Goal: Task Accomplishment & Management: Complete application form

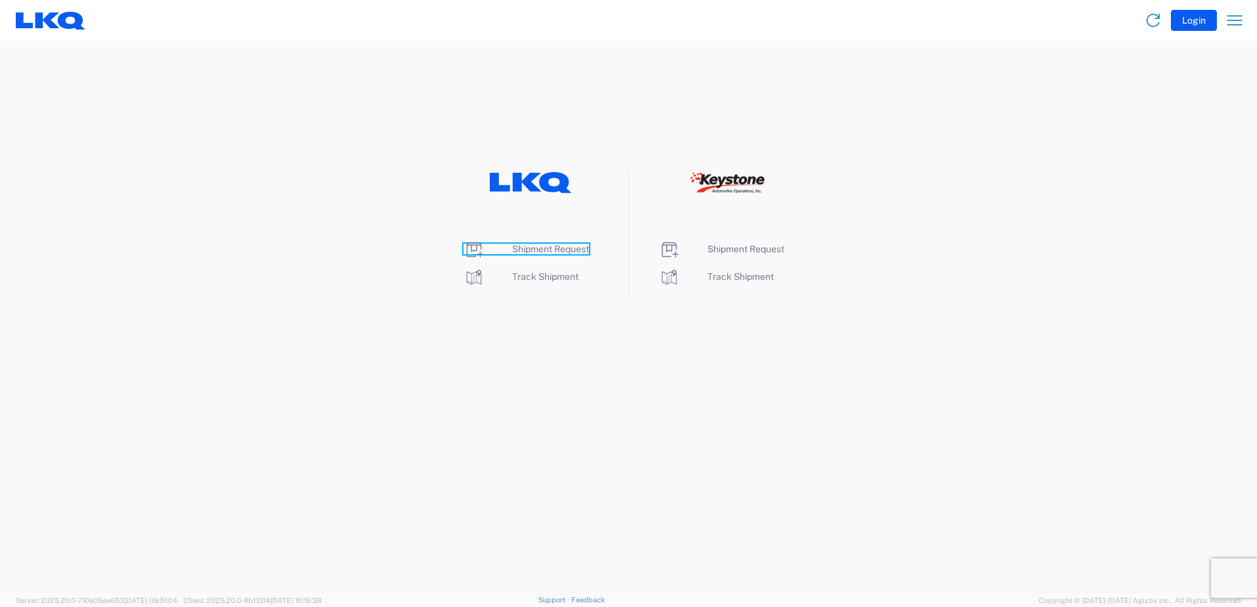
click at [569, 251] on span "Shipment Request" at bounding box center [550, 249] width 77 height 11
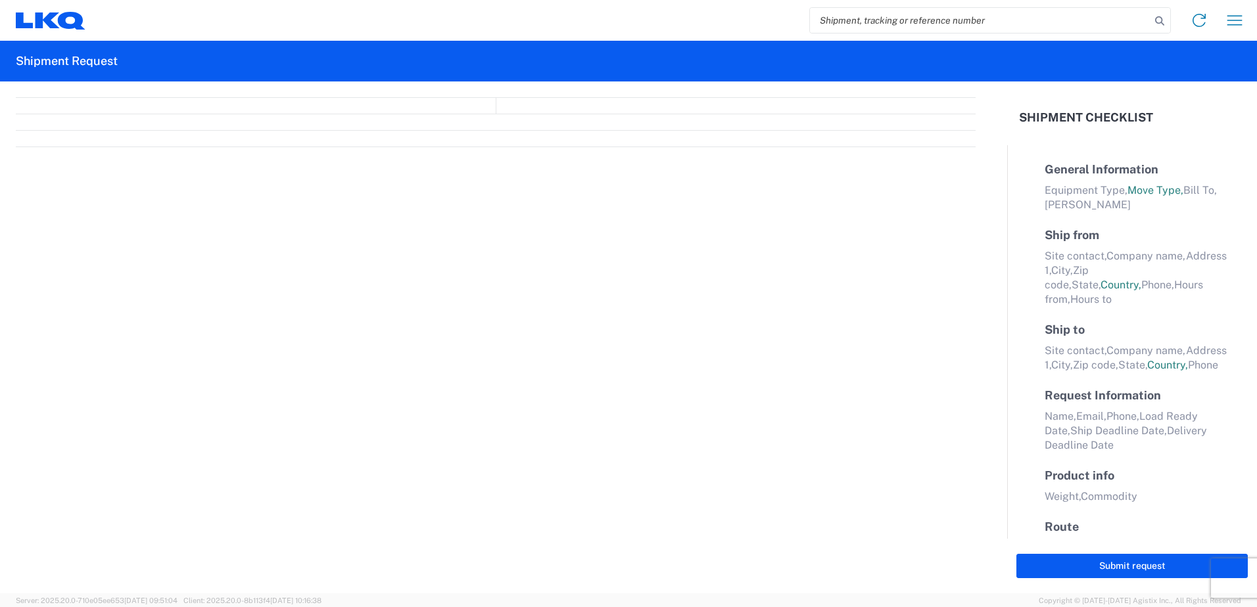
select select "FULL"
select select "LBS"
select select "IN"
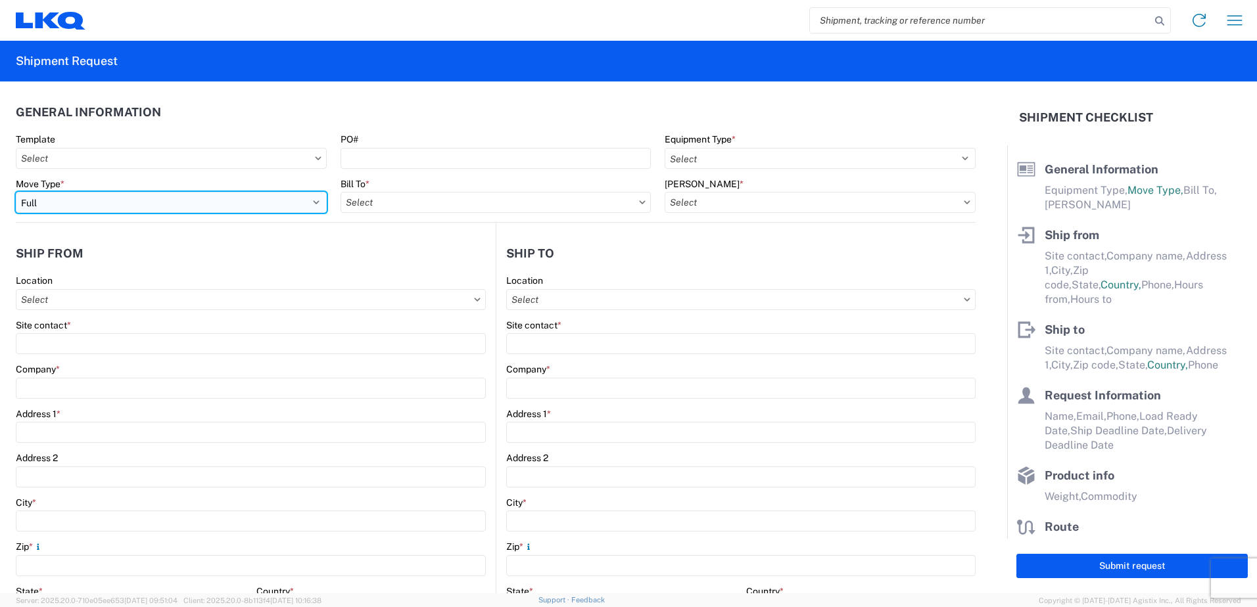
click at [89, 200] on select "Select Full Partial TL" at bounding box center [171, 202] width 311 height 21
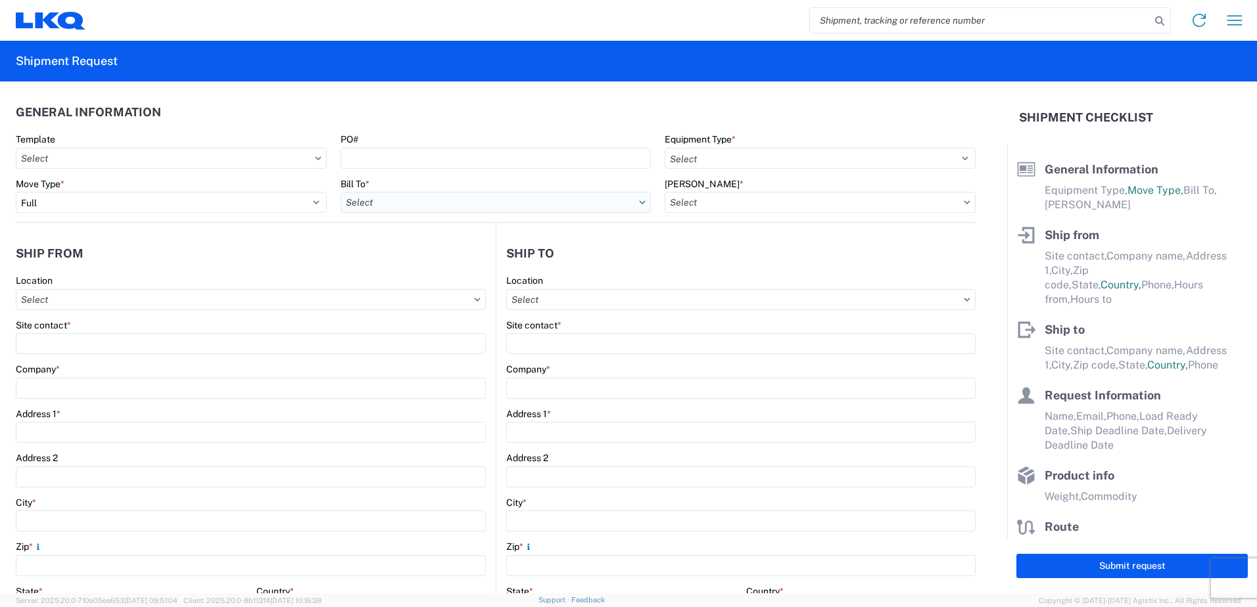
click at [479, 199] on input "text" at bounding box center [495, 202] width 311 height 21
click at [133, 360] on agx-form-control-wrapper-v2 "Site contact *" at bounding box center [251, 341] width 470 height 45
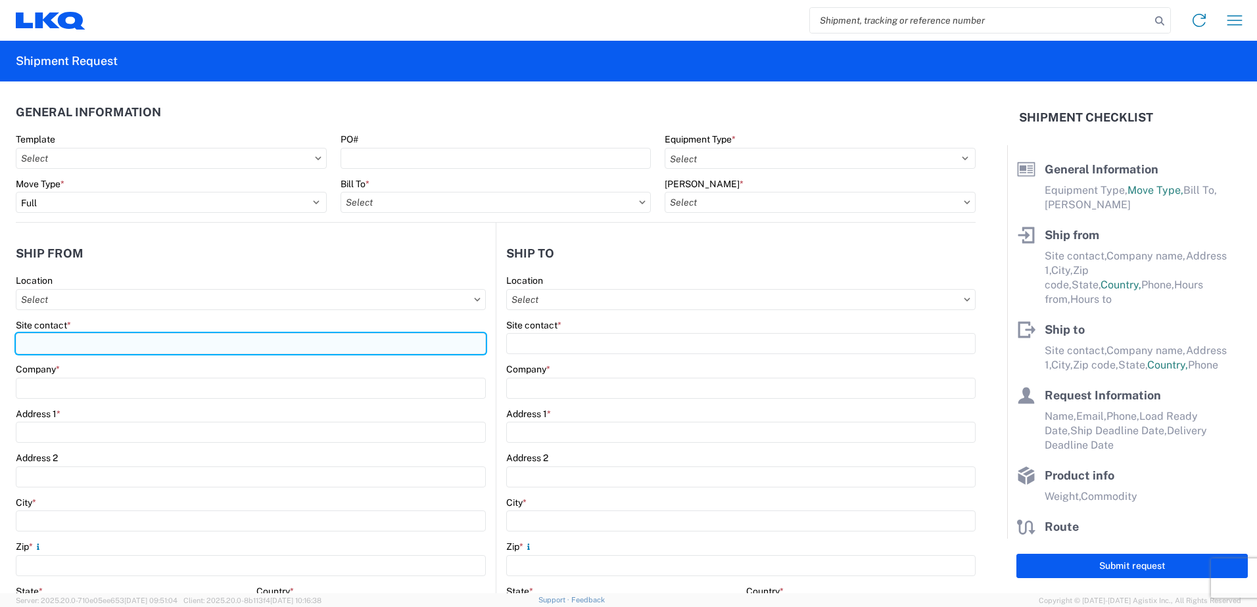
click at [135, 353] on input "Site contact *" at bounding box center [251, 343] width 470 height 21
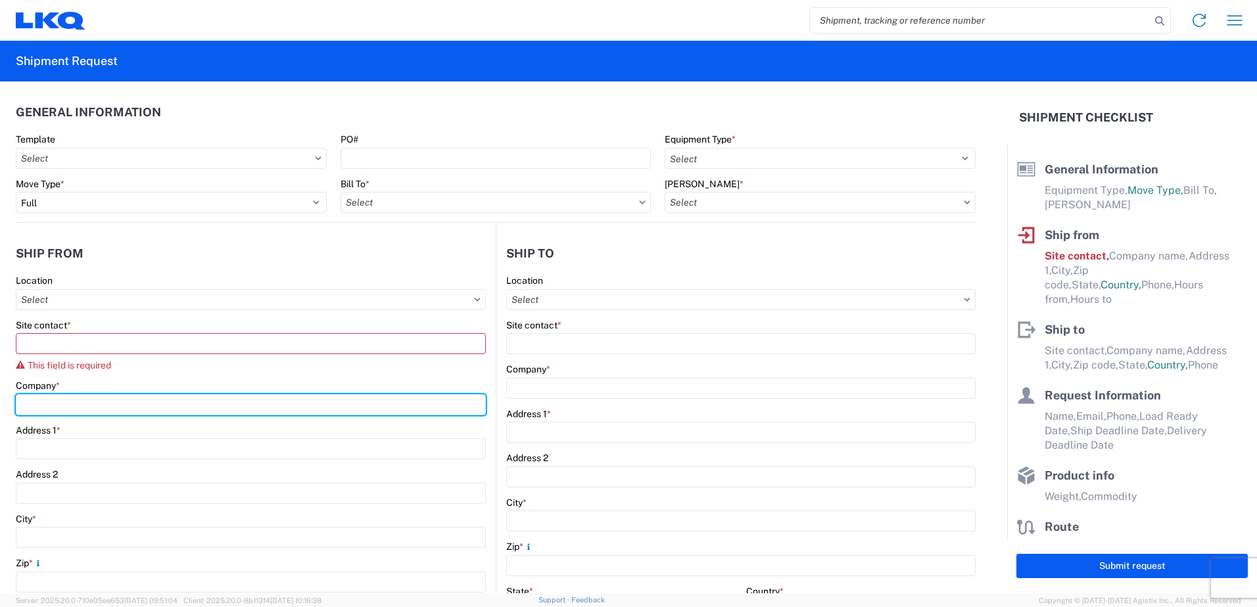
click at [120, 392] on div "Company *" at bounding box center [251, 397] width 470 height 35
type input "LKQ Corporation"
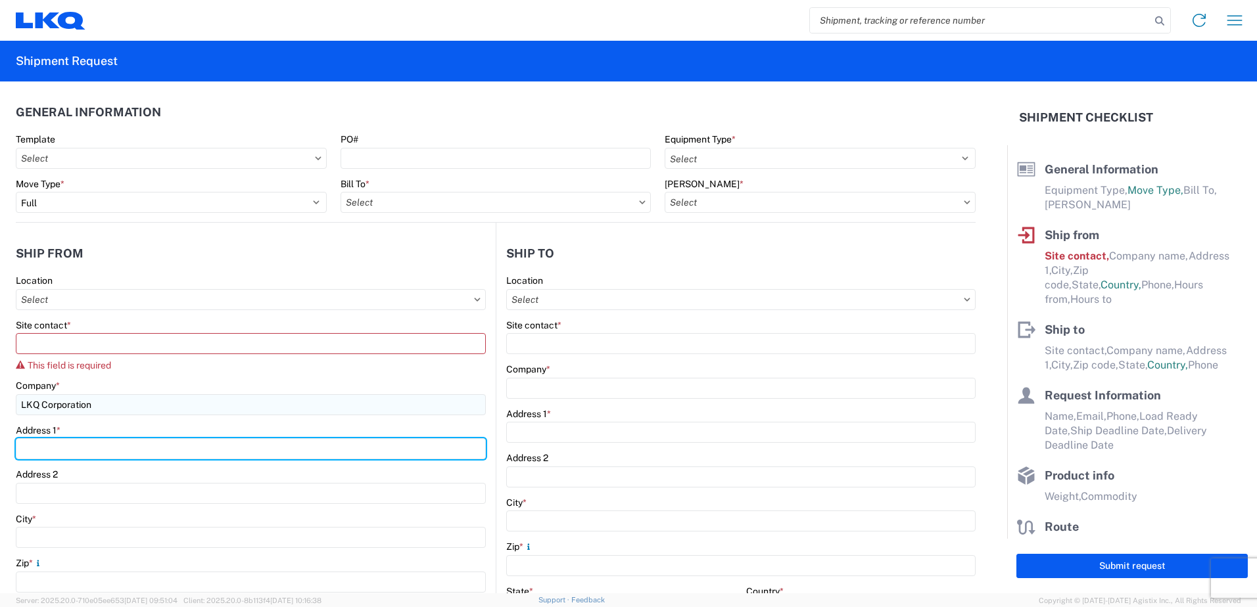
type input "[STREET_ADDRESS][PERSON_NAME]"
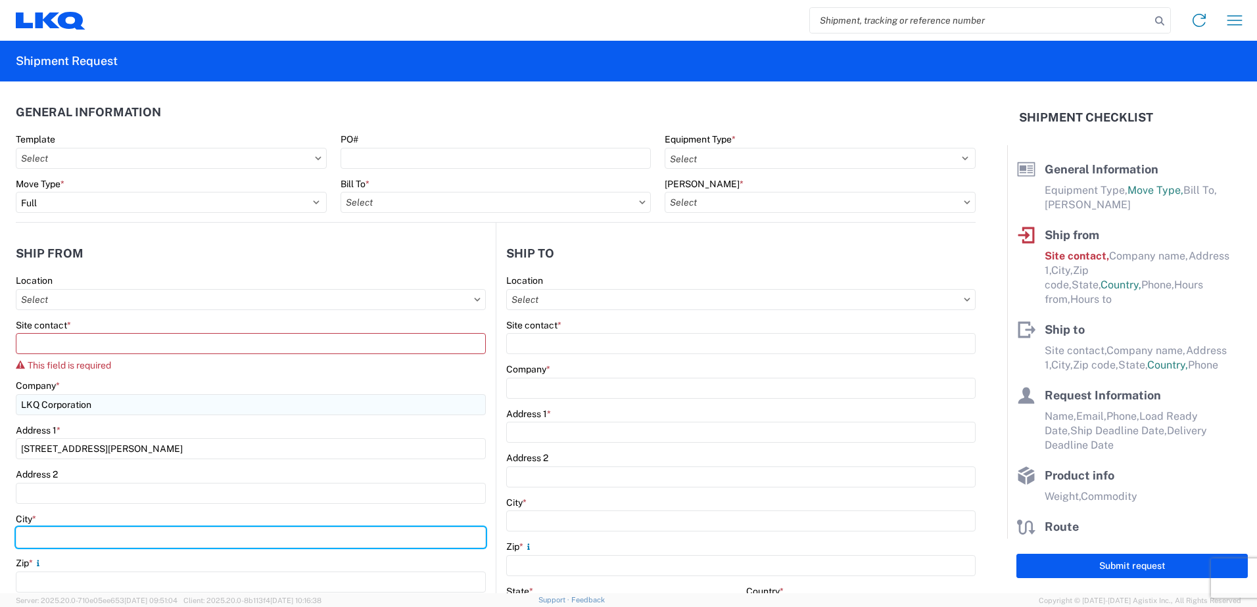
type input "[GEOGRAPHIC_DATA]"
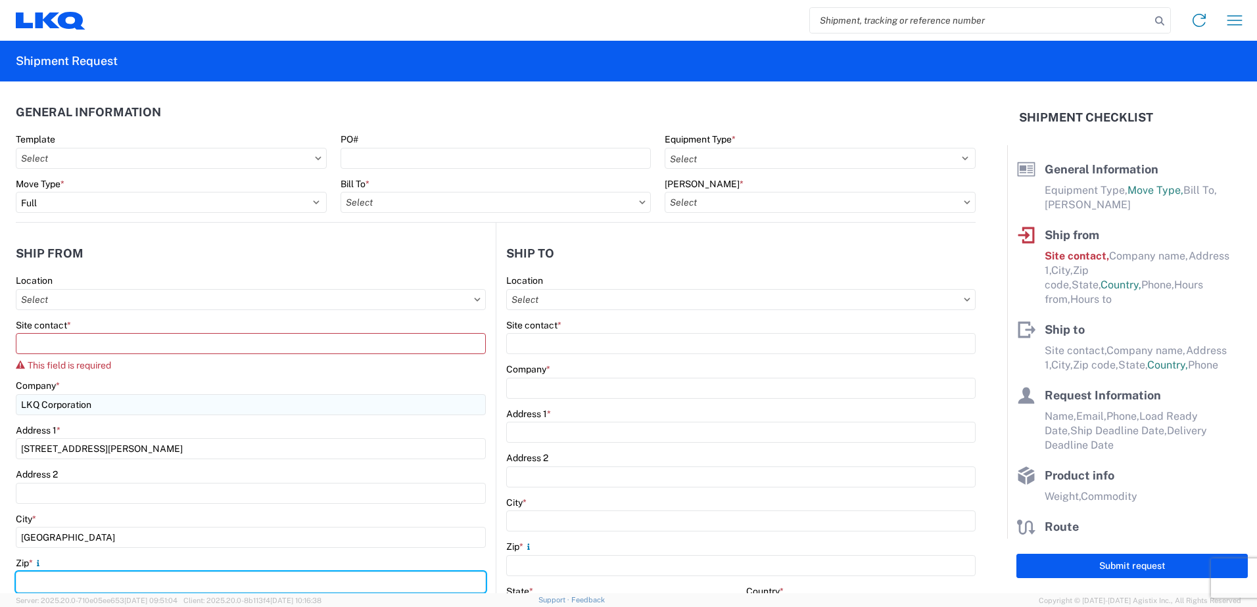
type input "90670"
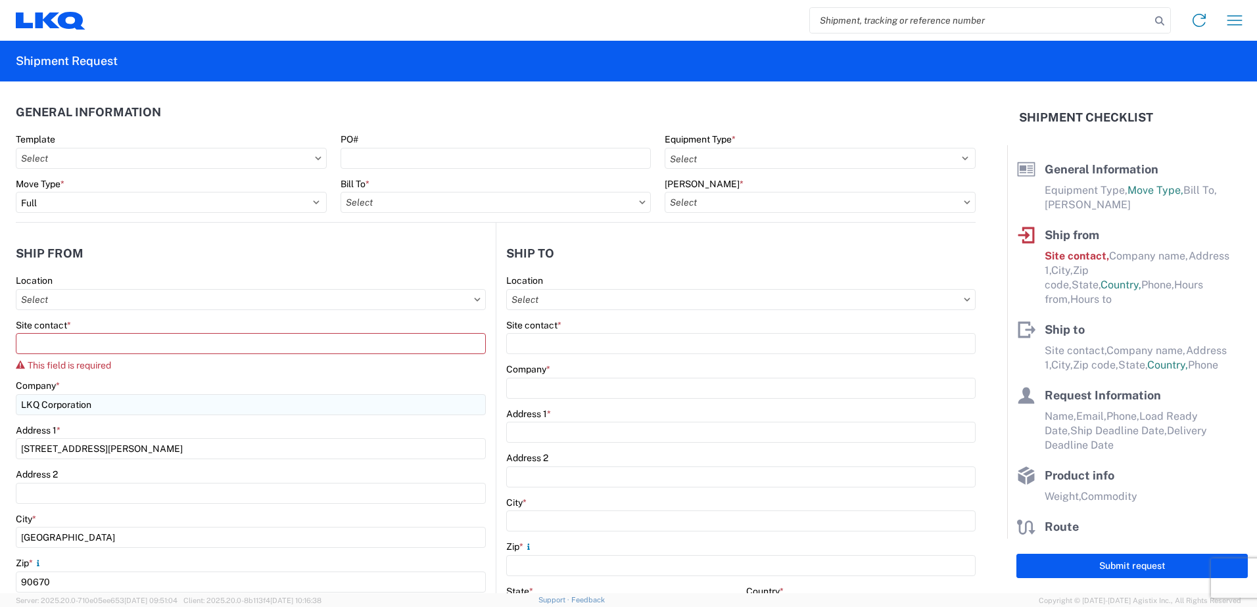
select select "CA"
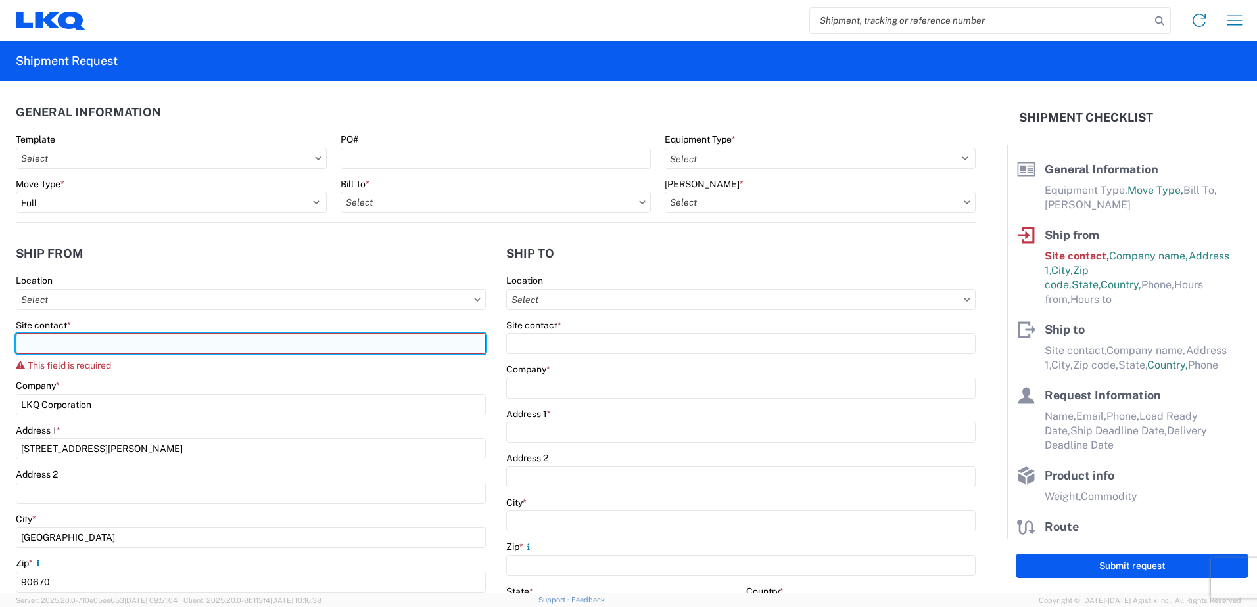
click at [85, 344] on input "Site contact *" at bounding box center [251, 343] width 470 height 21
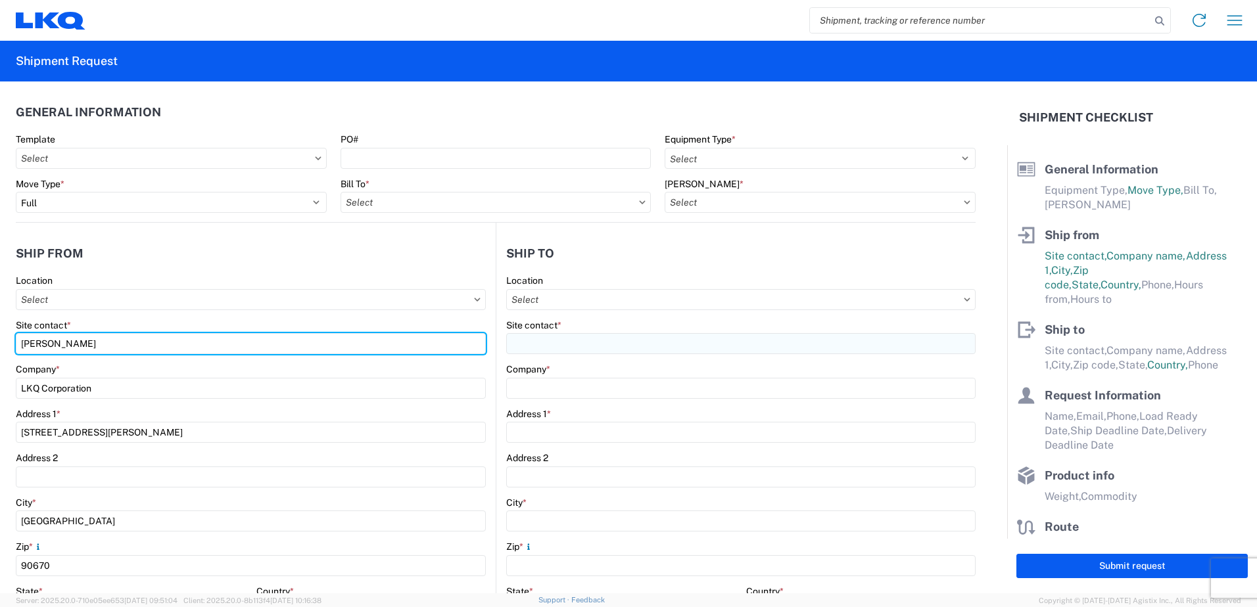
type input "[PERSON_NAME]"
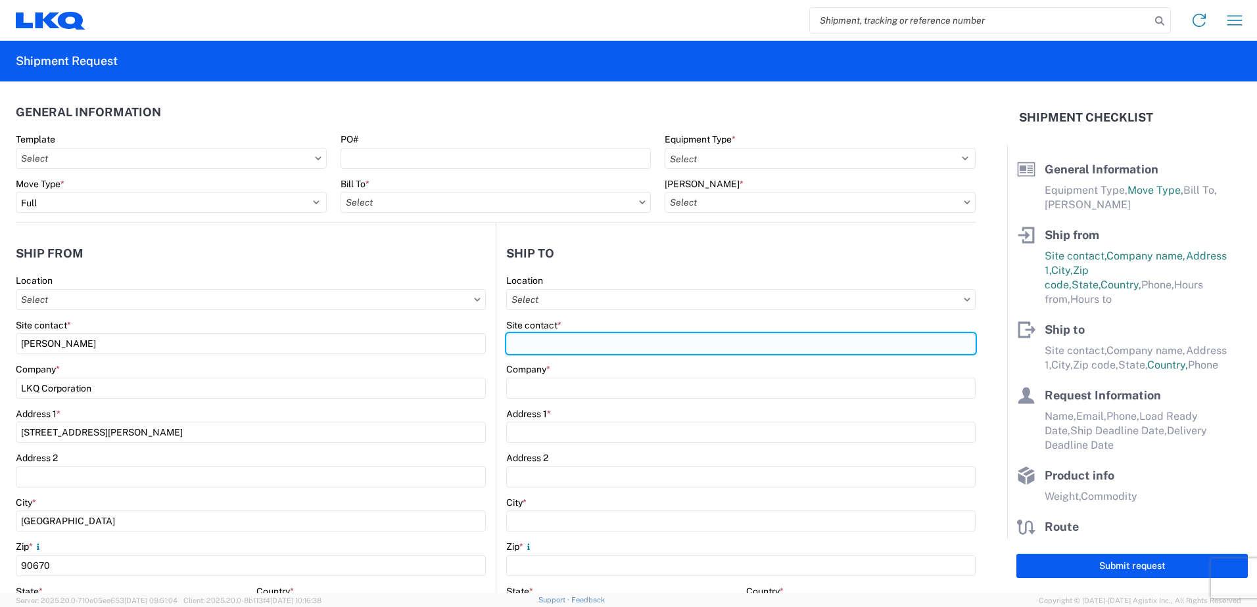
click at [534, 350] on input "Site contact *" at bounding box center [740, 343] width 469 height 21
type input "1"
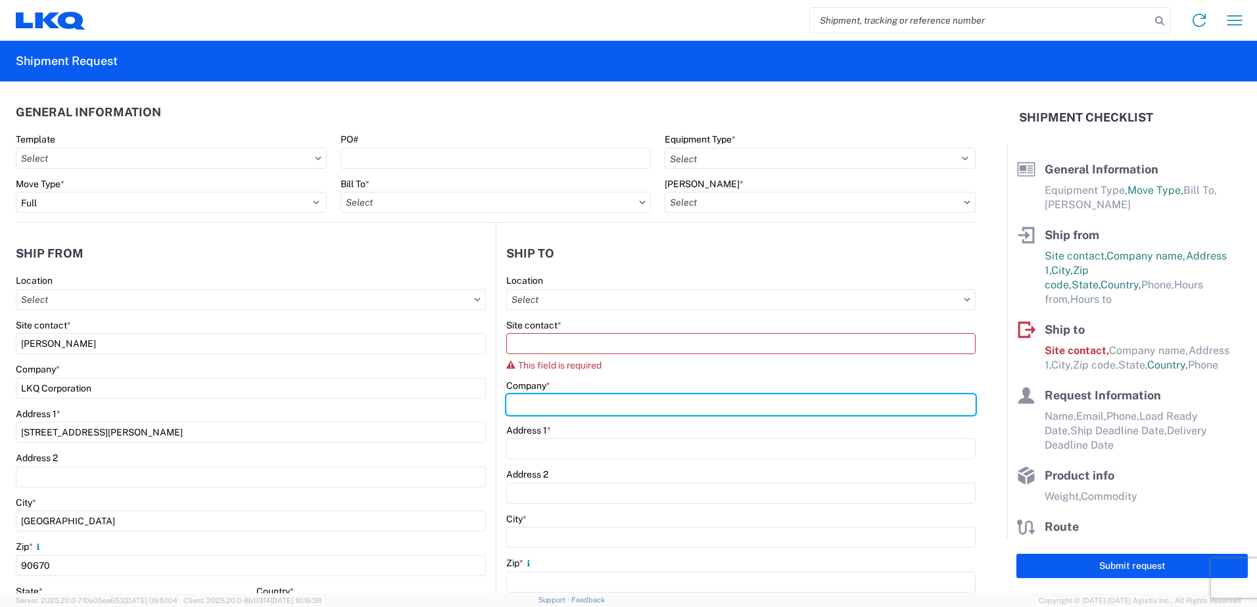
click at [553, 384] on div "Company *" at bounding box center [740, 397] width 469 height 35
click at [557, 404] on input "1769" at bounding box center [740, 404] width 469 height 21
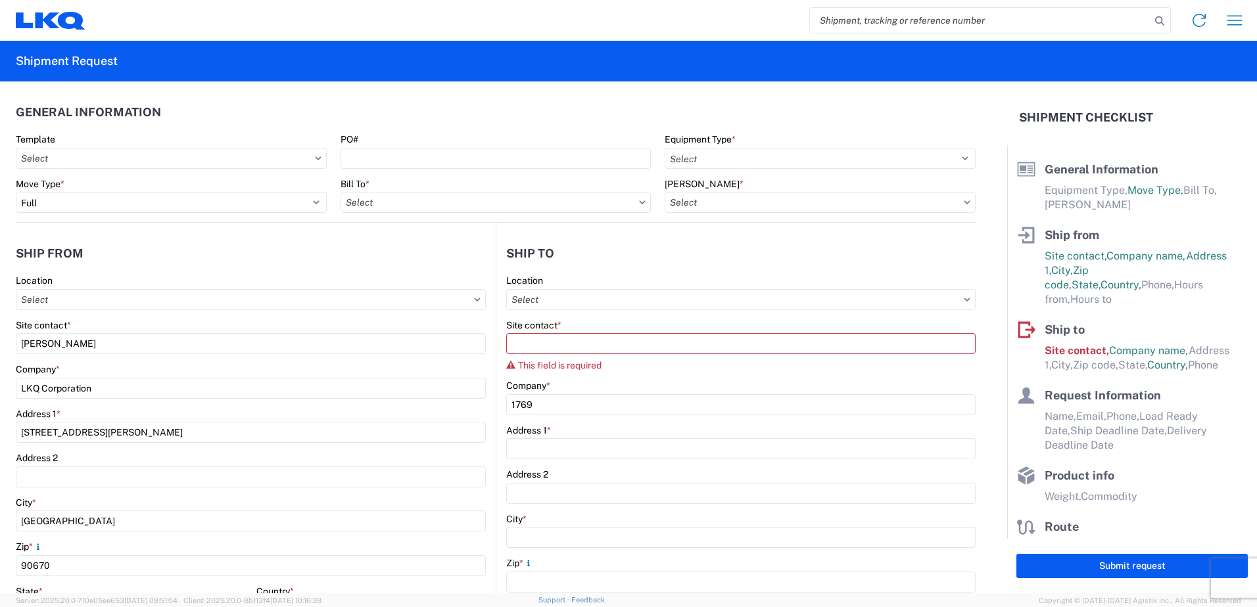
click at [657, 388] on div "Company *" at bounding box center [740, 386] width 469 height 12
click at [615, 392] on div "Company * 1769" at bounding box center [740, 397] width 469 height 35
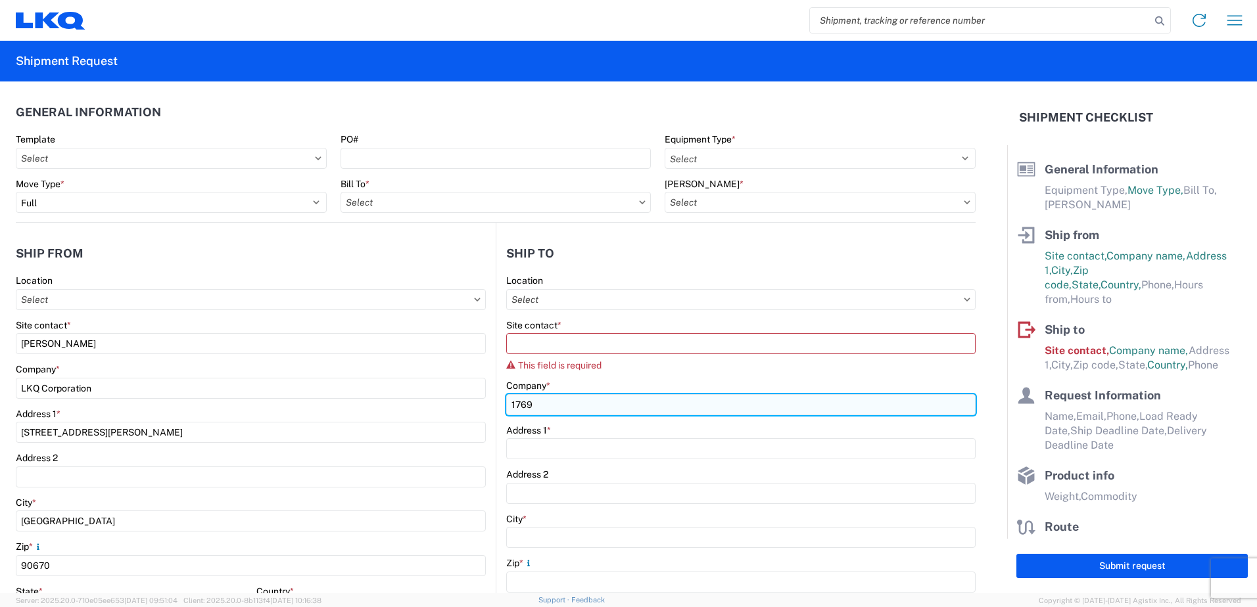
click at [607, 402] on input "1769" at bounding box center [740, 404] width 469 height 21
type input "b"
click at [607, 402] on input "BEST CORE" at bounding box center [740, 404] width 469 height 21
type input "BEST CORE"
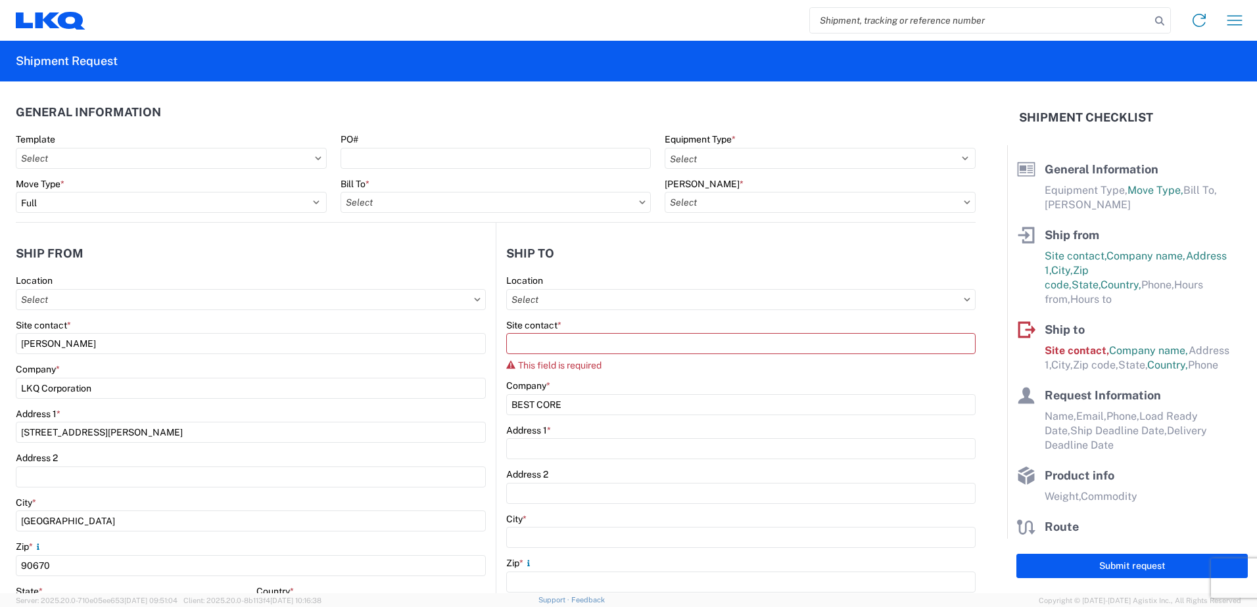
click at [889, 387] on div "Company *" at bounding box center [740, 386] width 469 height 12
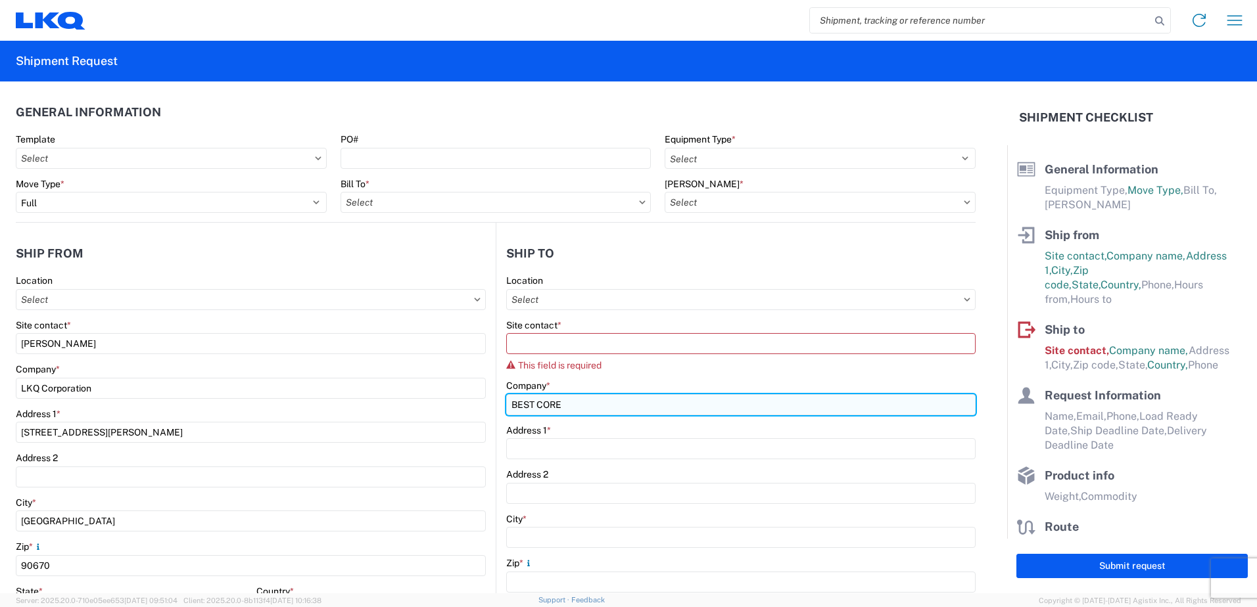
click at [590, 394] on input "BEST CORE" at bounding box center [740, 404] width 469 height 21
click at [582, 408] on input "BEST CORE" at bounding box center [740, 404] width 469 height 21
type input "m"
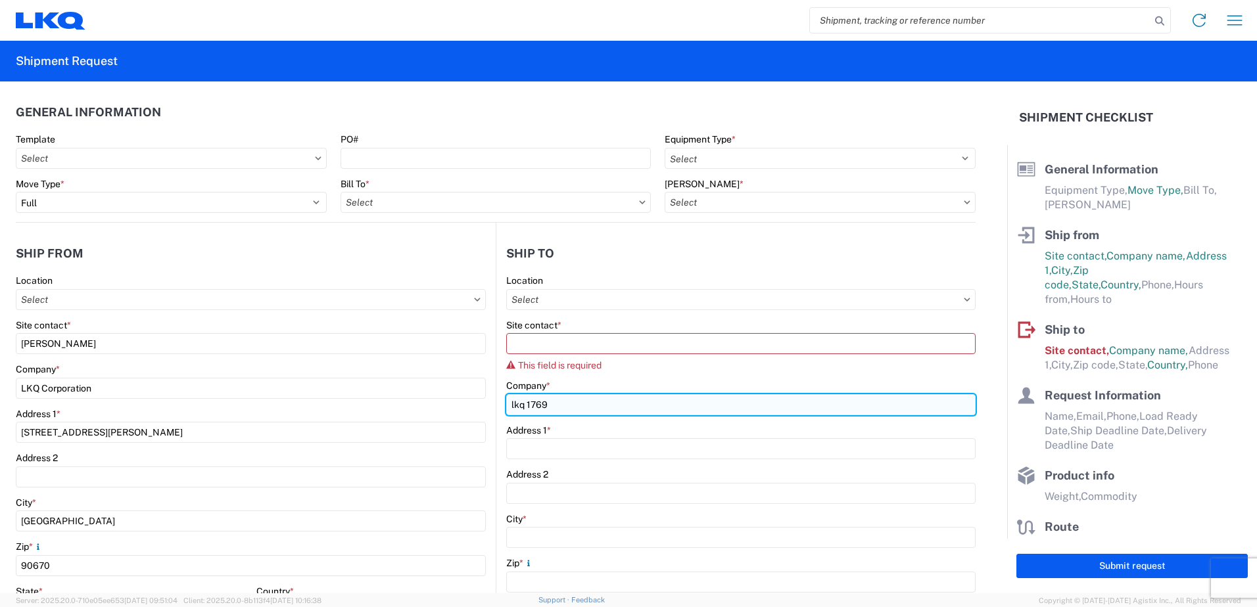
click at [584, 405] on input "lkq 1769" at bounding box center [740, 404] width 469 height 21
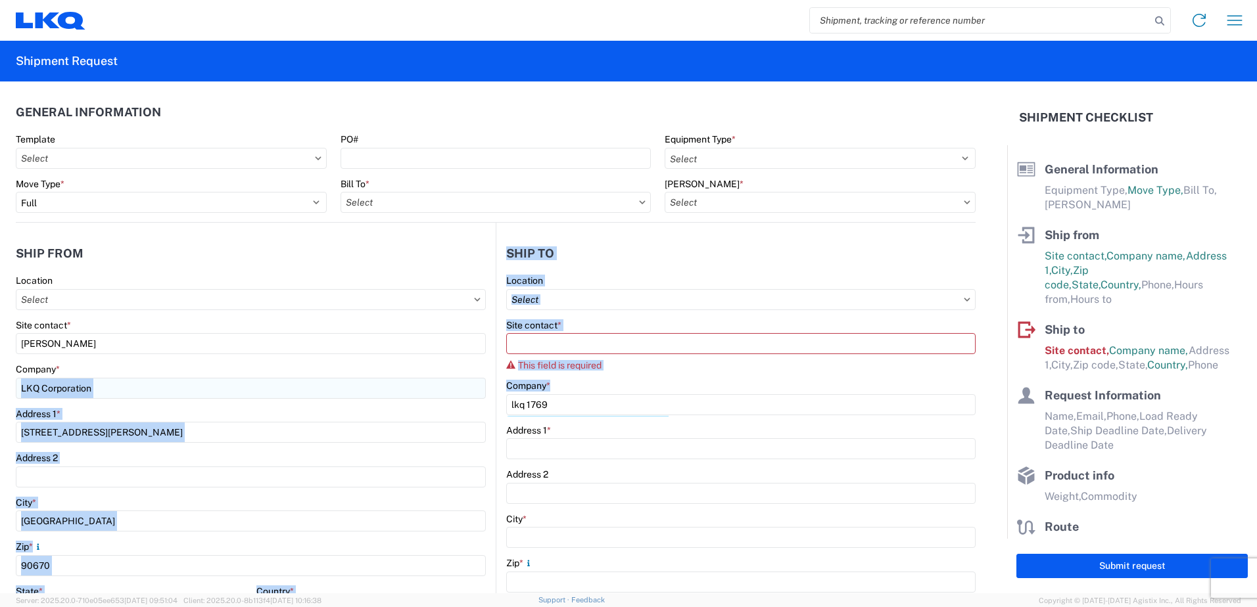
drag, startPoint x: 574, startPoint y: 415, endPoint x: 433, endPoint y: 381, distance: 144.9
click at [433, 381] on div "Ship from Location Site contact * [PERSON_NAME] Company * LKQ Corporation Addre…" at bounding box center [496, 517] width 960 height 588
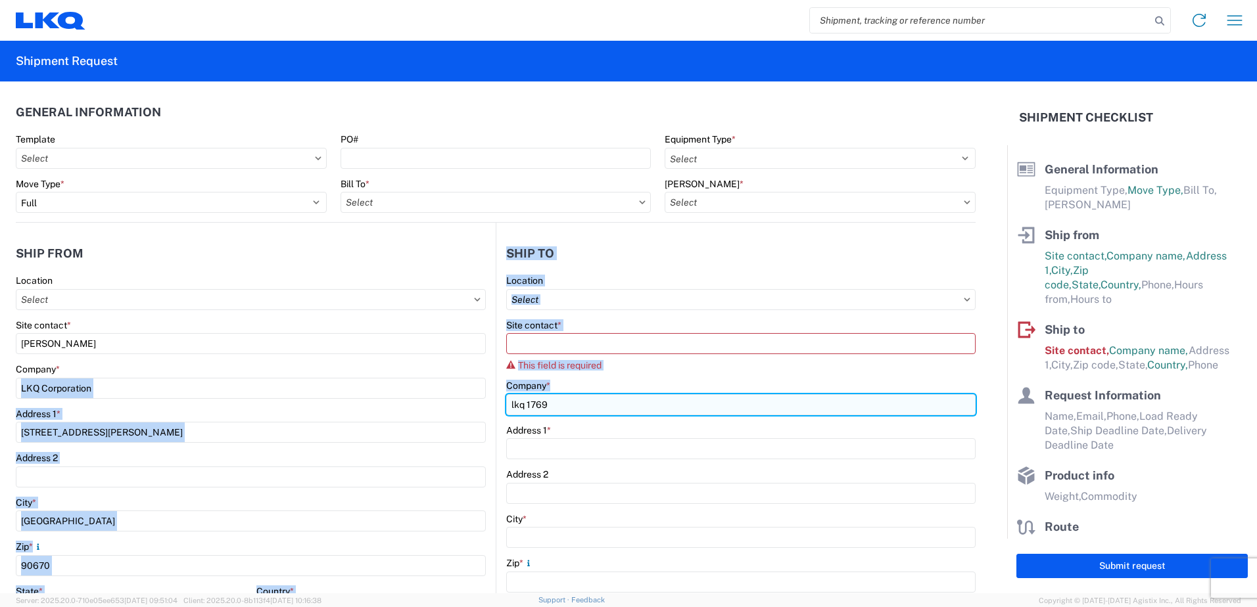
click at [626, 415] on input "lkq 1769" at bounding box center [740, 404] width 469 height 21
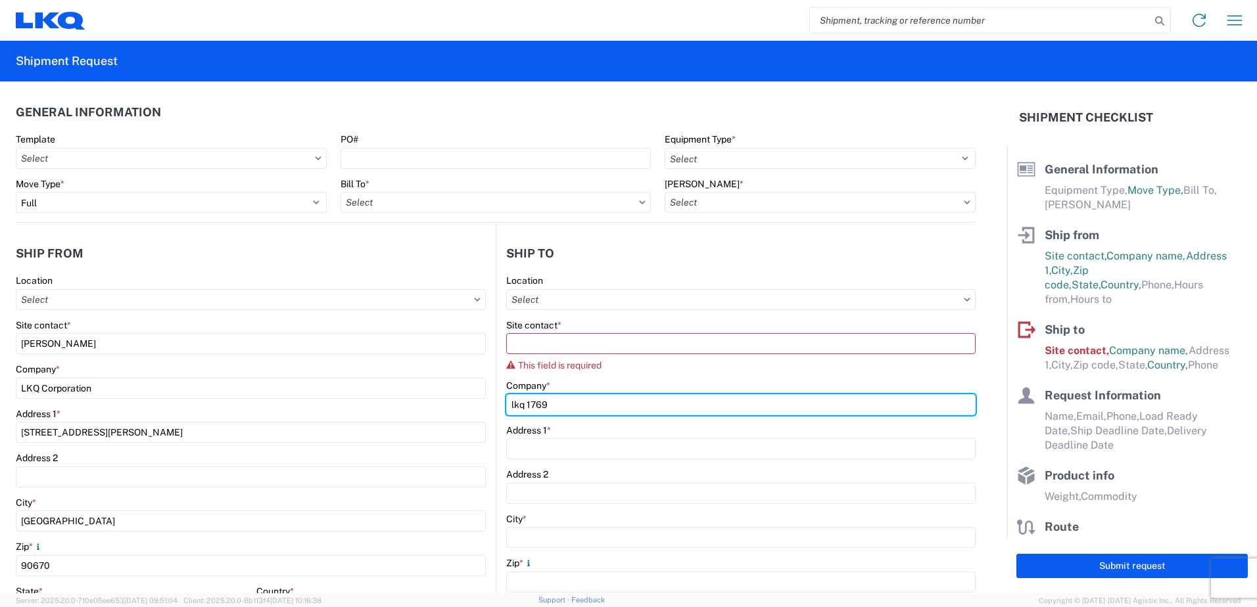
drag, startPoint x: 544, startPoint y: 400, endPoint x: 477, endPoint y: 406, distance: 66.7
click at [480, 403] on div "Ship from Location Site contact * [PERSON_NAME] Company * LKQ Corporation Addre…" at bounding box center [496, 517] width 960 height 588
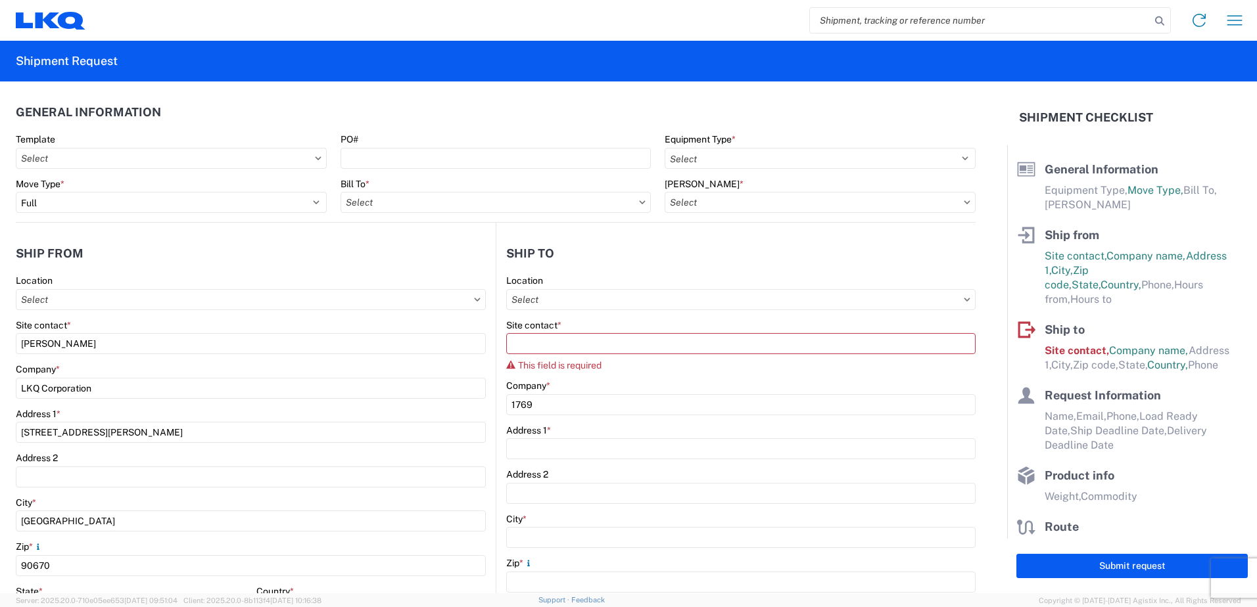
click at [599, 420] on agx-form-control-wrapper-v2 "Company * 1769" at bounding box center [740, 402] width 469 height 45
click at [592, 436] on div "Address 1 *" at bounding box center [740, 442] width 469 height 35
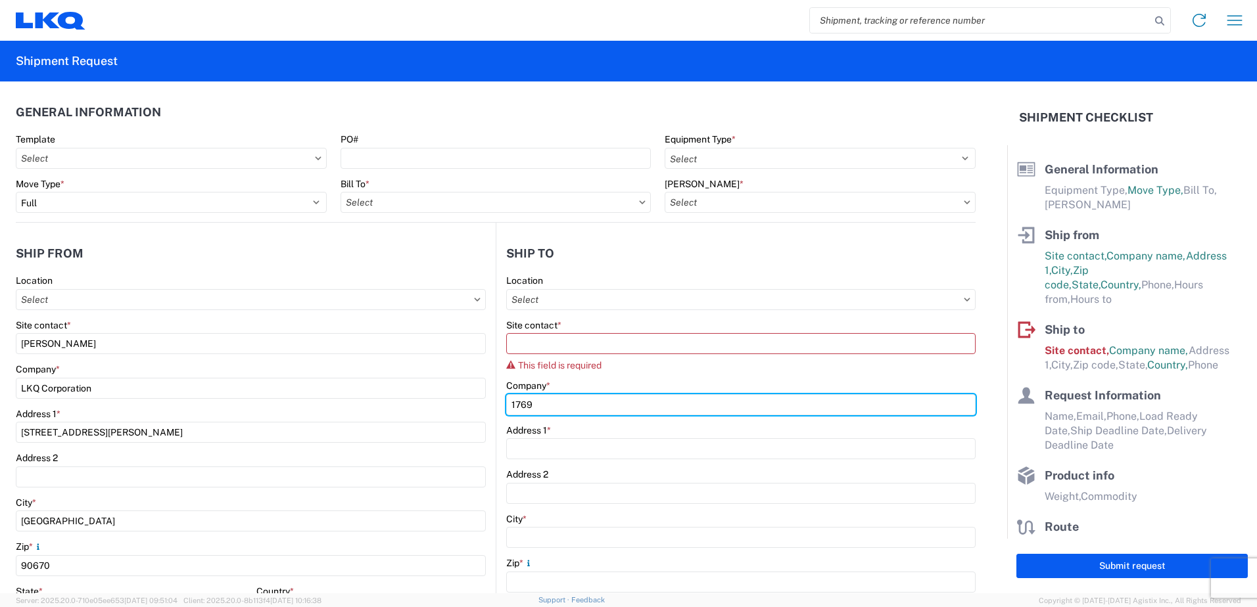
click at [556, 393] on div "Company * 1769" at bounding box center [740, 397] width 469 height 35
type input "1"
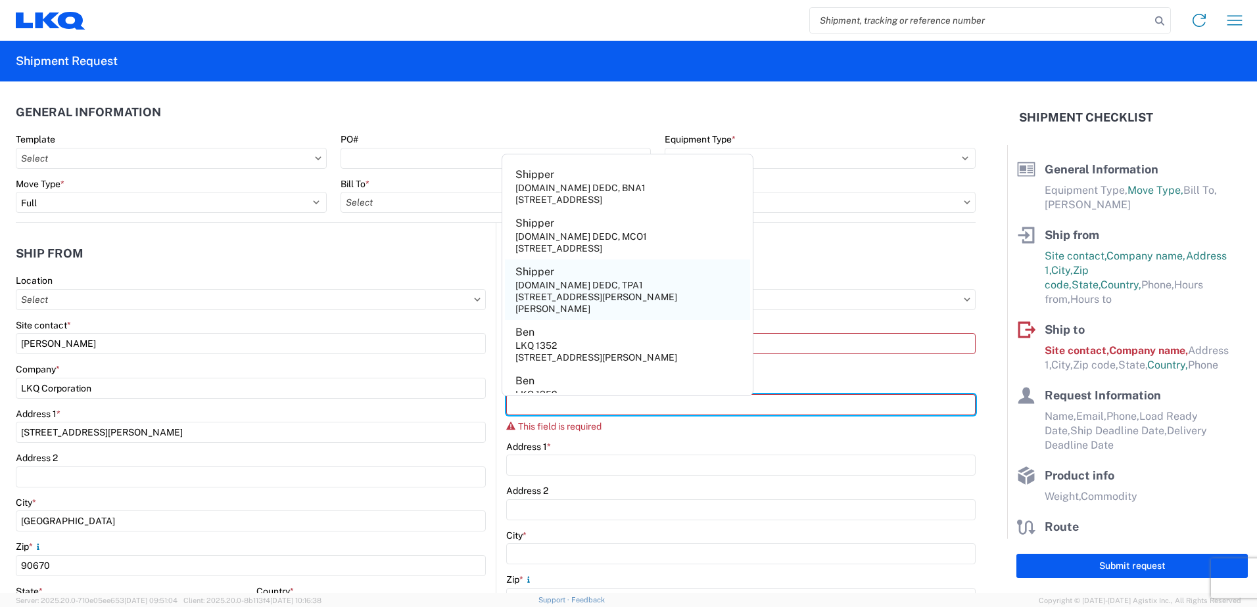
scroll to position [60, 0]
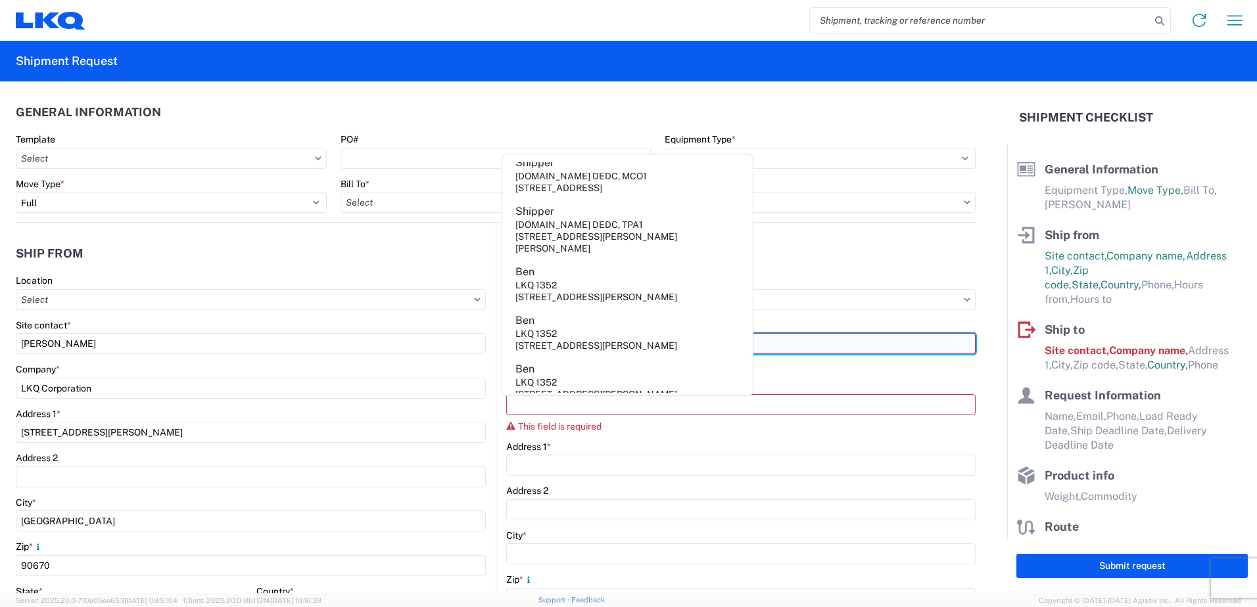
click at [853, 342] on input "Site contact *" at bounding box center [740, 343] width 469 height 21
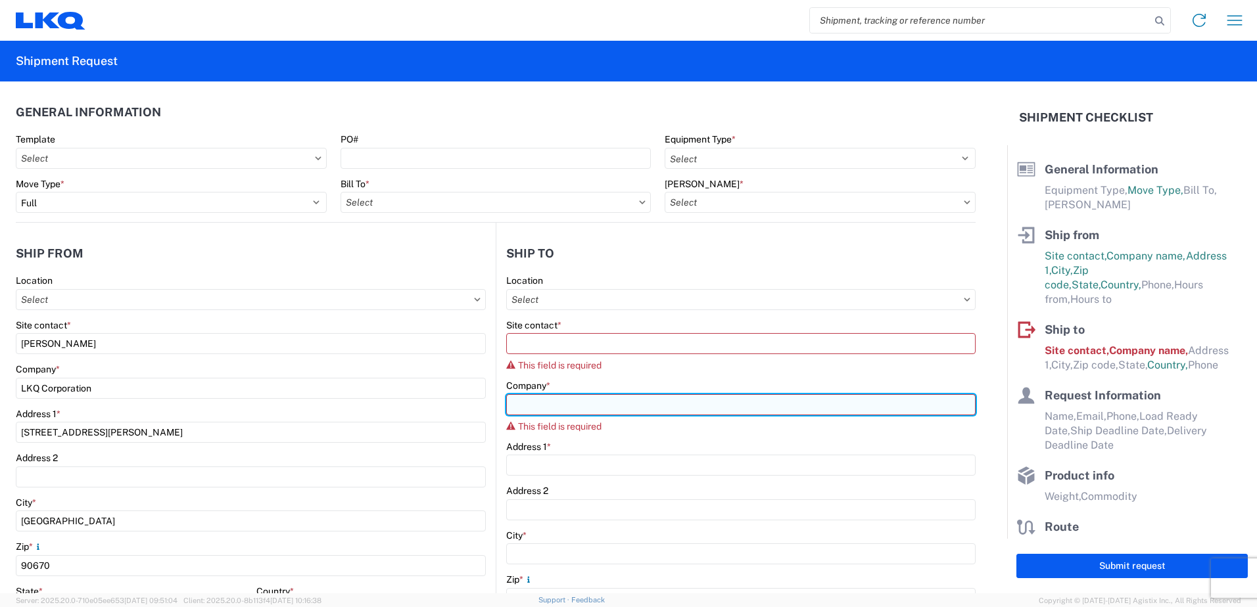
click at [742, 402] on input "Company *" at bounding box center [740, 404] width 469 height 21
type input "LKQ Corporation"
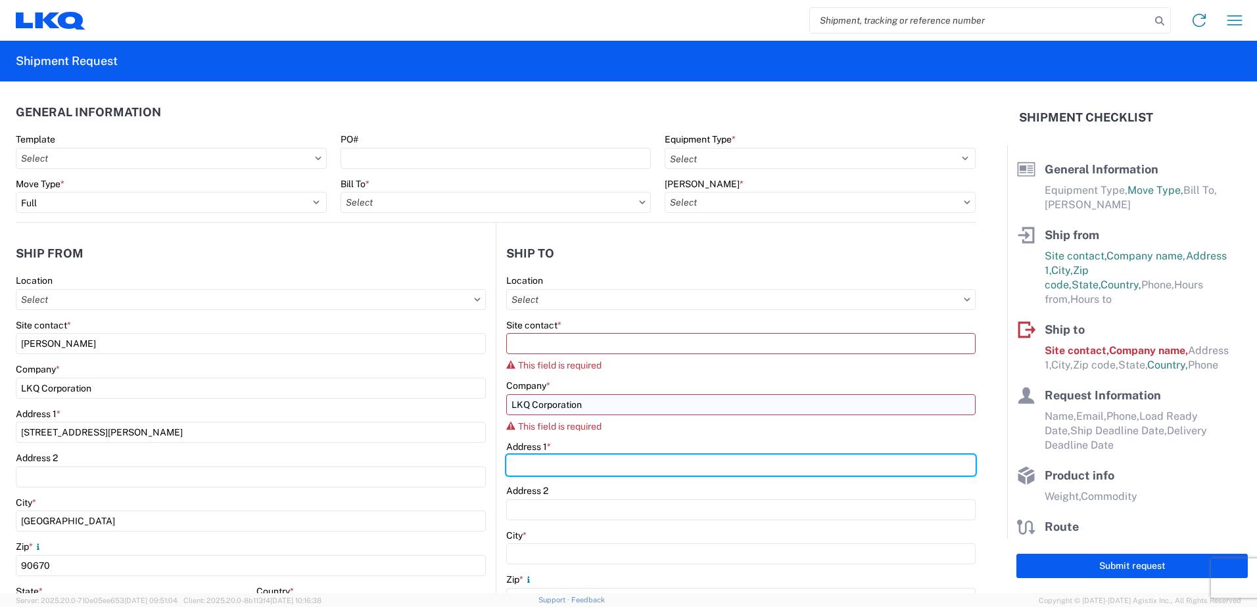
type input "[STREET_ADDRESS][PERSON_NAME]"
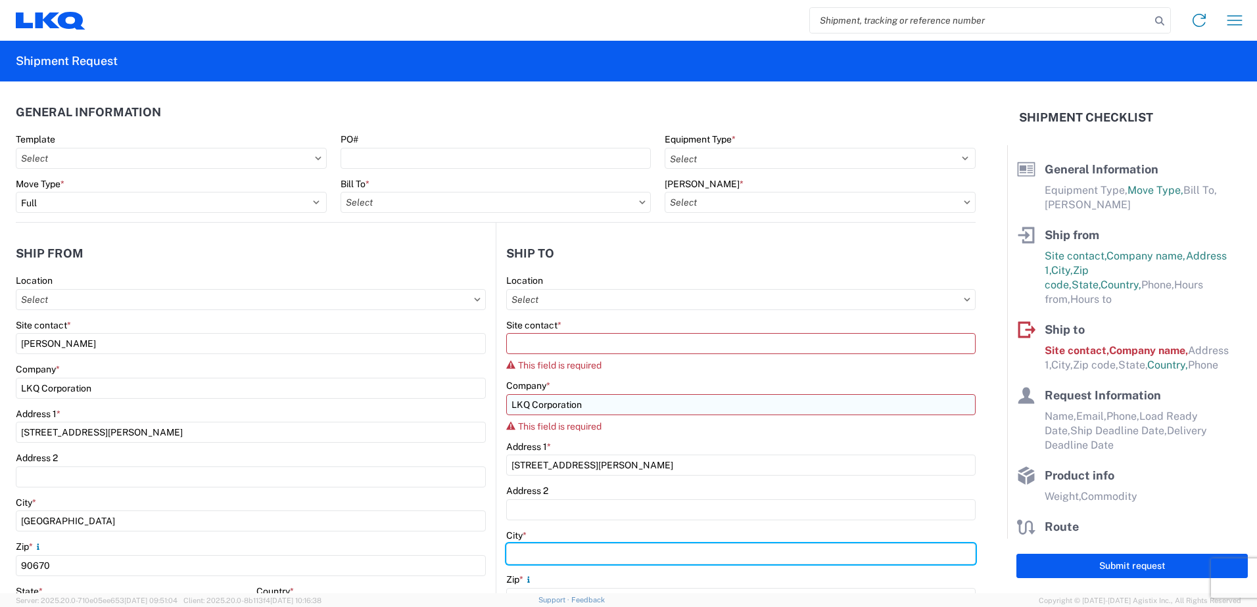
type input "[GEOGRAPHIC_DATA]"
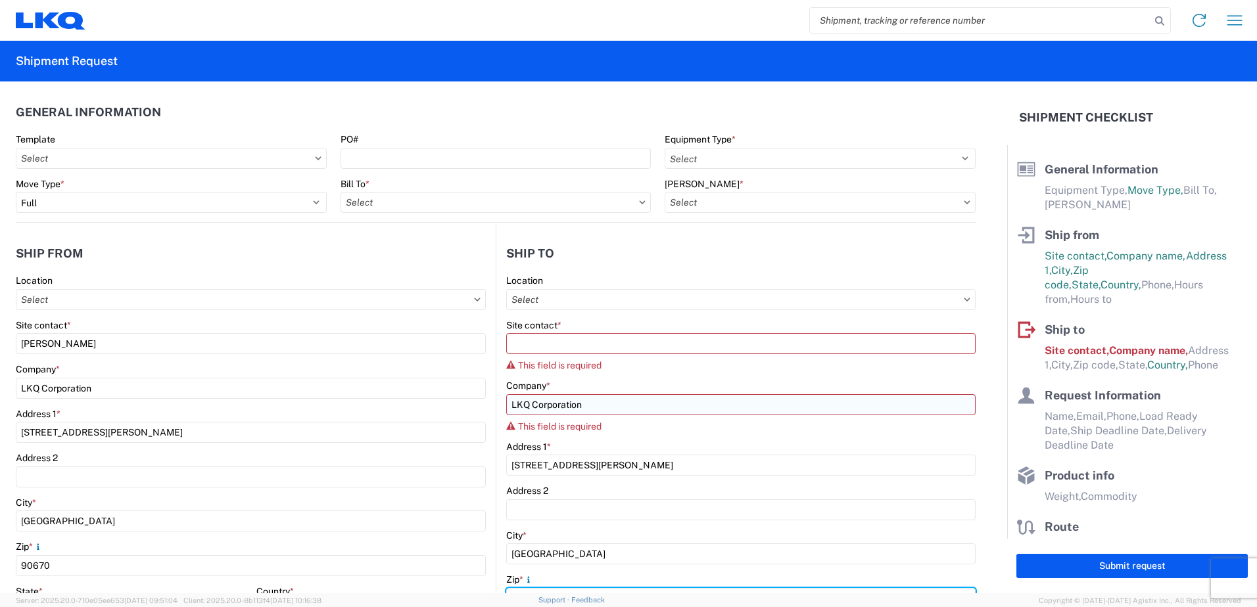
type input "91761"
select select "CA"
type input "[PERSON_NAME]"
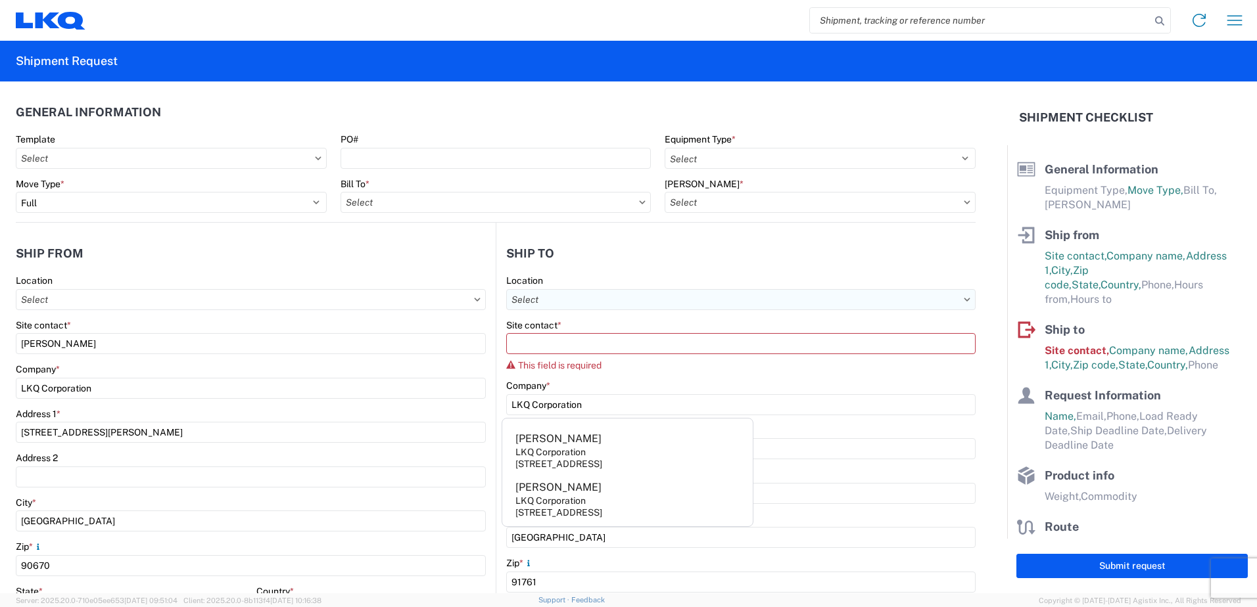
click at [717, 300] on input "text" at bounding box center [740, 299] width 469 height 21
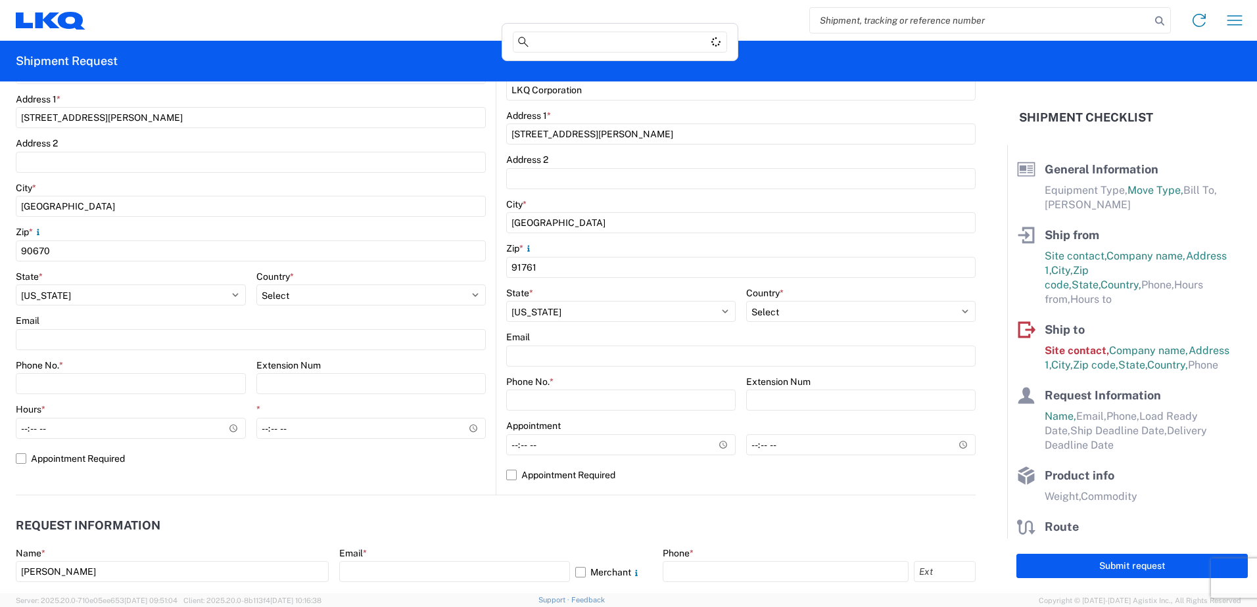
scroll to position [329, 0]
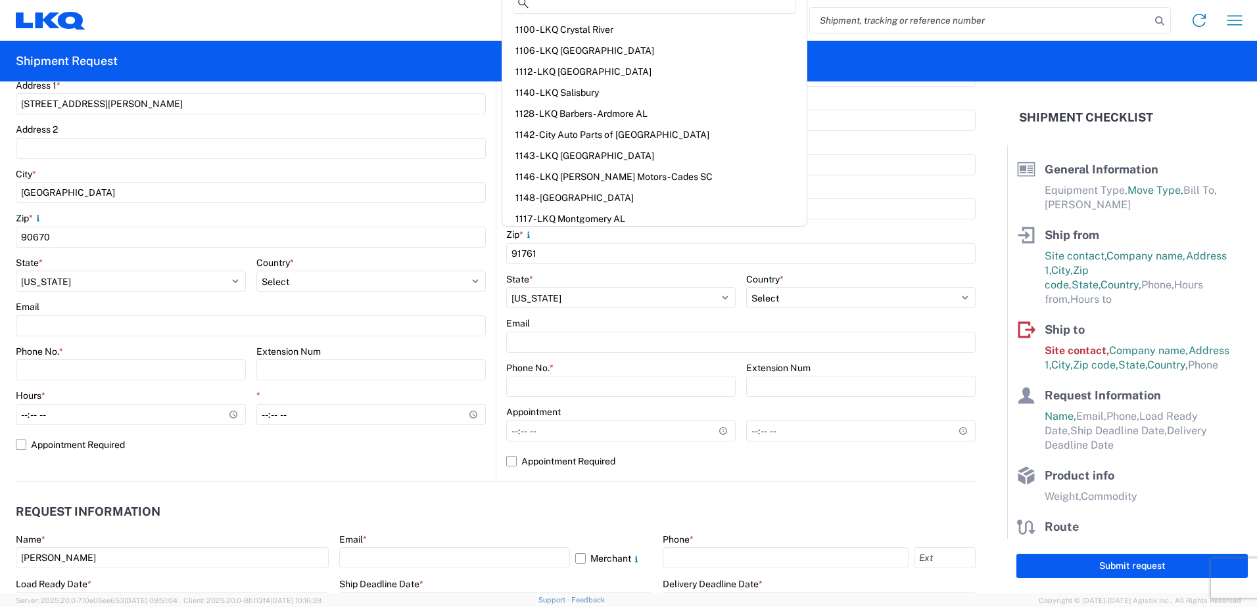
click at [904, 500] on header "Request Information" at bounding box center [496, 513] width 960 height 30
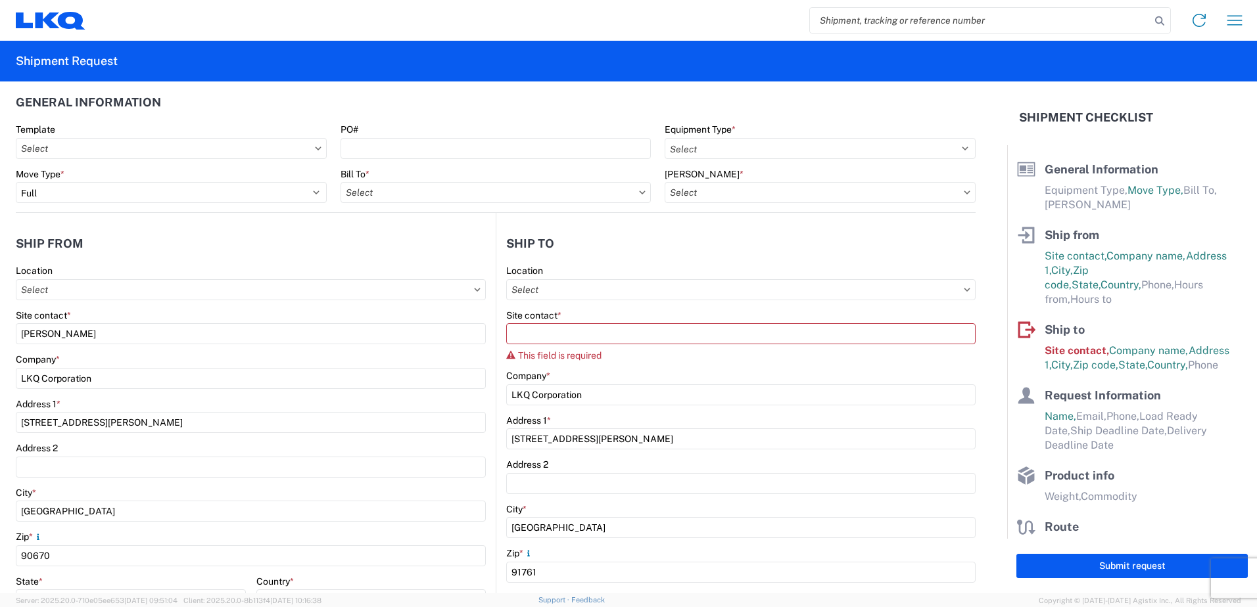
scroll to position [0, 0]
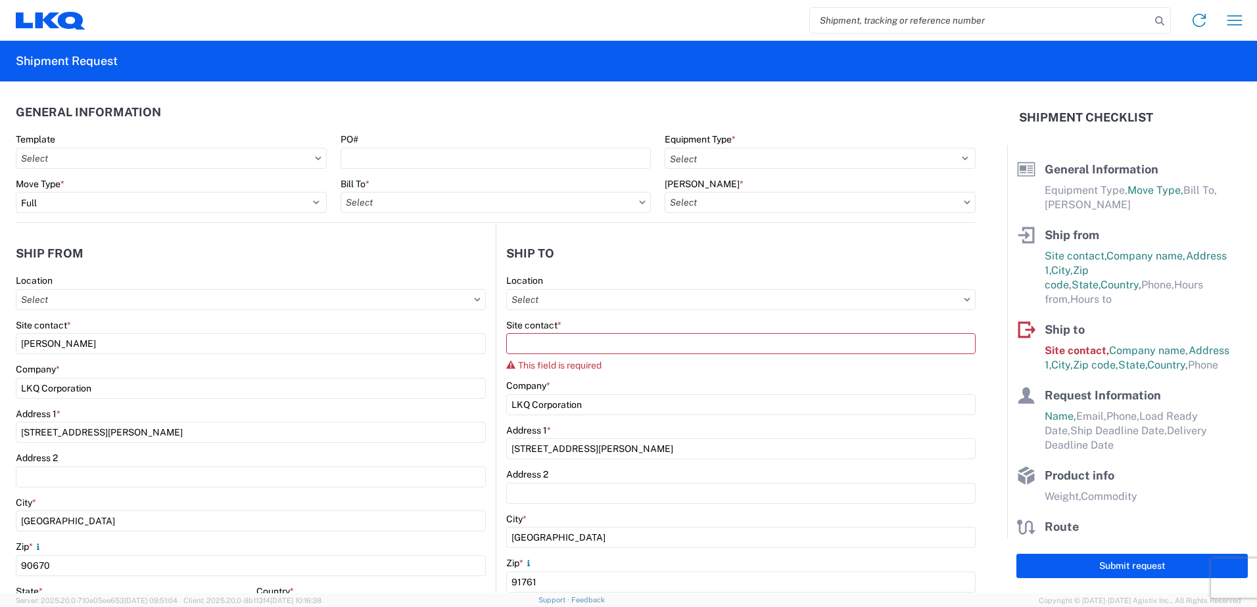
click at [620, 427] on div "Address 1 *" at bounding box center [740, 431] width 469 height 12
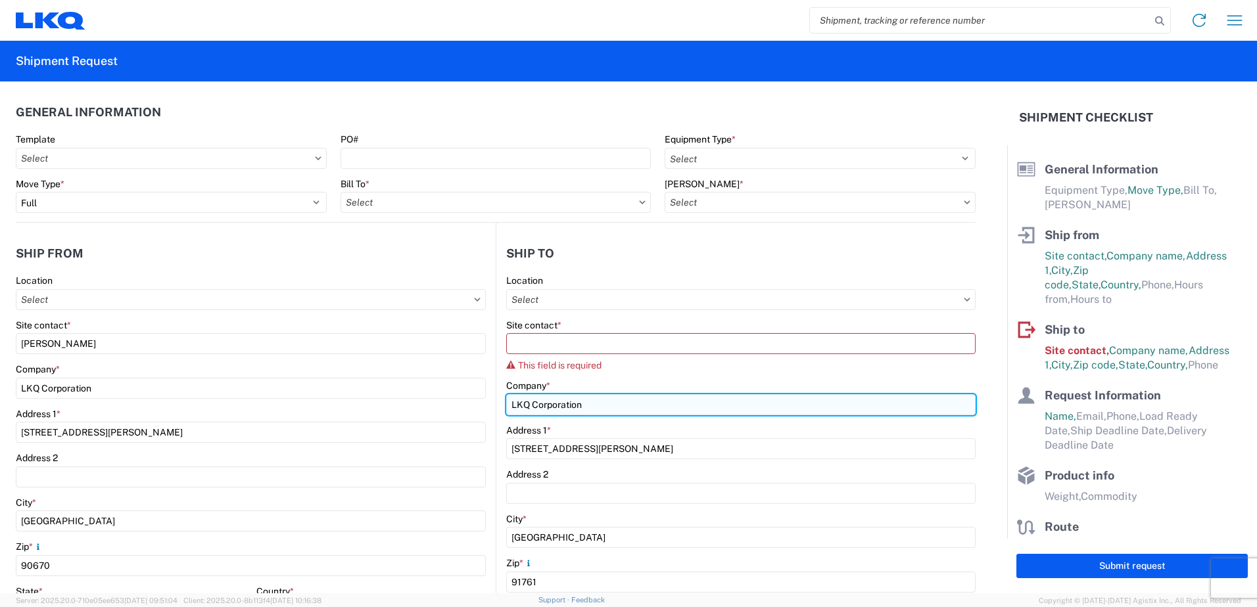
click at [621, 414] on input "LKQ Corporation" at bounding box center [740, 404] width 469 height 21
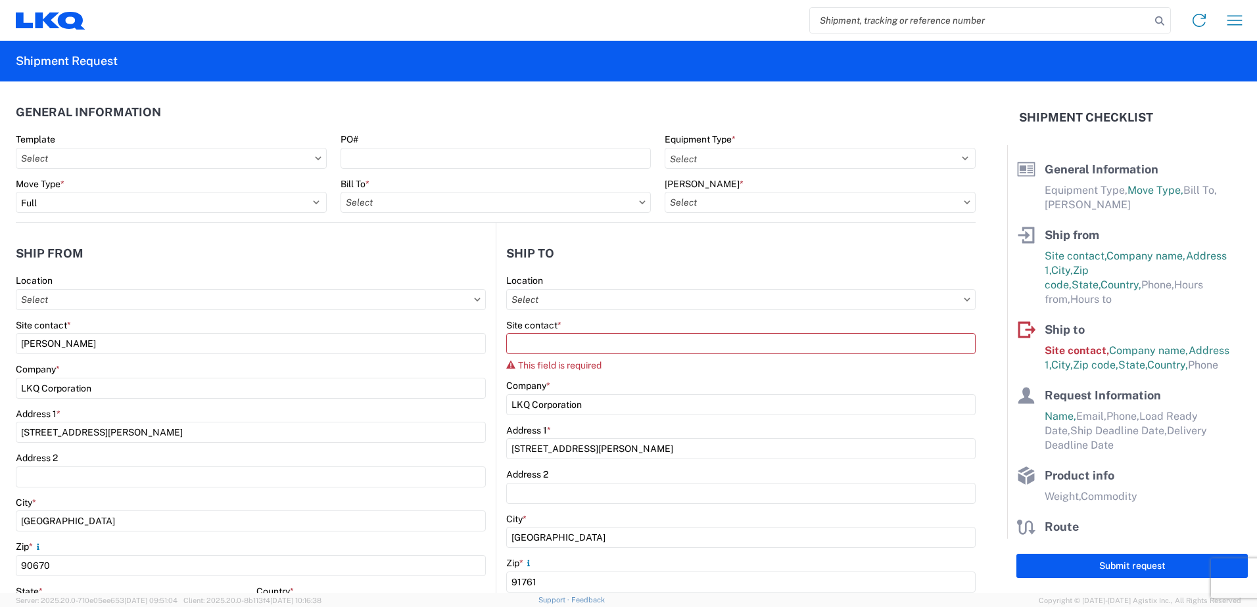
click at [645, 377] on agx-form-control-wrapper-v2 "Site contact * This field is required" at bounding box center [740, 349] width 469 height 61
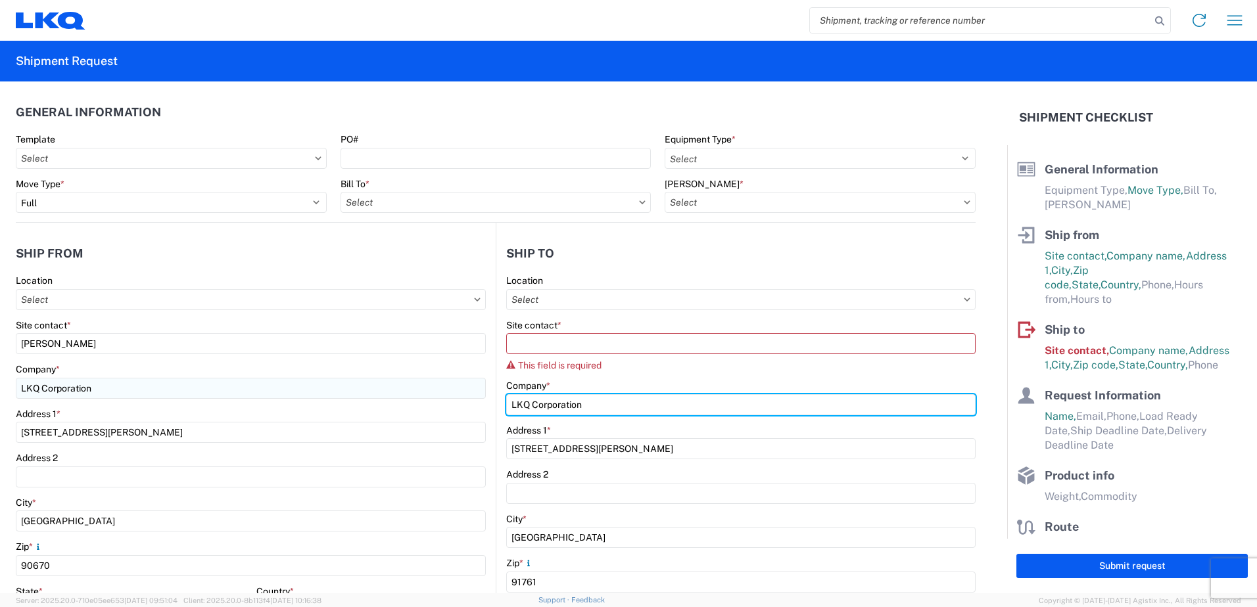
drag, startPoint x: 599, startPoint y: 401, endPoint x: 459, endPoint y: 396, distance: 140.1
click at [459, 396] on div "Ship from Location Site contact * [PERSON_NAME] Company * LKQ Corporation Addre…" at bounding box center [496, 517] width 960 height 588
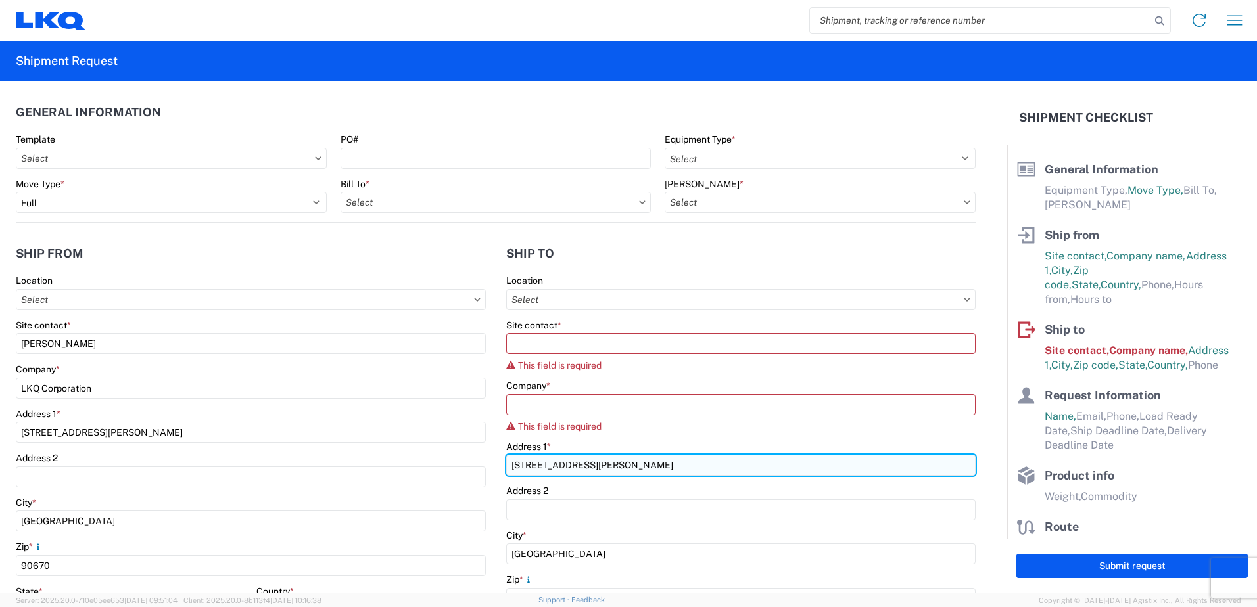
click at [582, 463] on input "[STREET_ADDRESS][PERSON_NAME]" at bounding box center [740, 465] width 469 height 21
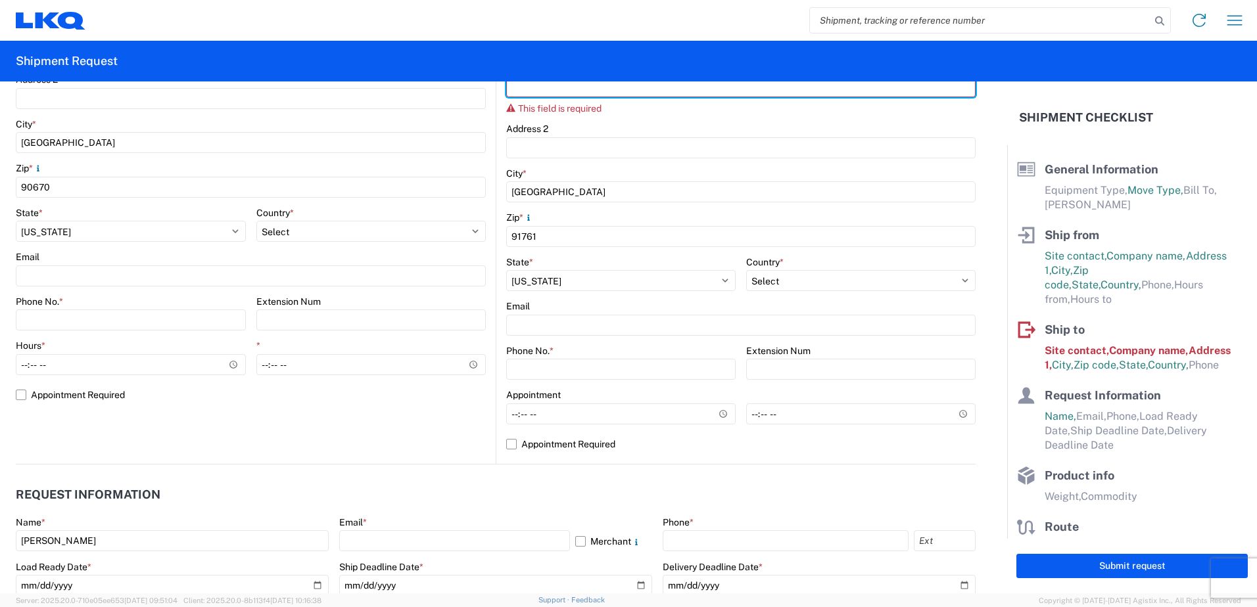
scroll to position [394, 0]
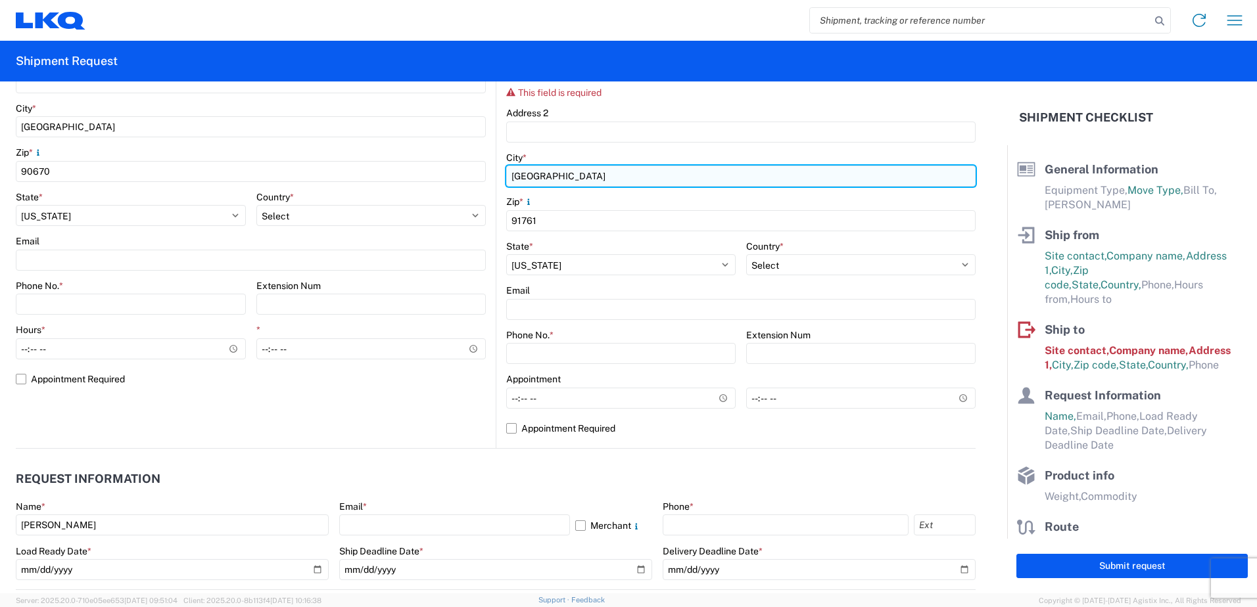
click at [530, 173] on input "[GEOGRAPHIC_DATA]" at bounding box center [740, 176] width 469 height 21
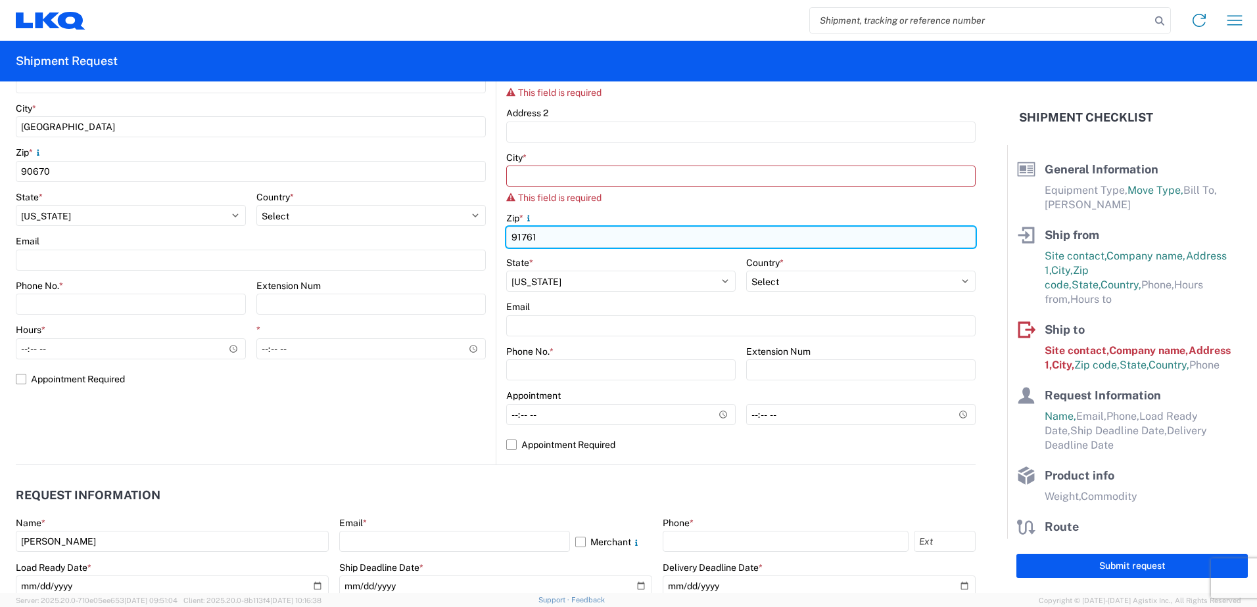
click at [523, 233] on input "91761" at bounding box center [740, 237] width 469 height 21
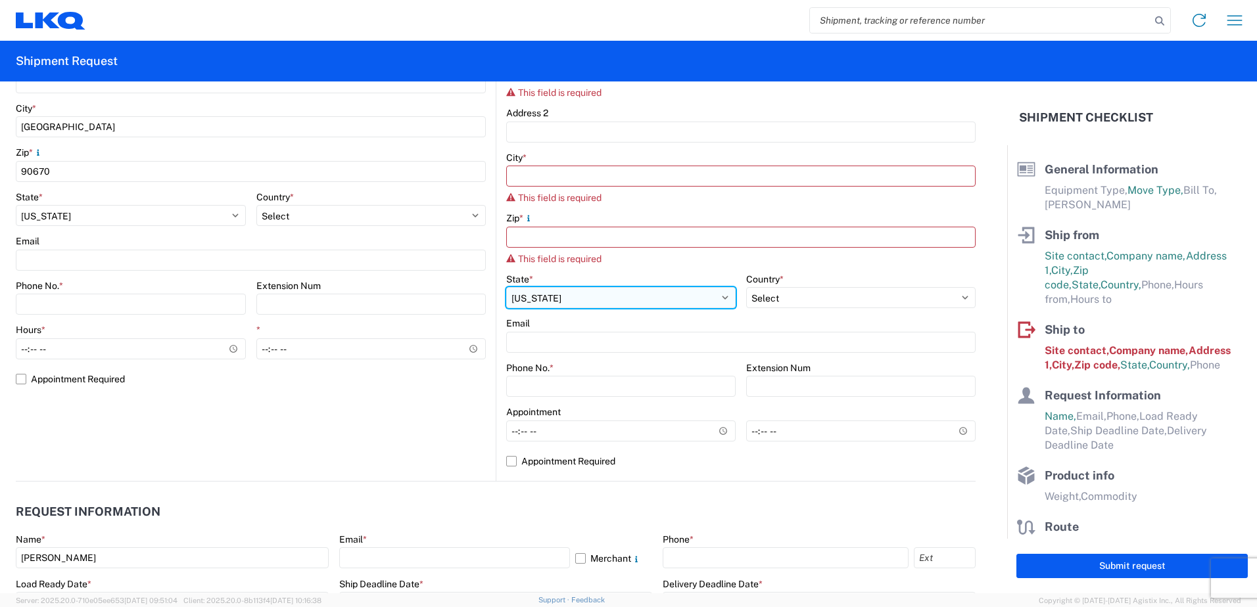
click at [521, 299] on select "Select [US_STATE] [US_STATE] [US_STATE] [US_STATE] Armed Forces Americas Armed …" at bounding box center [620, 297] width 229 height 21
click at [523, 297] on select "Select [US_STATE] [US_STATE] [US_STATE] [US_STATE] Armed Forces Americas Armed …" at bounding box center [620, 297] width 229 height 21
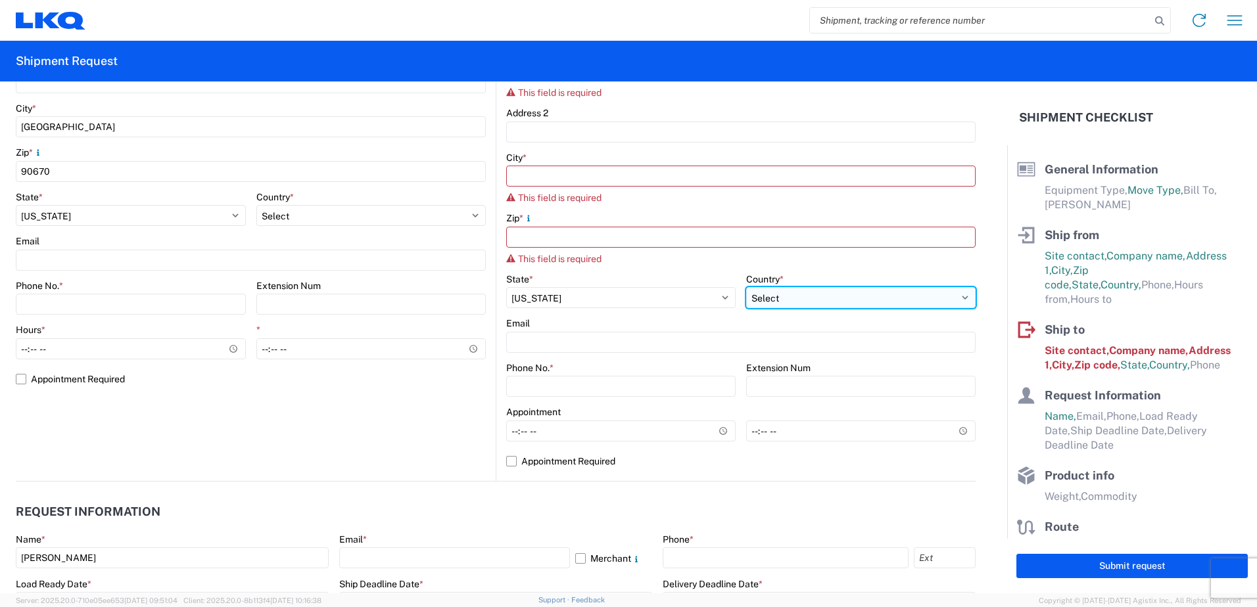
click at [812, 298] on select "Select [GEOGRAPHIC_DATA] [GEOGRAPHIC_DATA] [GEOGRAPHIC_DATA] [GEOGRAPHIC_DATA] …" at bounding box center [860, 297] width 229 height 21
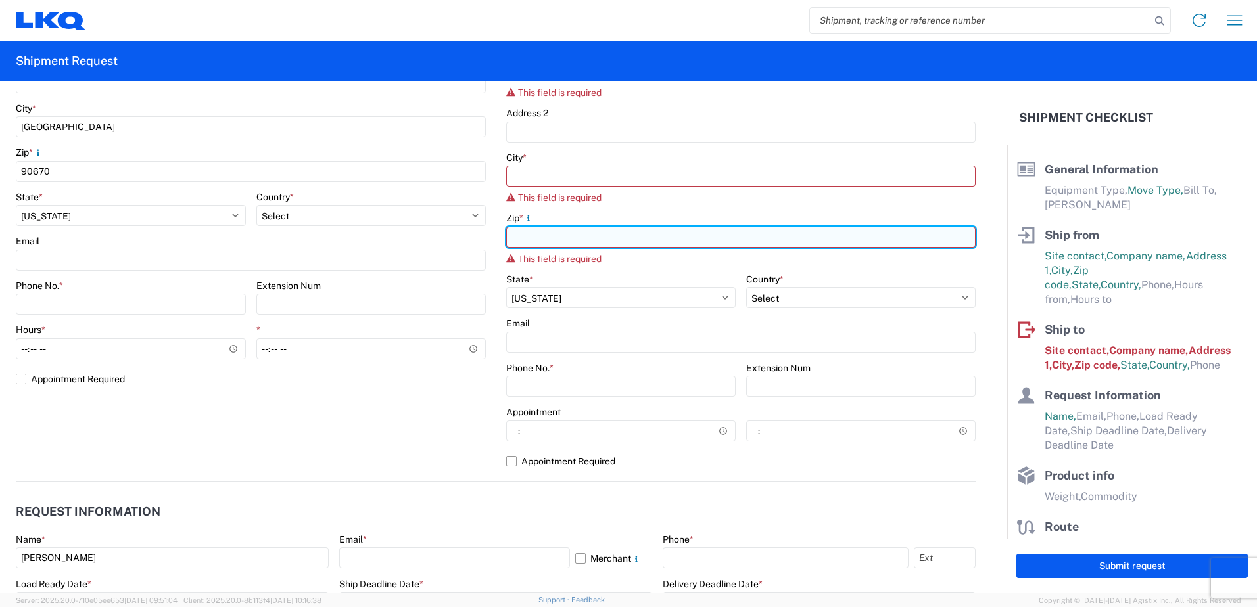
click at [649, 247] on input "Zip *" at bounding box center [740, 237] width 469 height 21
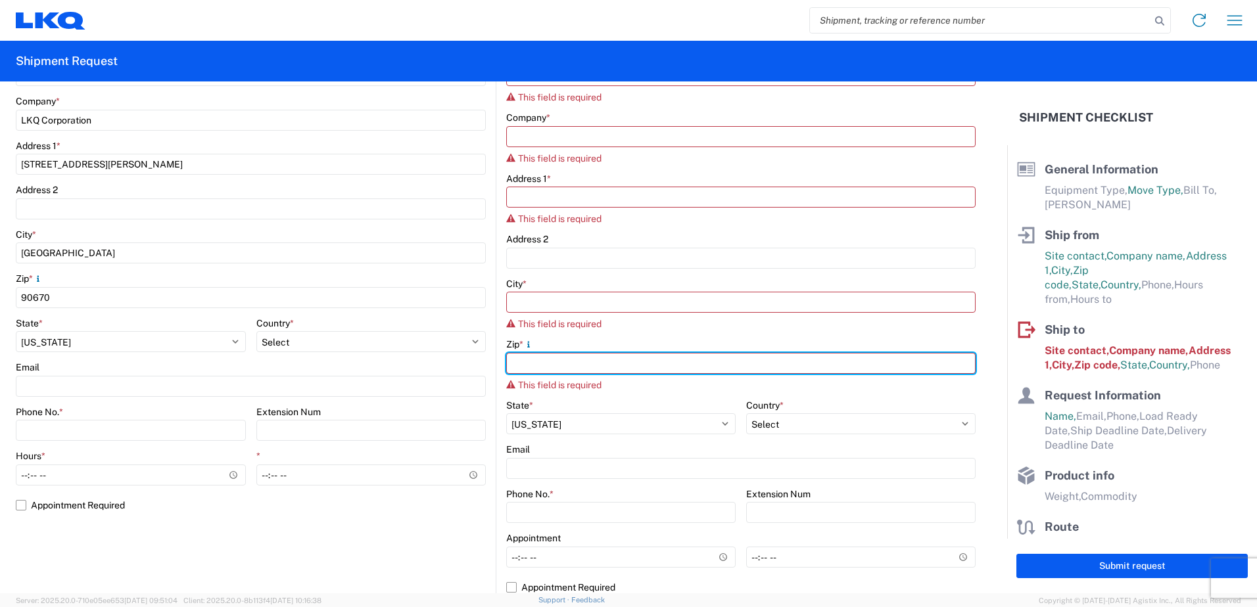
scroll to position [263, 0]
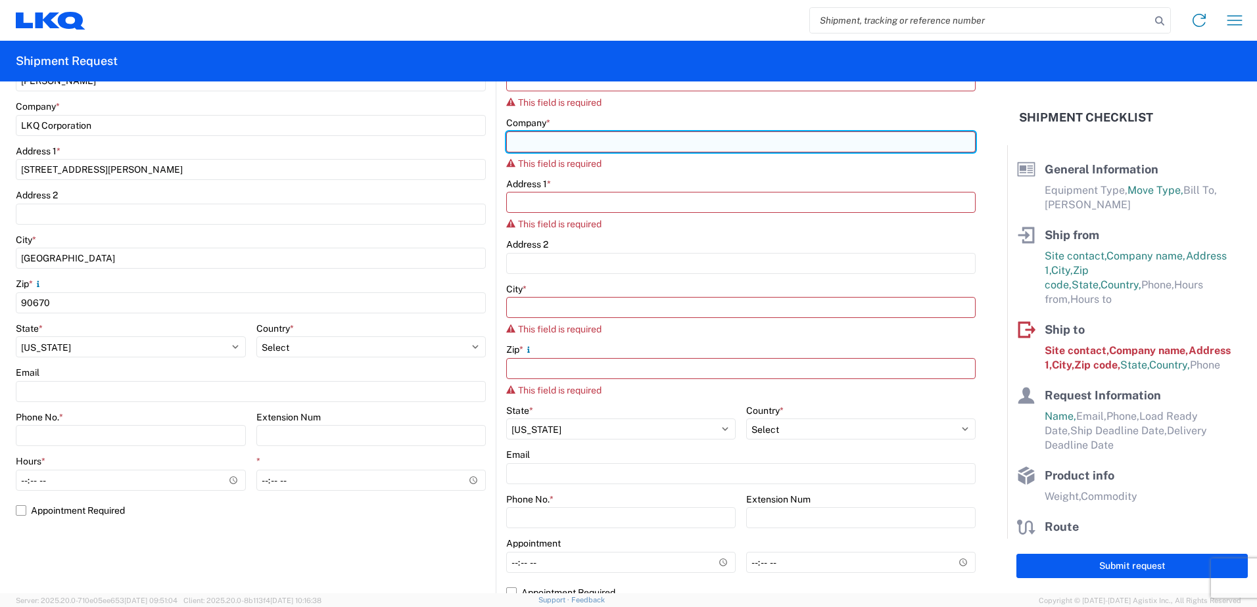
click at [532, 139] on input "Company *" at bounding box center [740, 141] width 469 height 21
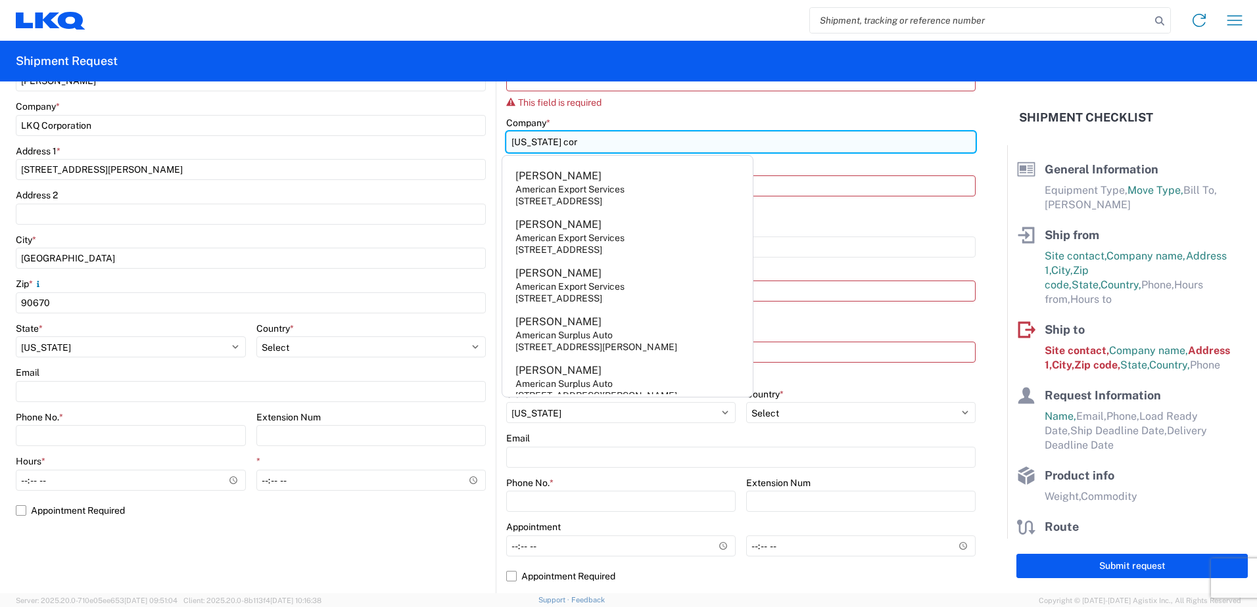
type input "[US_STATE] core"
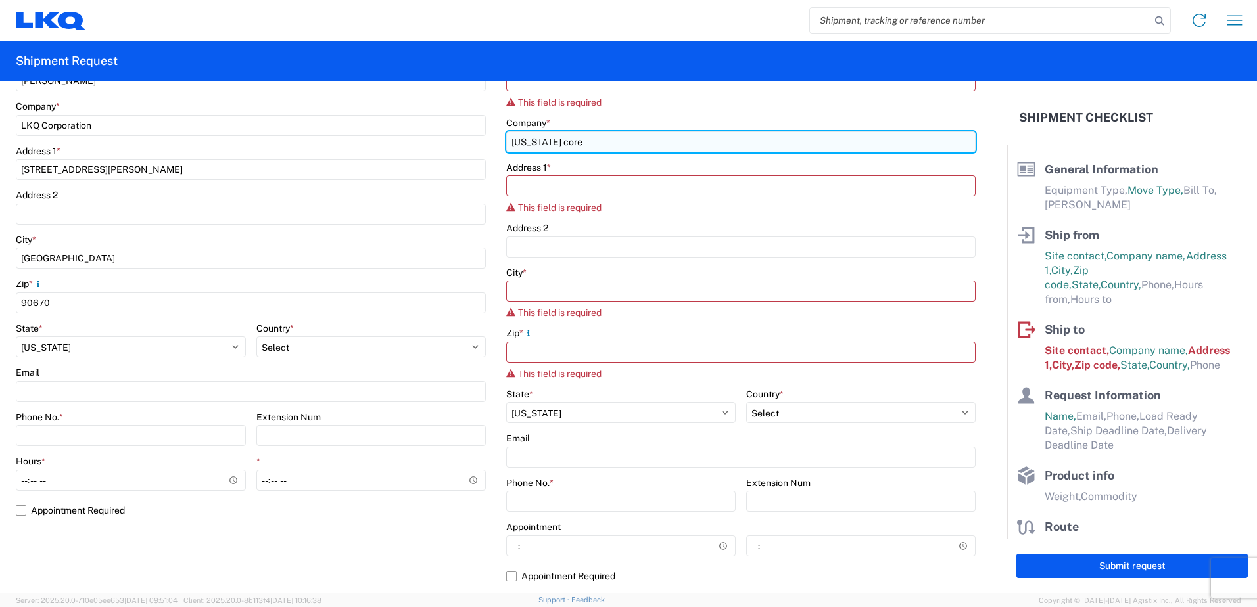
click at [638, 133] on input "[US_STATE] core" at bounding box center [740, 141] width 469 height 21
drag, startPoint x: 620, startPoint y: 151, endPoint x: 466, endPoint y: 128, distance: 155.6
click at [466, 128] on div "Ship from Location Site contact * [PERSON_NAME] Company * LKQ Corporation Addre…" at bounding box center [496, 278] width 960 height 637
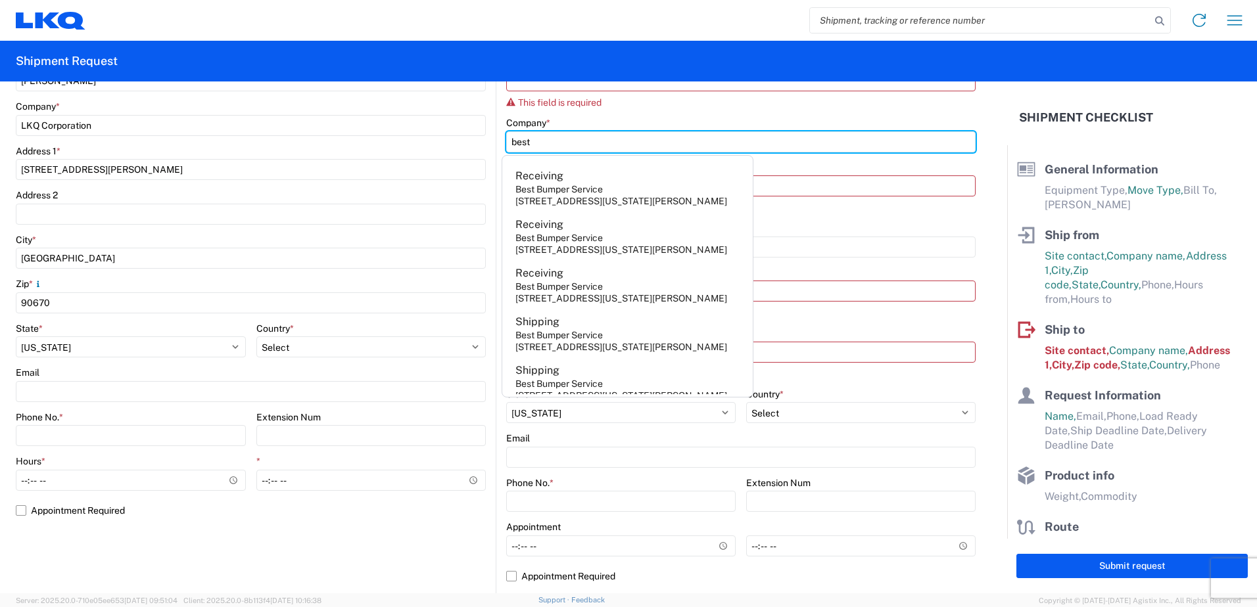
type input "best c"
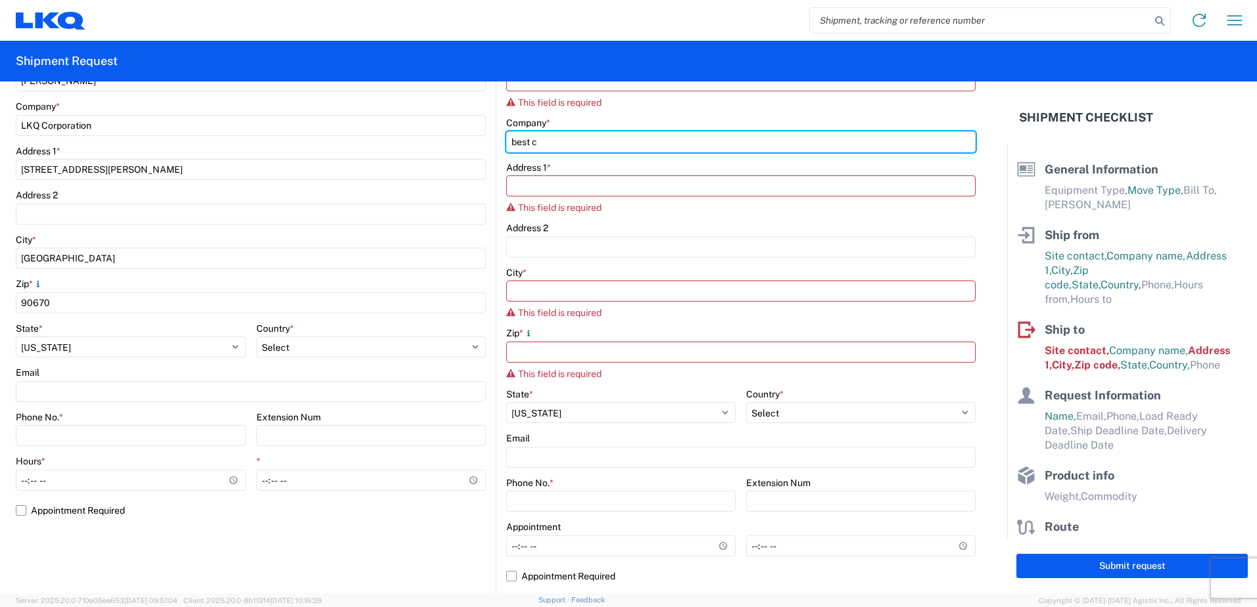
drag, startPoint x: 546, startPoint y: 149, endPoint x: 454, endPoint y: 148, distance: 92.0
click at [454, 148] on div "Ship from Location Site contact * [PERSON_NAME] Company * LKQ Corporation Addre…" at bounding box center [496, 278] width 960 height 637
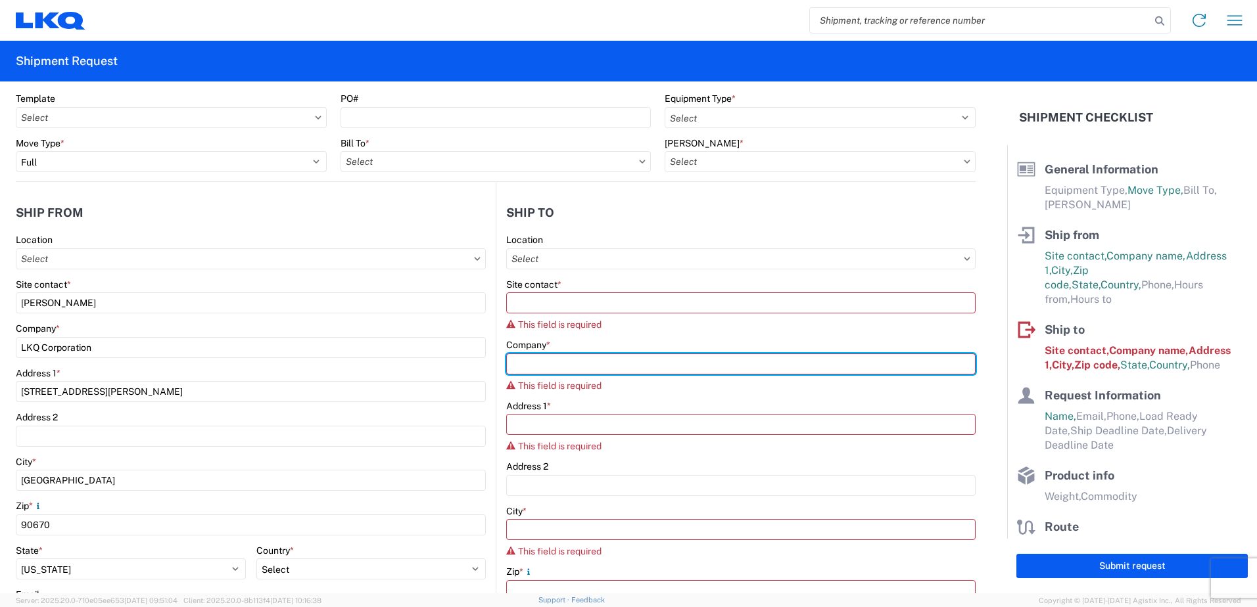
scroll to position [0, 0]
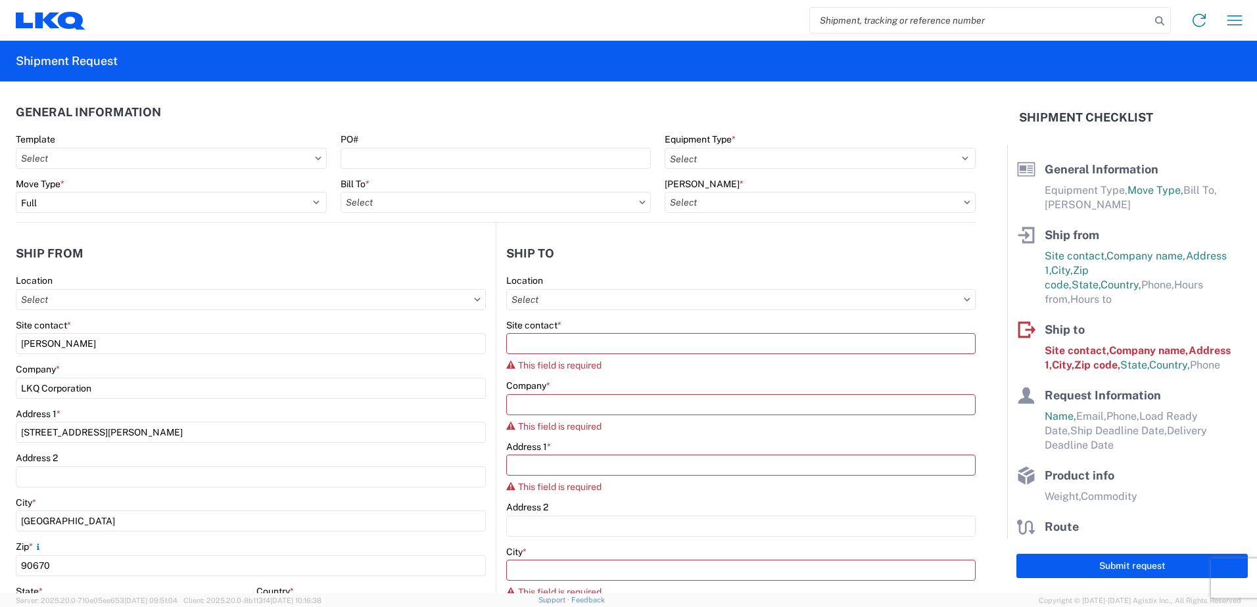
click at [695, 254] on header "Ship to" at bounding box center [735, 254] width 479 height 30
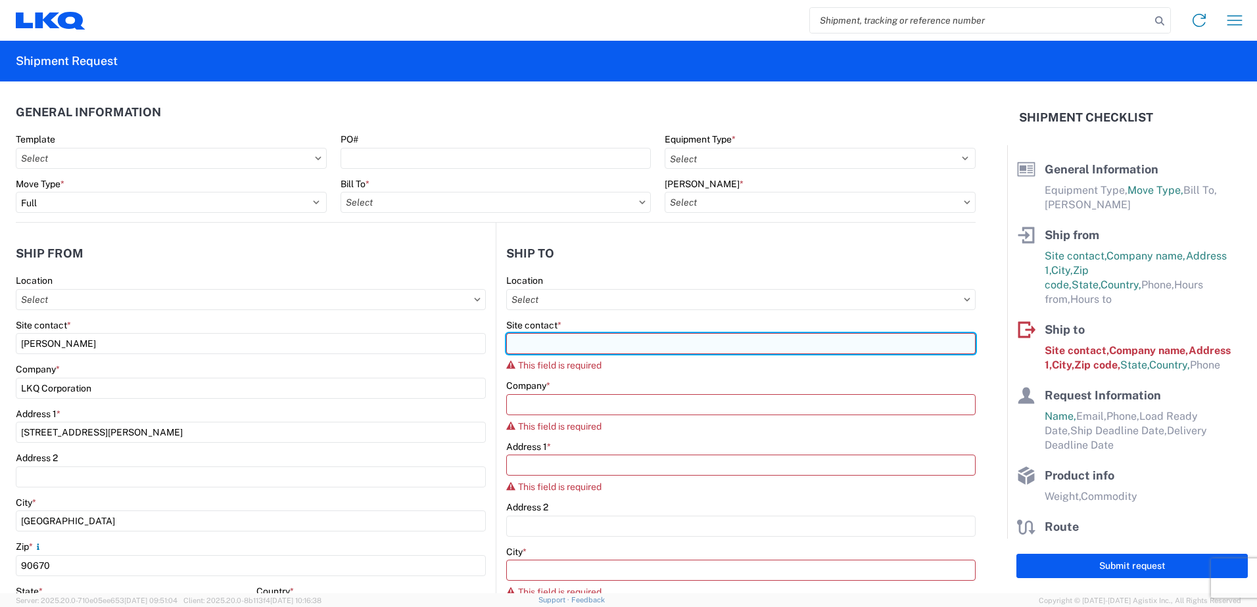
click at [556, 346] on input "Site contact *" at bounding box center [740, 343] width 469 height 21
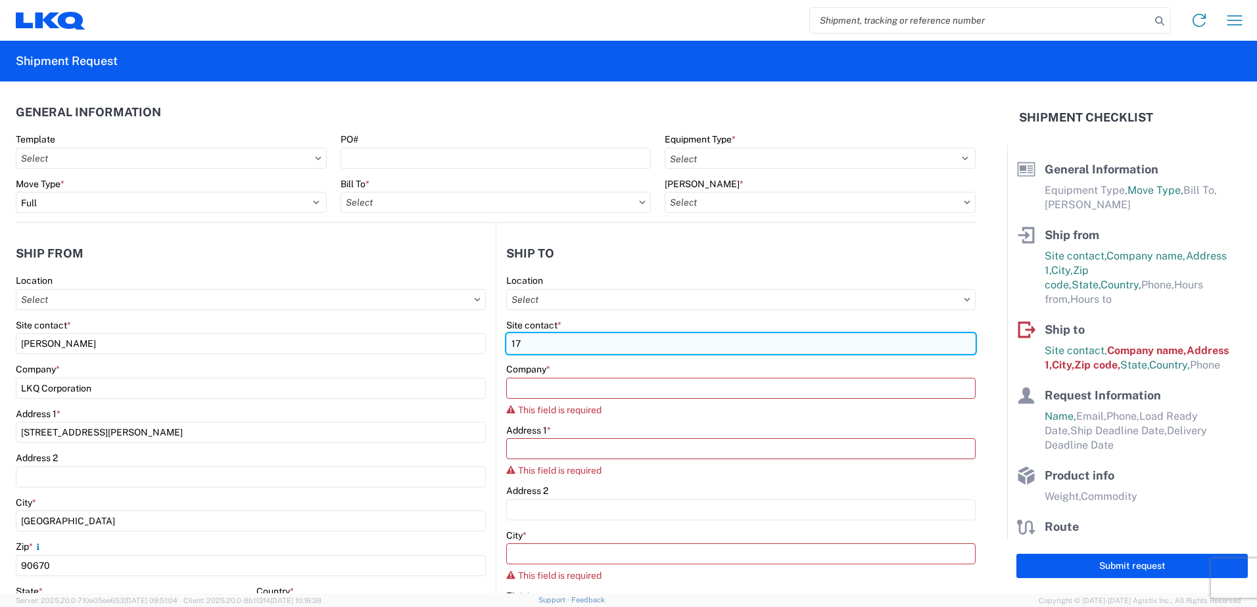
type input "1"
type input "[PERSON_NAME]"
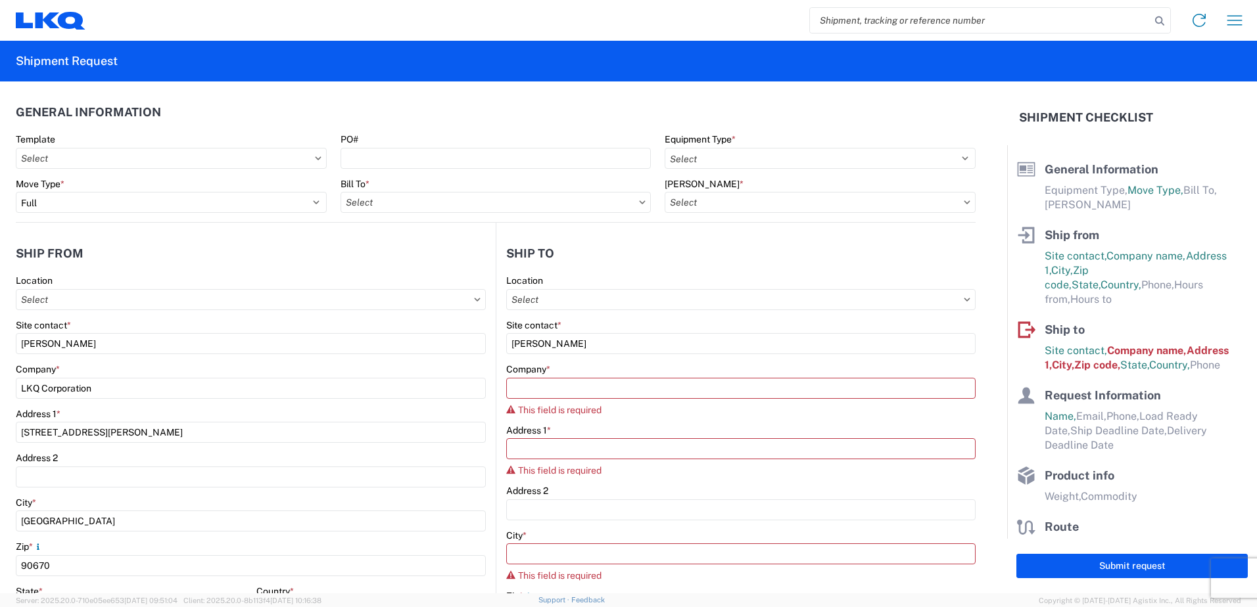
click at [668, 327] on div "Site contact *" at bounding box center [740, 325] width 469 height 12
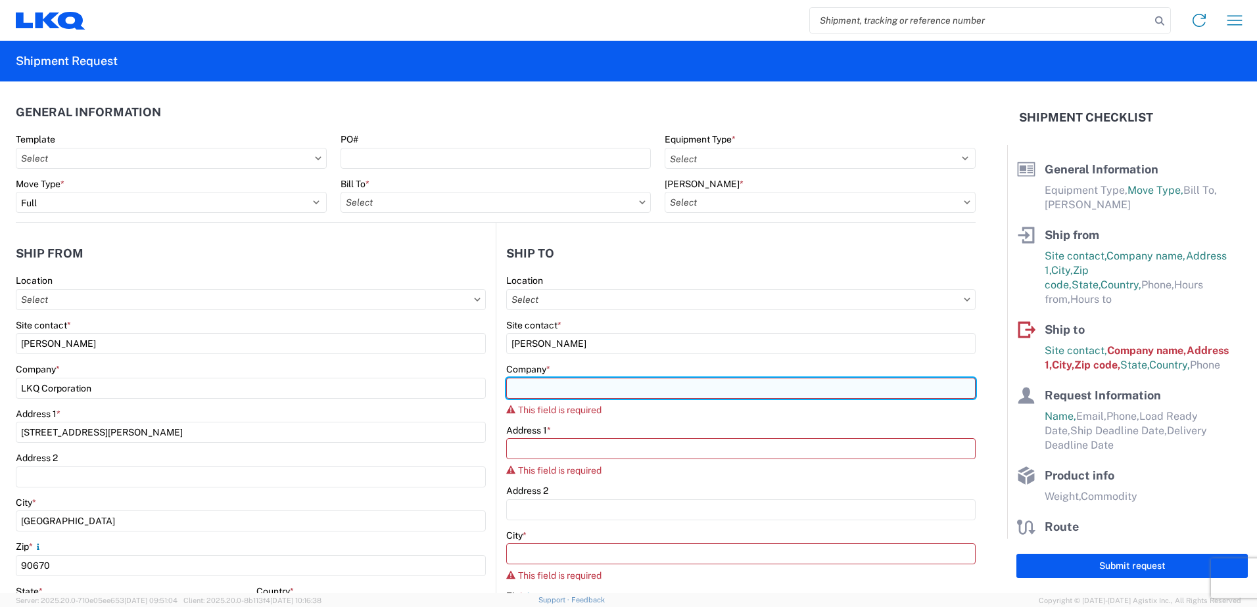
click at [584, 396] on input "Company *" at bounding box center [740, 388] width 469 height 21
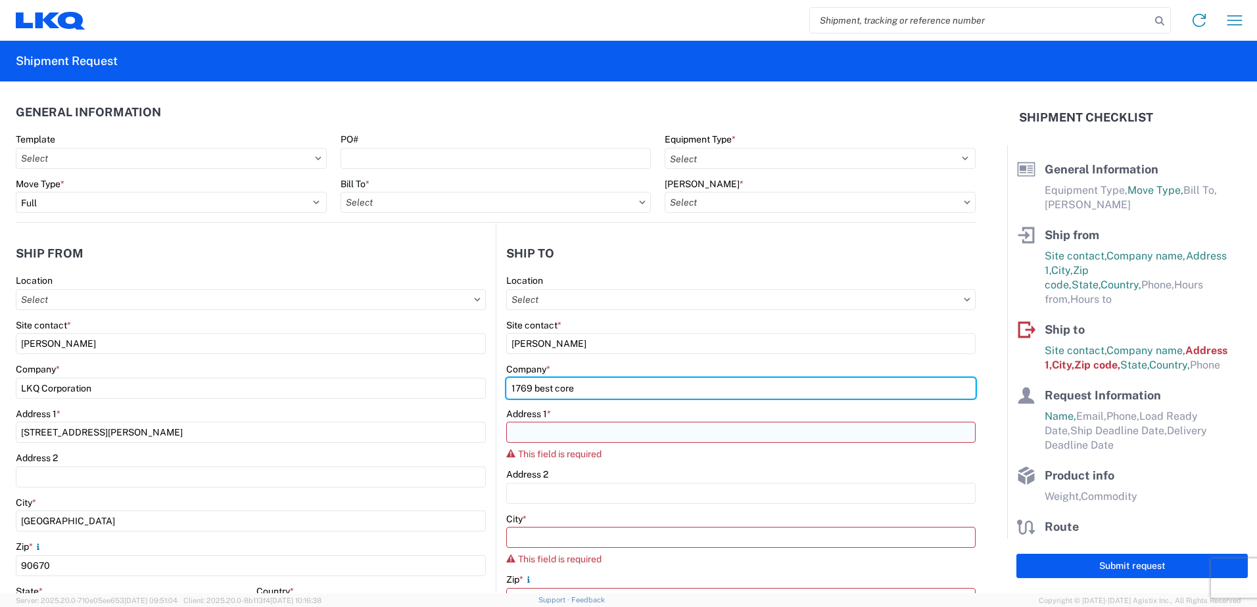
type input "1769 best core"
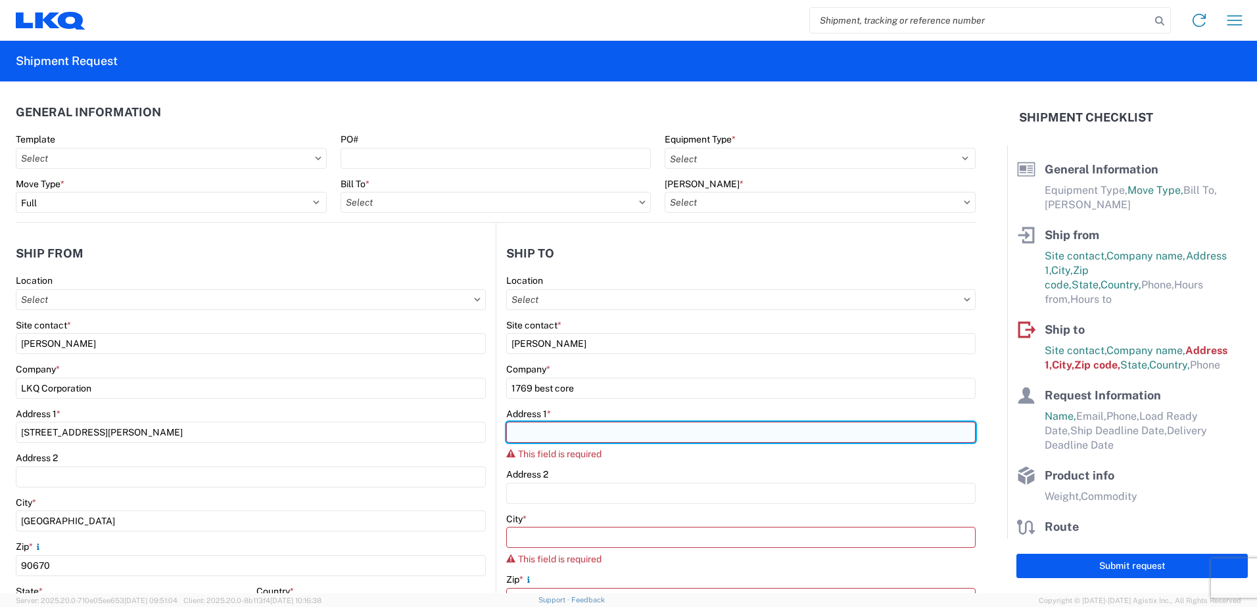
click at [597, 429] on input "Address 1 *" at bounding box center [740, 432] width 469 height 21
click at [654, 422] on input "Address 1 *" at bounding box center [740, 432] width 469 height 21
type input "[STREET_ADDRESS][PERSON_NAME]"
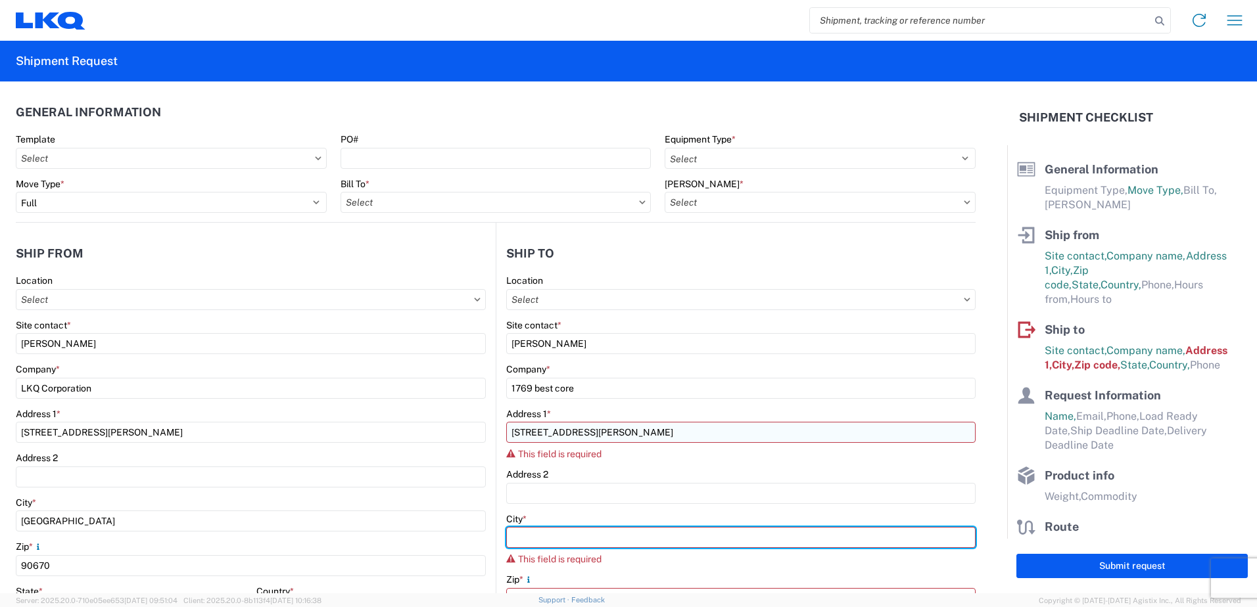
type input "[GEOGRAPHIC_DATA]"
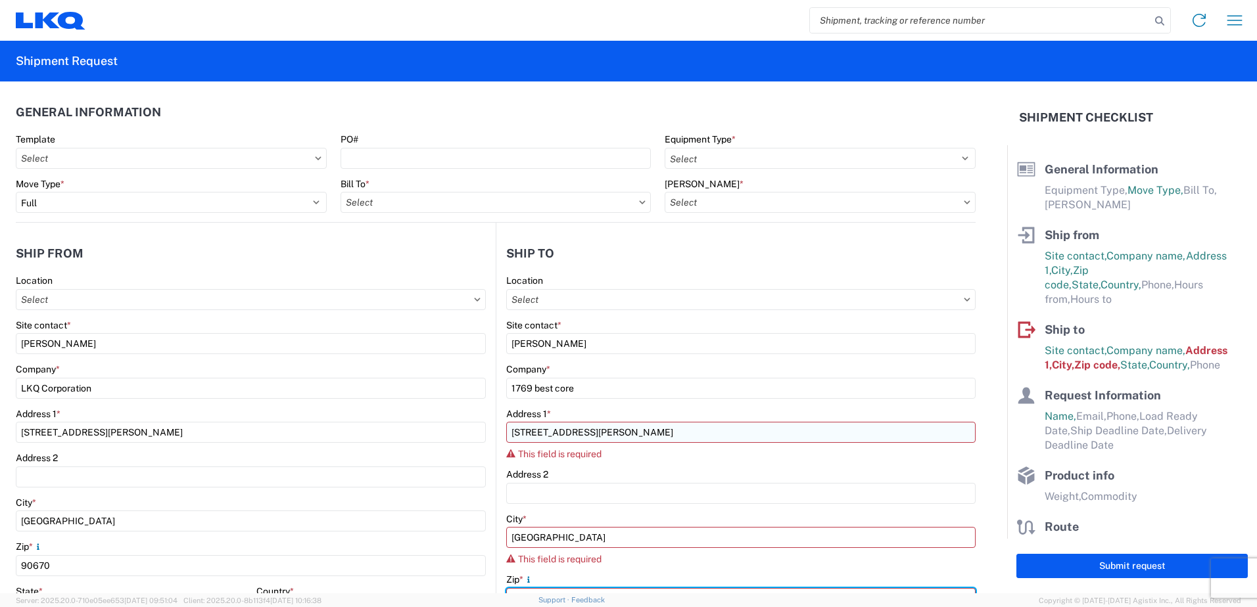
type input "91761"
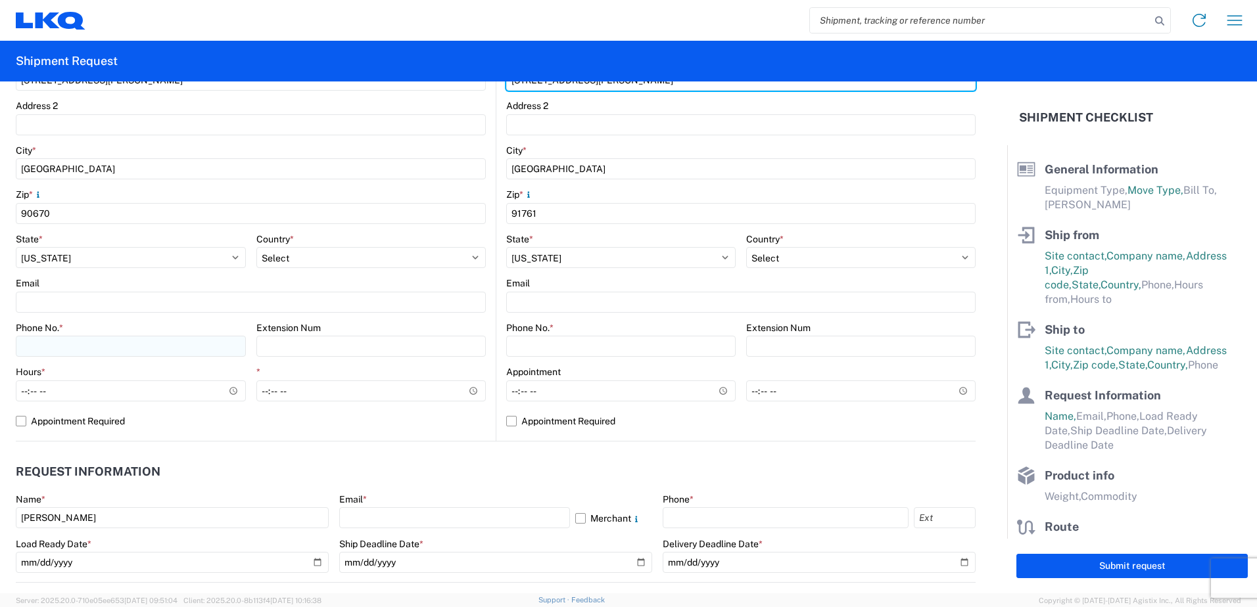
scroll to position [329, 0]
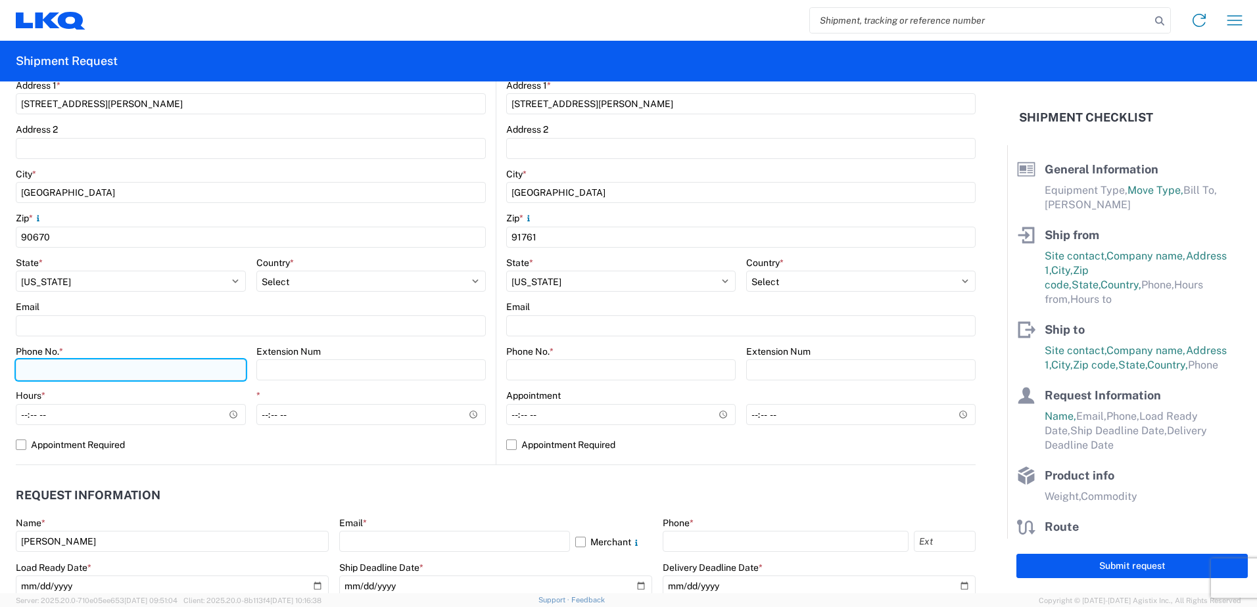
click at [105, 373] on input "Phone No. *" at bounding box center [131, 370] width 230 height 21
type input "5623044062"
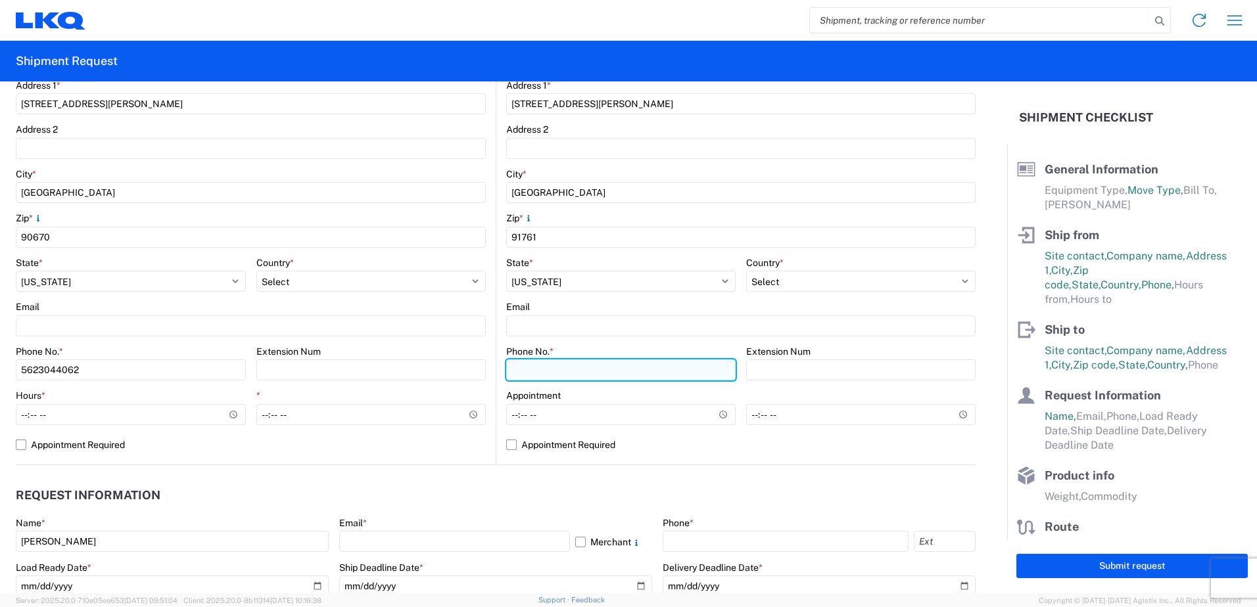
click at [611, 363] on input "Phone No. *" at bounding box center [620, 370] width 229 height 21
type input "9092120791"
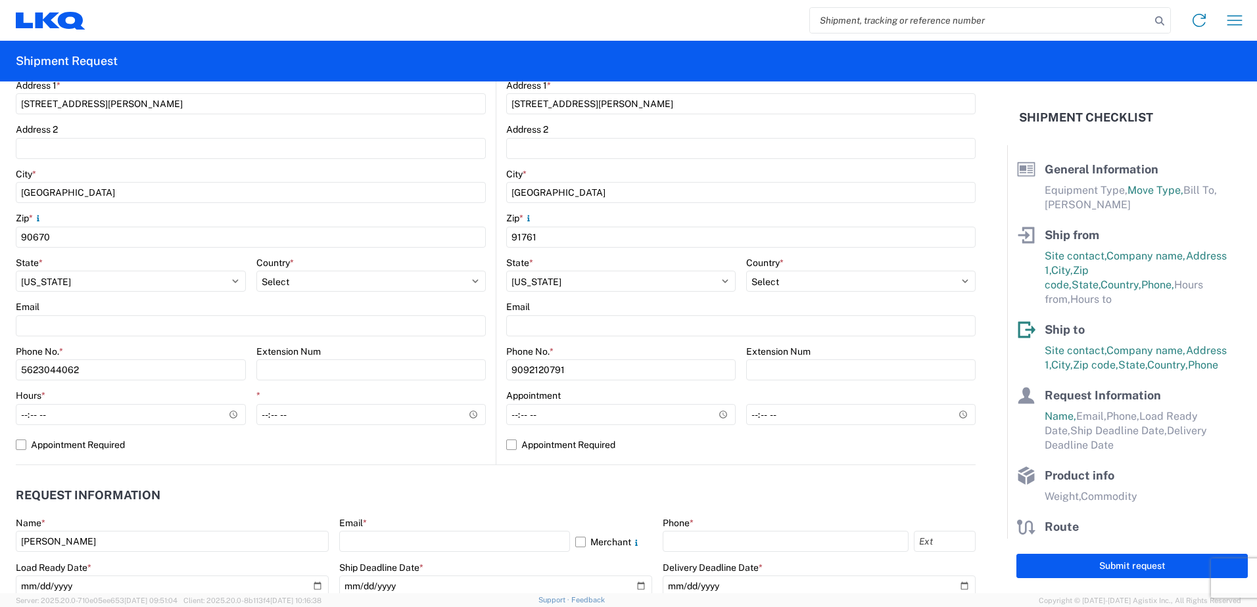
click at [734, 304] on div "Email" at bounding box center [740, 307] width 469 height 12
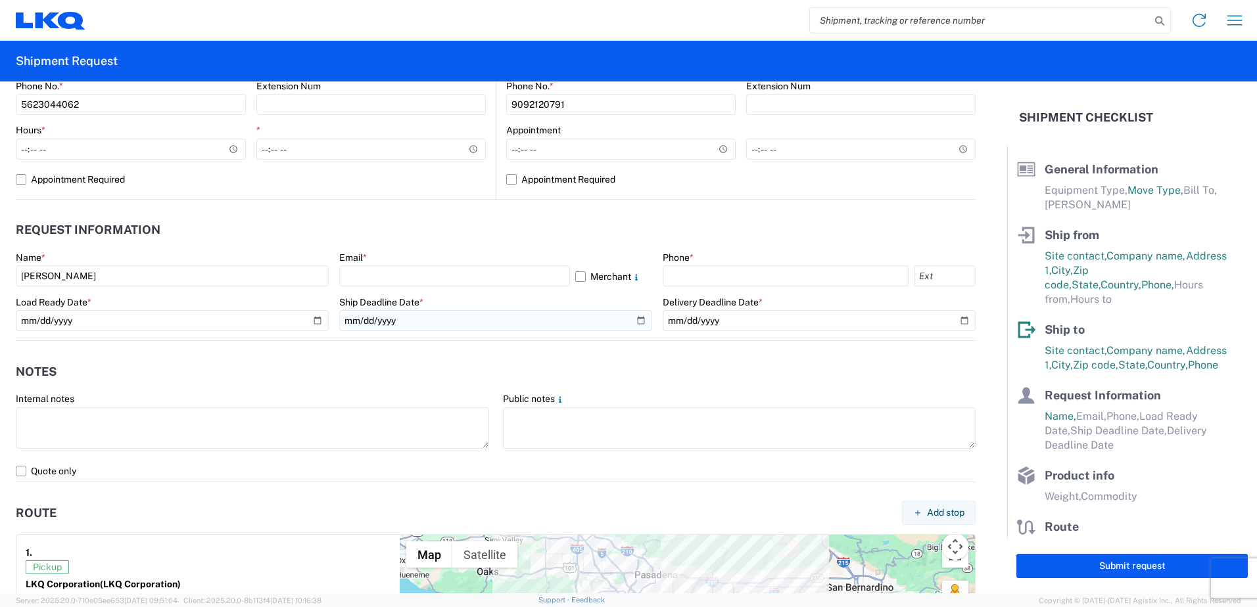
scroll to position [592, 0]
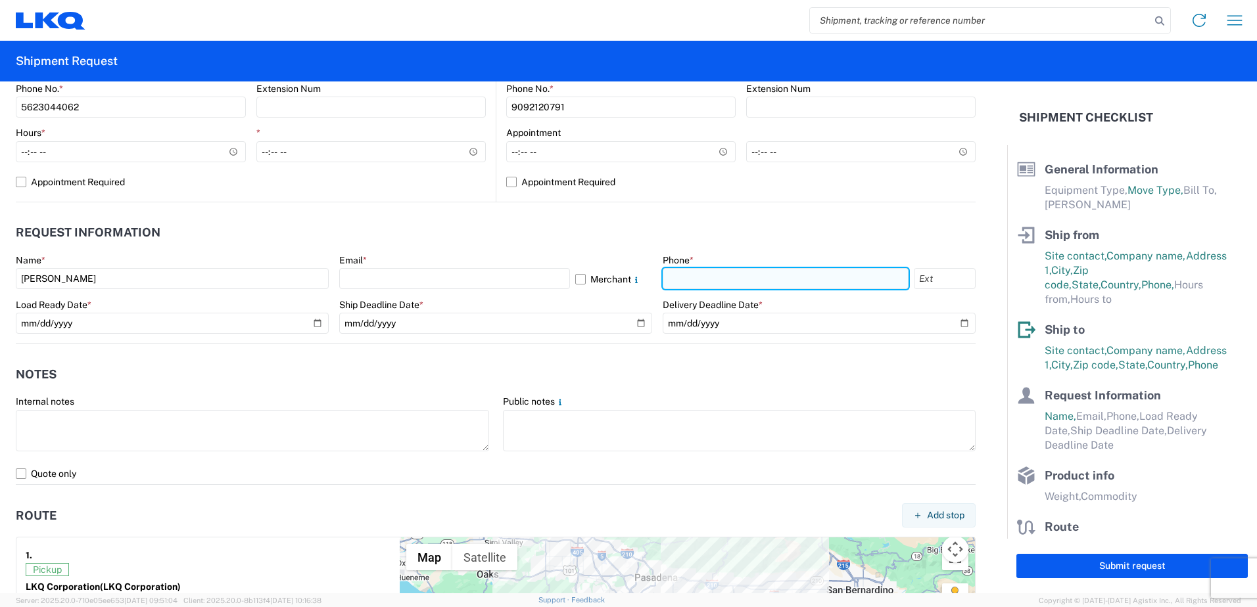
click at [816, 273] on input "text" at bounding box center [786, 278] width 246 height 21
type input "5623044062"
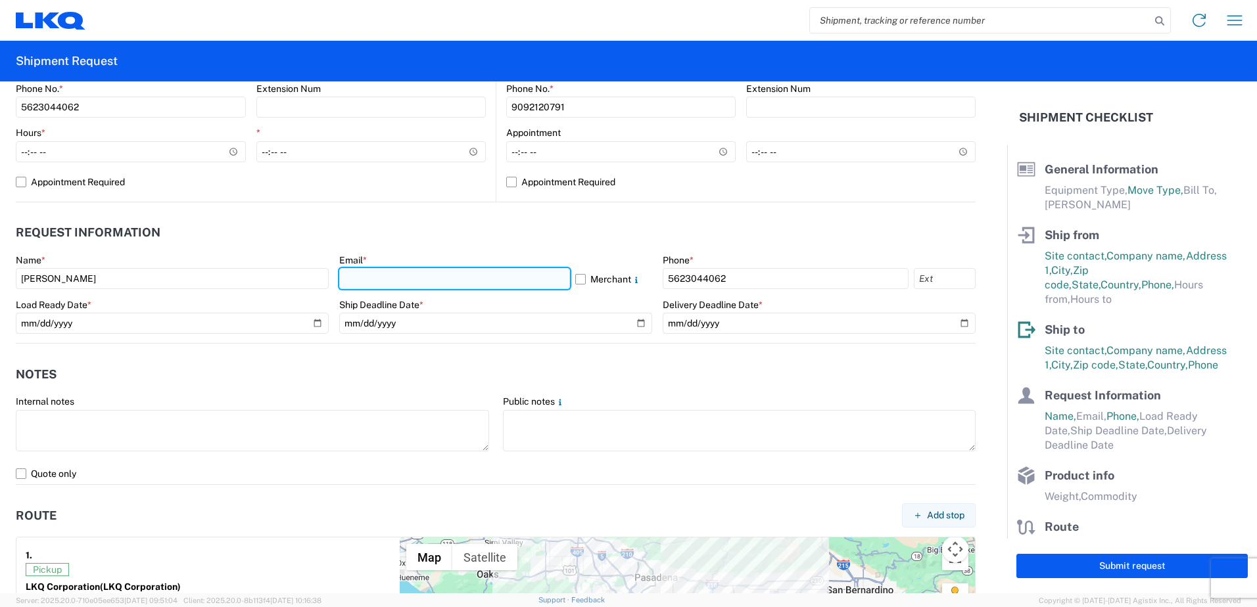
click at [463, 277] on input "text" at bounding box center [454, 278] width 231 height 21
type input "[EMAIL_ADDRESS][DOMAIN_NAME]"
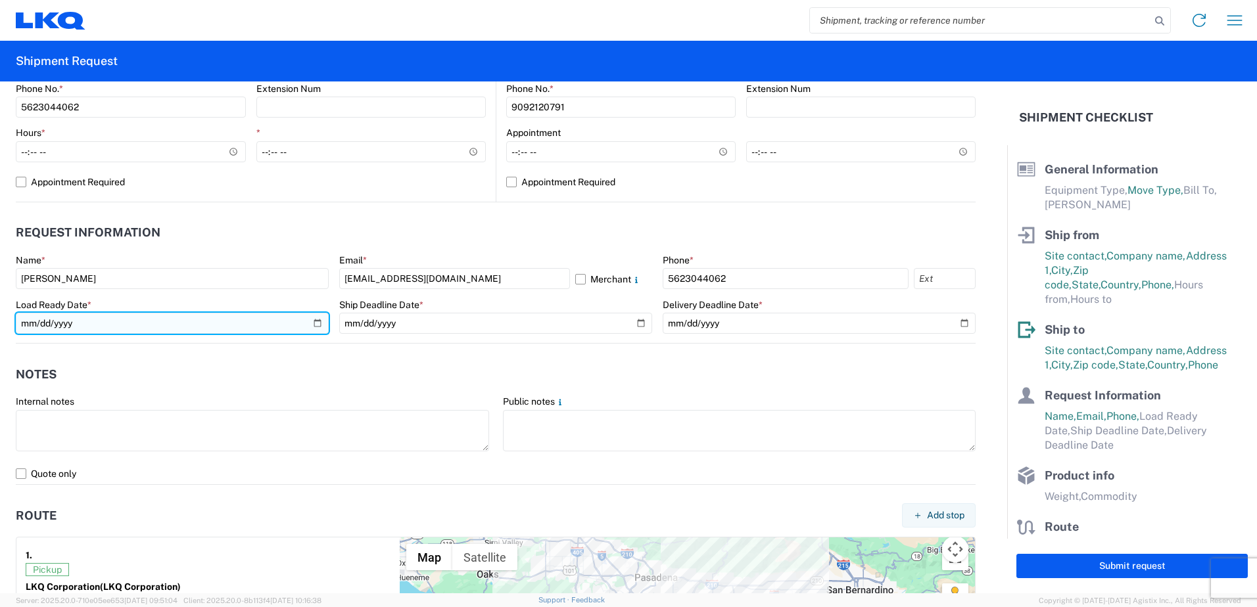
click at [127, 323] on input "date" at bounding box center [172, 323] width 313 height 21
click at [313, 321] on input "date" at bounding box center [172, 323] width 313 height 21
type input "[DATE]"
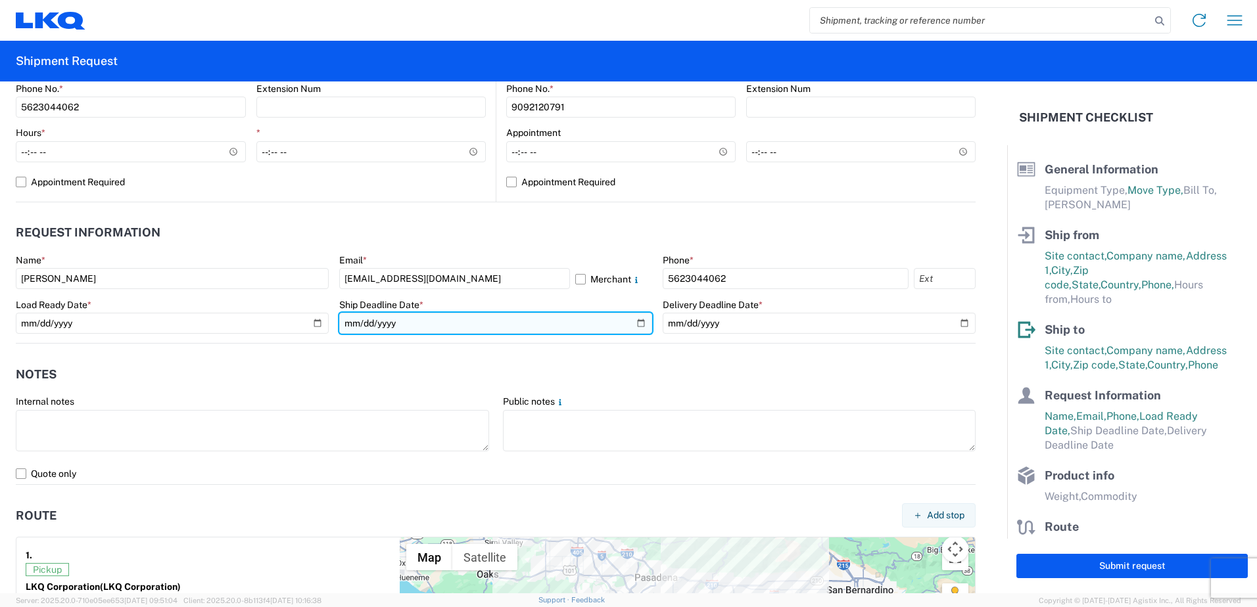
click at [631, 326] on input "date" at bounding box center [495, 323] width 313 height 21
type input "[DATE]"
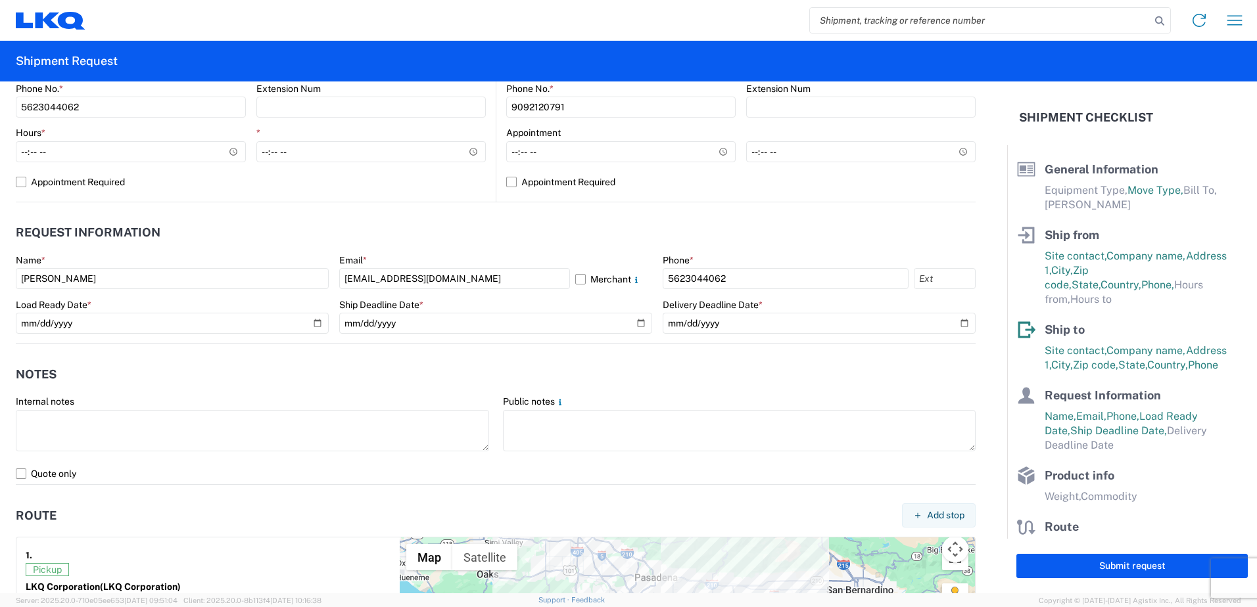
click at [958, 309] on div "Delivery Deadline Date *" at bounding box center [819, 305] width 313 height 12
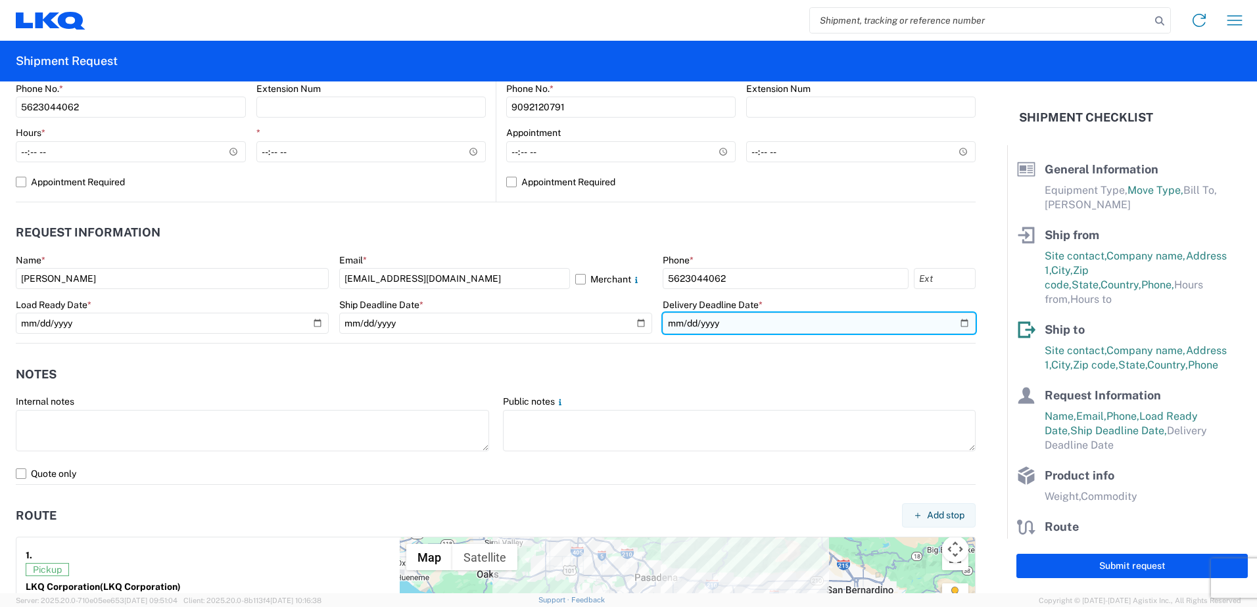
click at [956, 328] on input "date" at bounding box center [819, 323] width 313 height 21
type input "[DATE]"
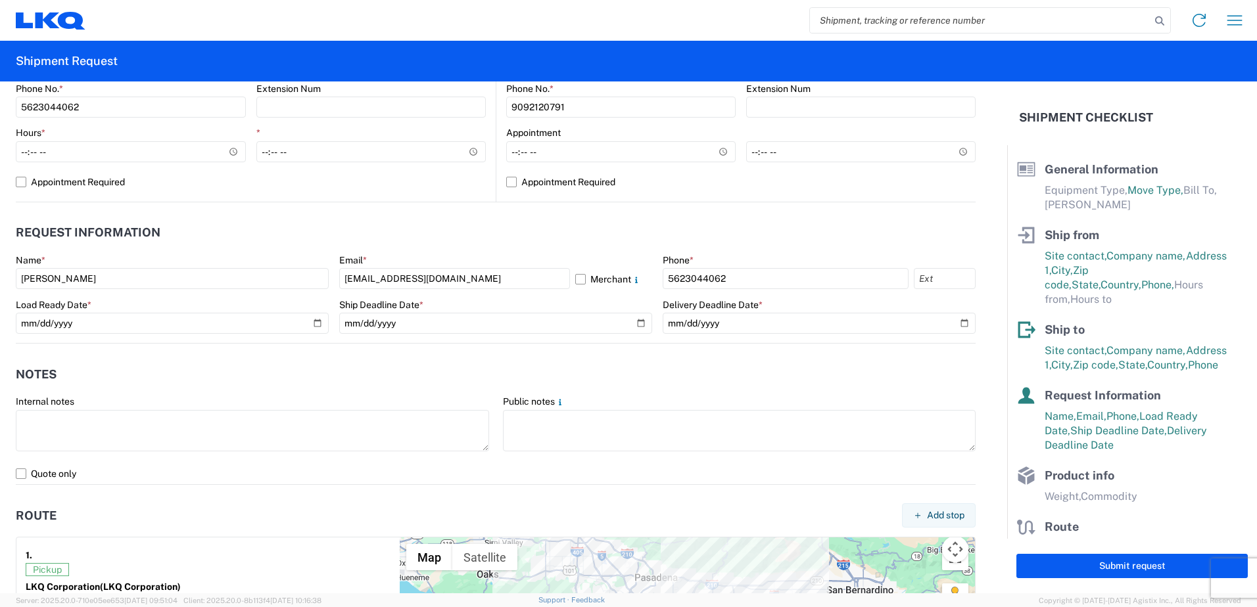
click at [171, 362] on header "Notes" at bounding box center [496, 375] width 960 height 30
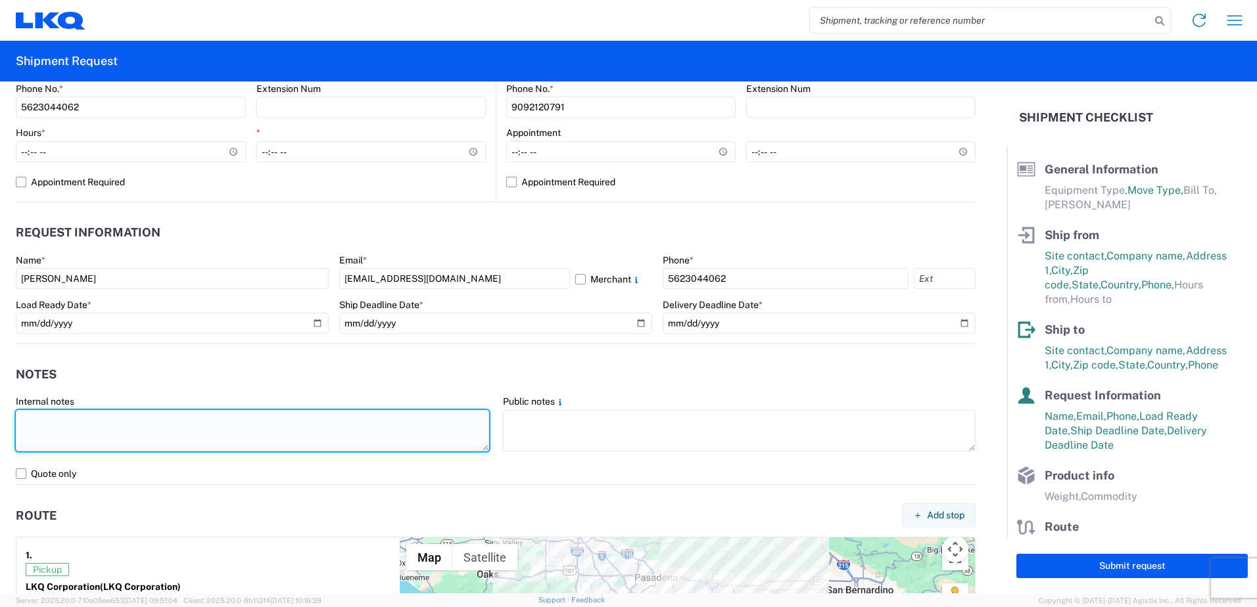
click at [143, 427] on textarea at bounding box center [252, 430] width 473 height 41
click at [149, 425] on textarea "power only we will use our own trailer, trailer must be returned to pickup loca…" at bounding box center [252, 430] width 473 height 41
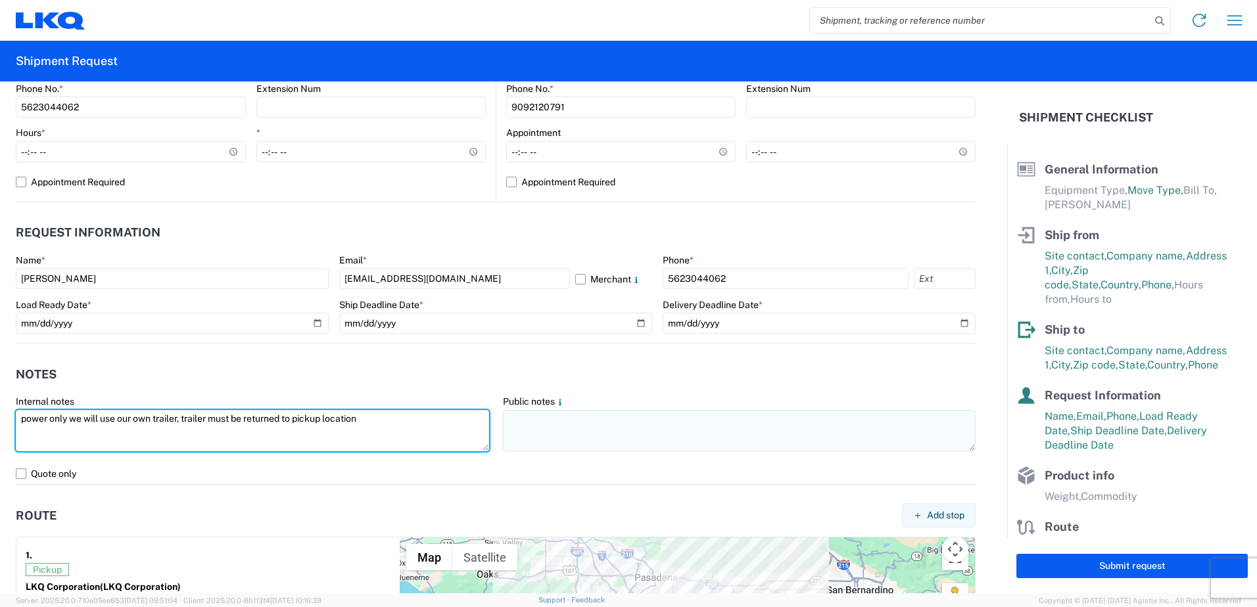
type textarea "power only we will use our own trailer, trailer must be returned to pickup loca…"
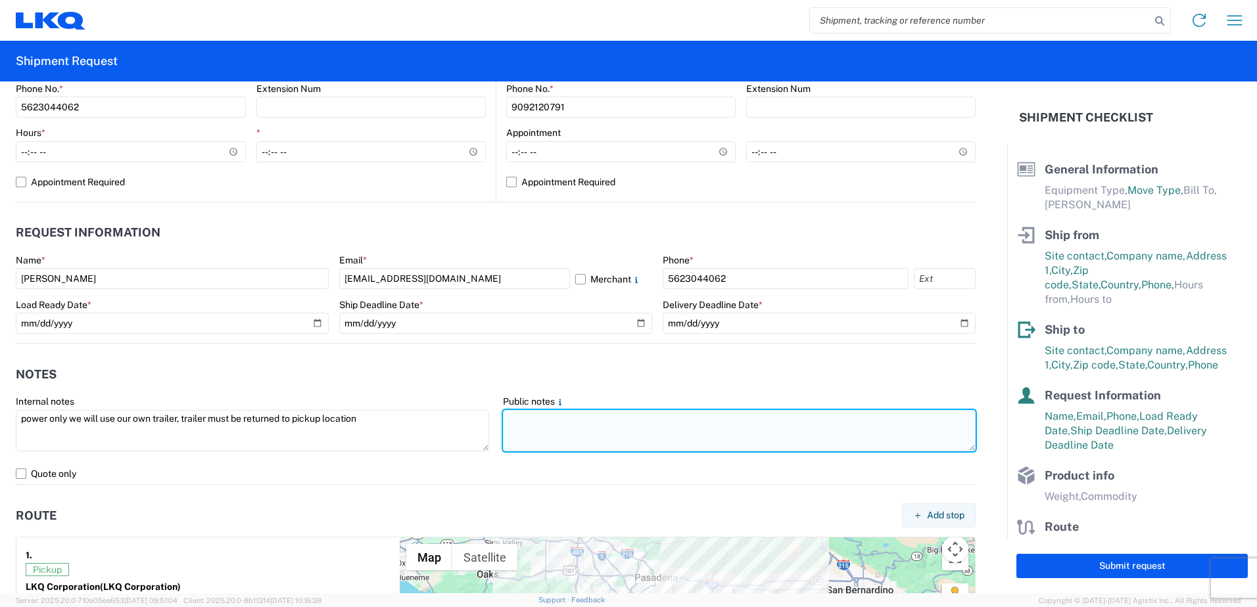
click at [583, 428] on textarea at bounding box center [739, 430] width 473 height 41
paste textarea "power only we will use our own trailer, trailer must be returned to pickup loca…"
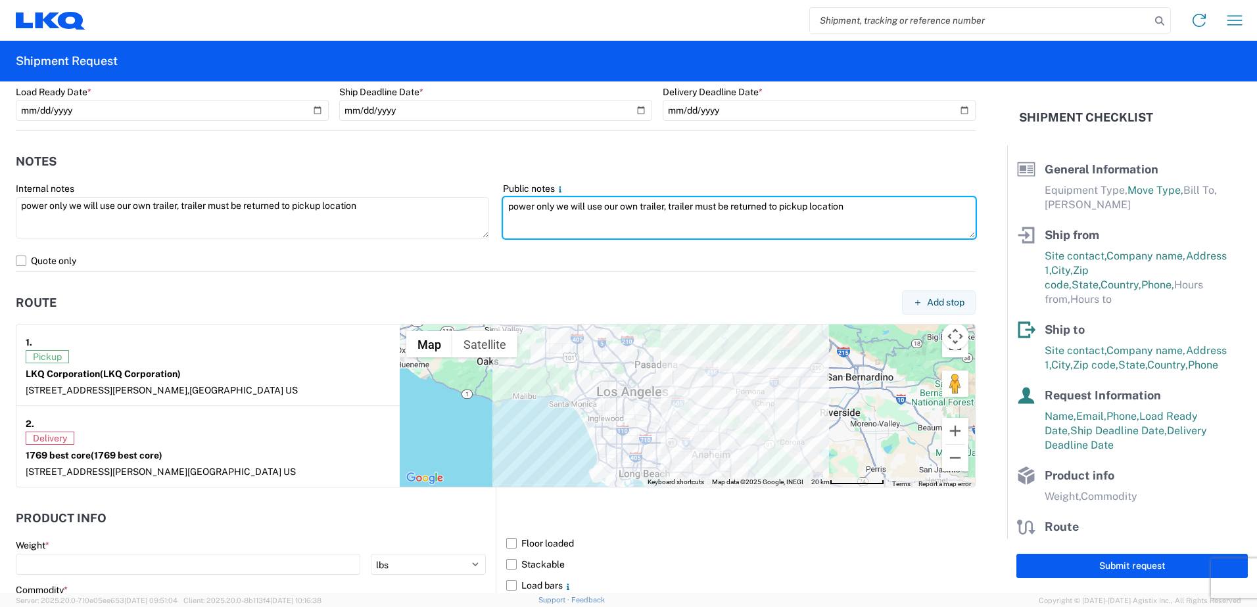
scroll to position [855, 0]
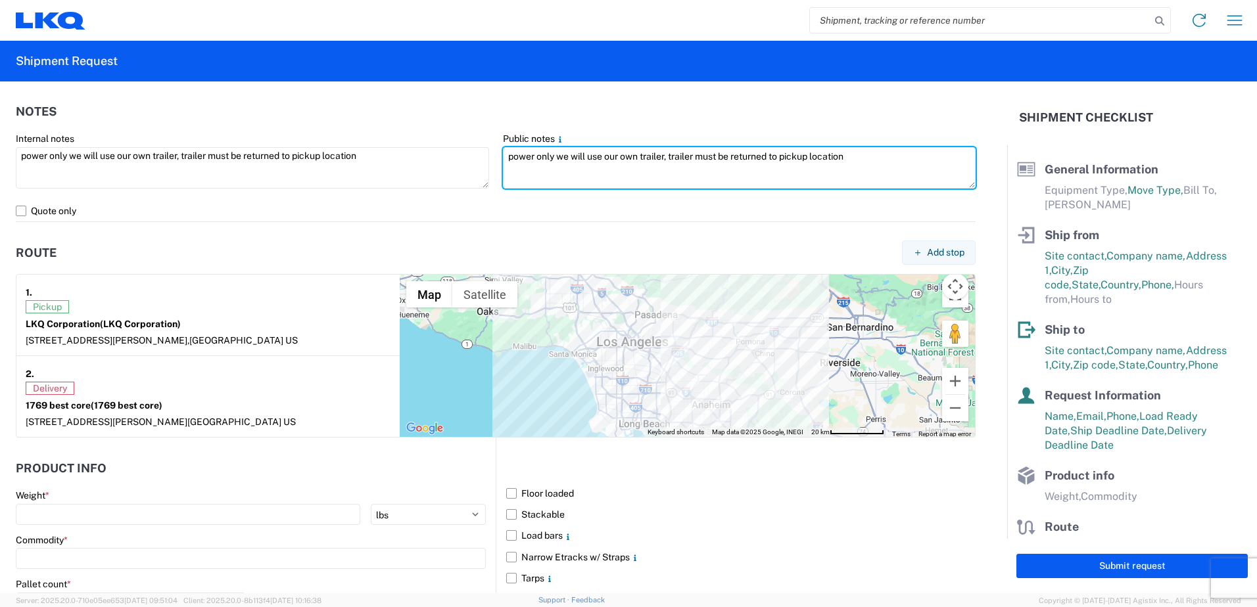
type textarea "power only we will use our own trailer, trailer must be returned to pickup loca…"
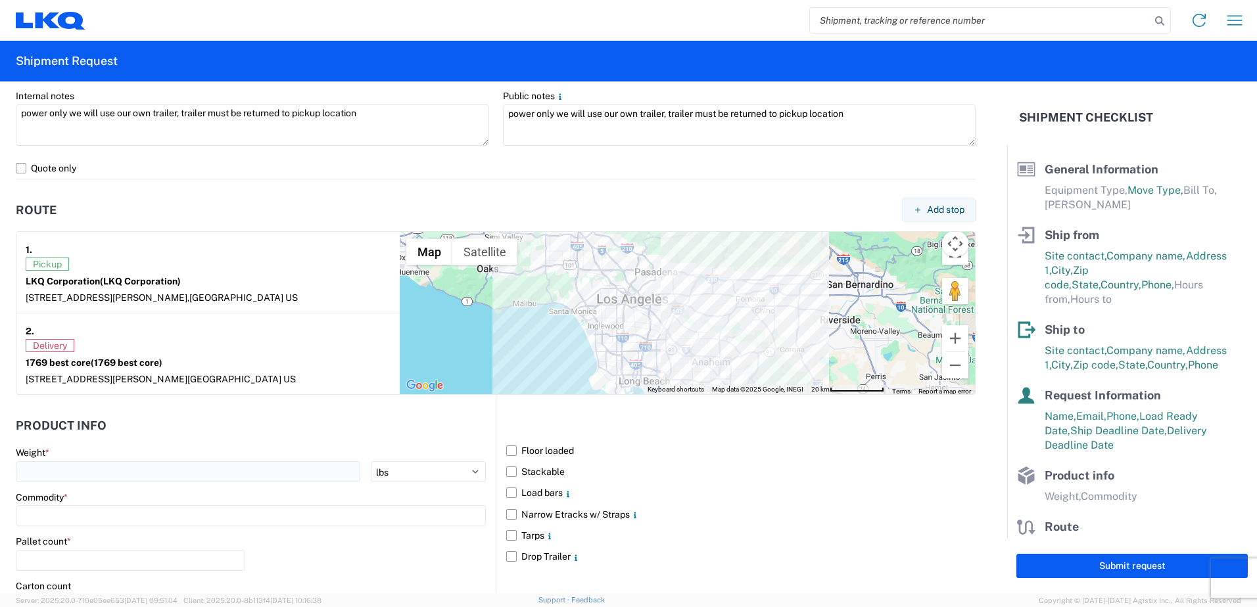
scroll to position [920, 0]
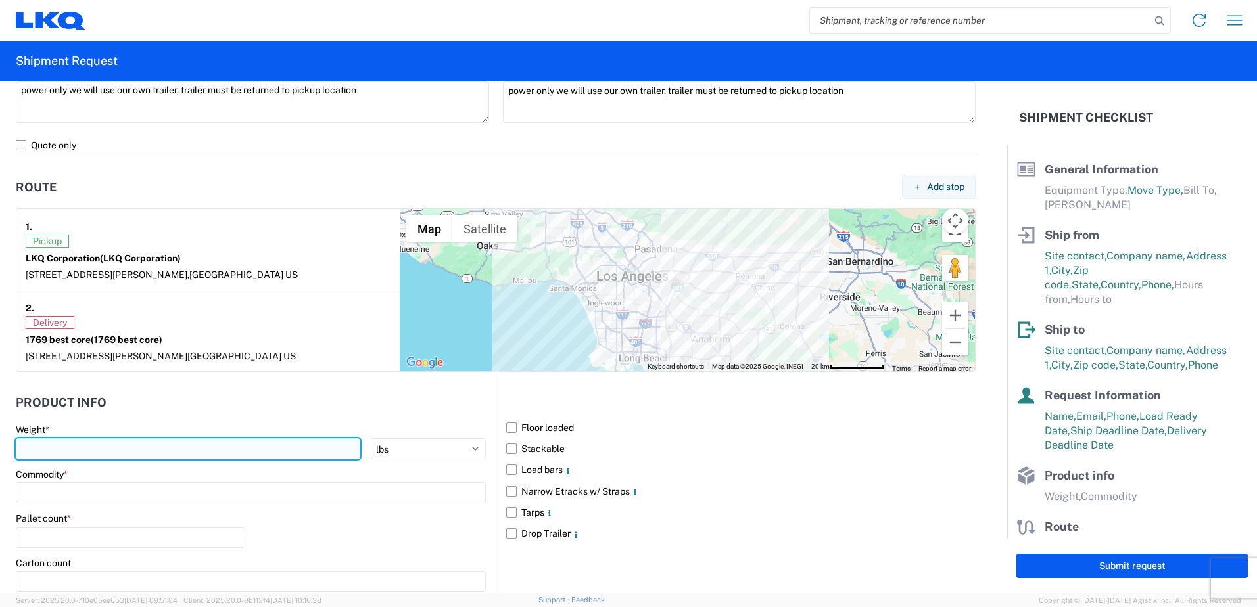
click at [92, 444] on input "number" at bounding box center [188, 448] width 344 height 21
type input "40000"
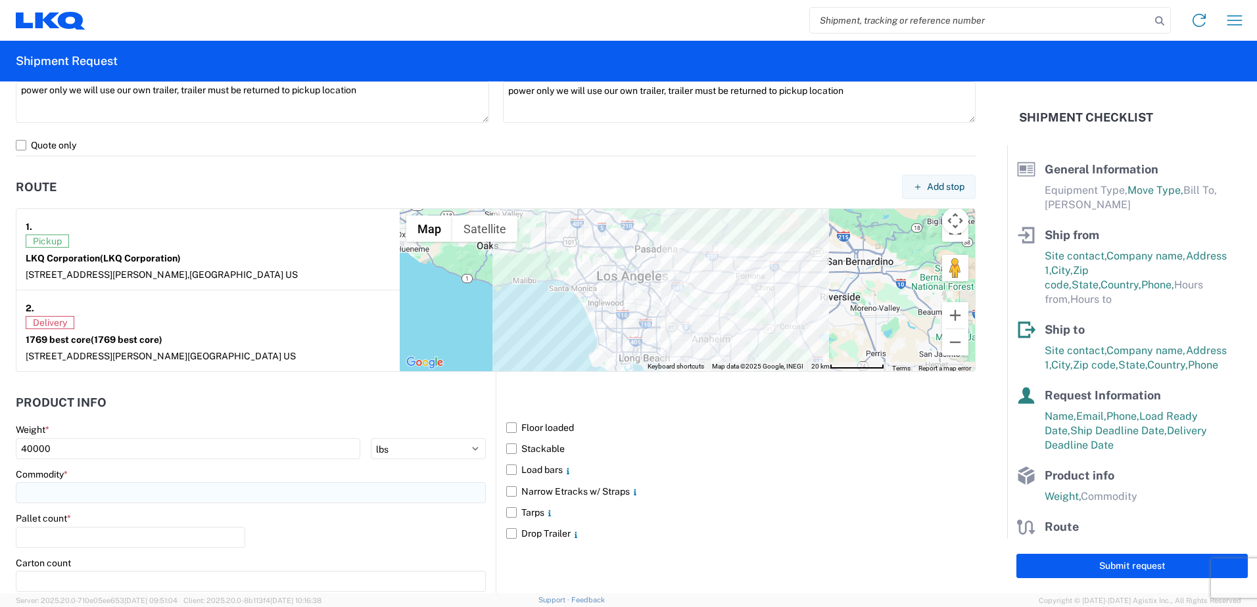
click at [70, 492] on input at bounding box center [251, 492] width 470 height 21
type input "t"
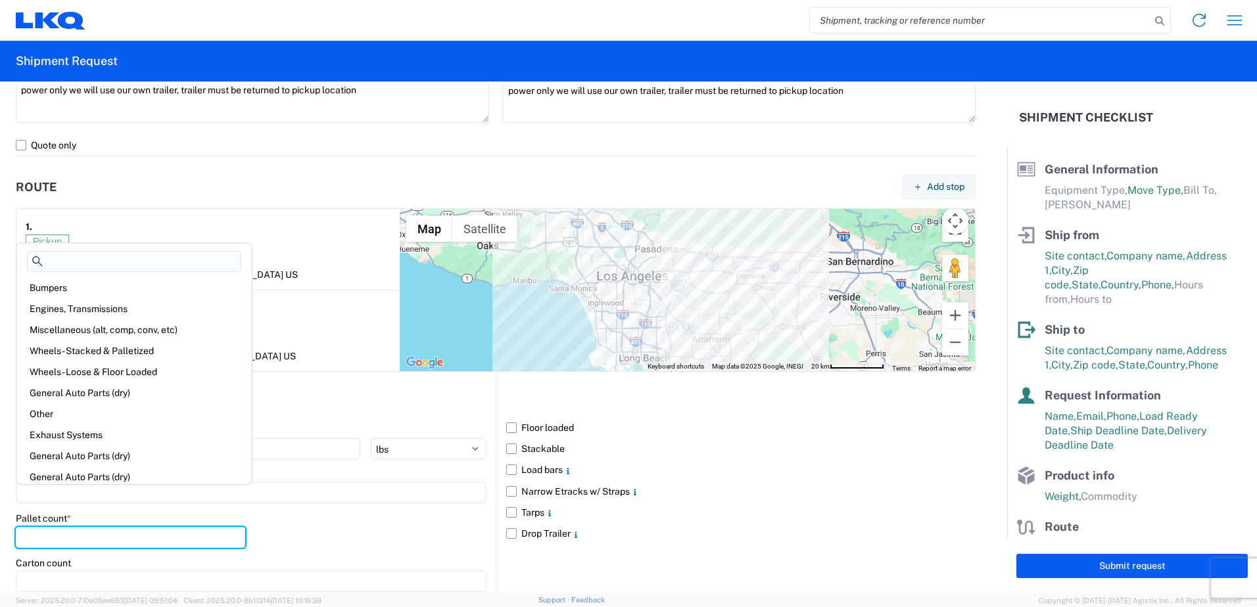
click at [77, 528] on input "number" at bounding box center [130, 537] width 229 height 21
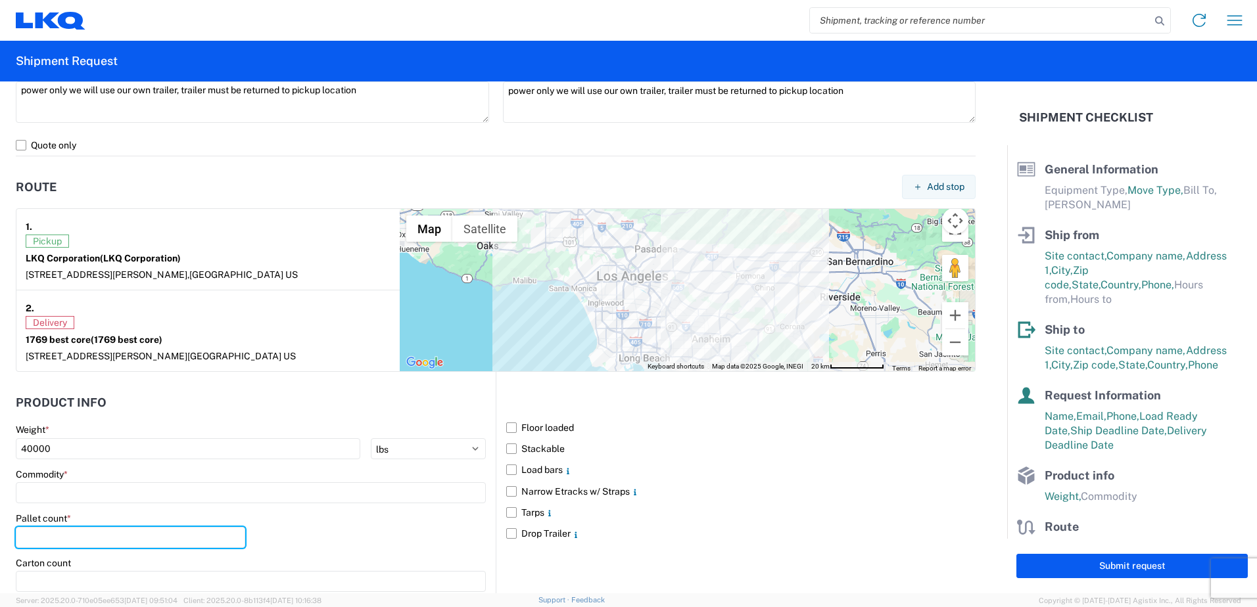
click at [77, 528] on input "number" at bounding box center [130, 537] width 229 height 21
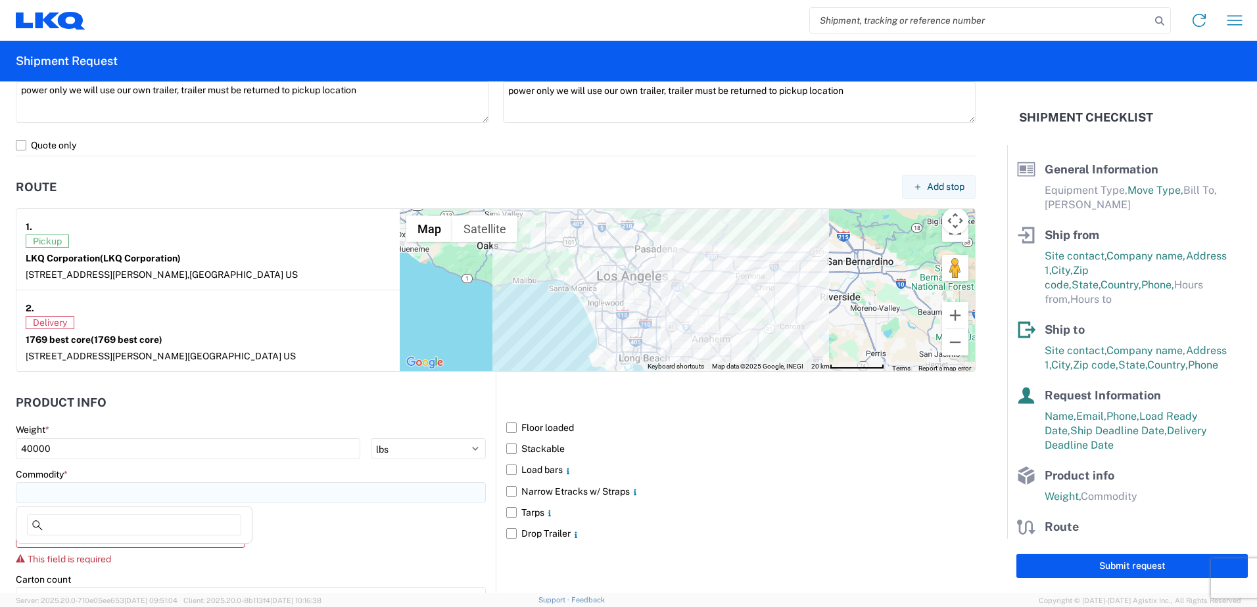
click at [89, 490] on input at bounding box center [251, 492] width 470 height 21
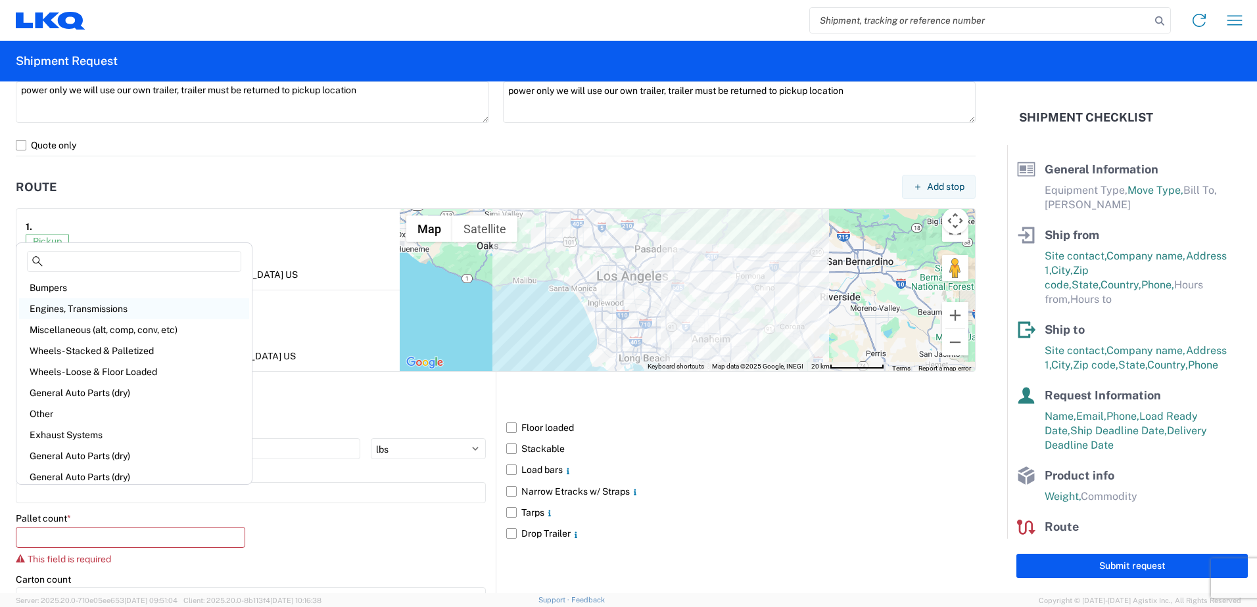
click at [109, 308] on div "Engines, Transmissions" at bounding box center [134, 308] width 230 height 21
type input "Engines, Transmissions"
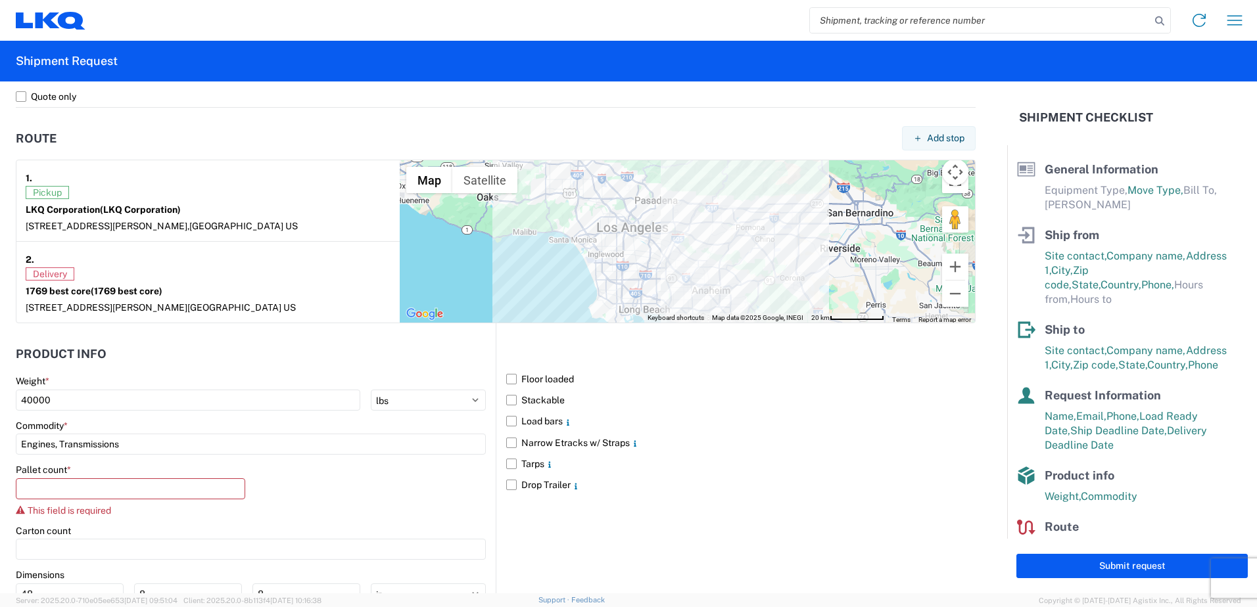
scroll to position [1081, 0]
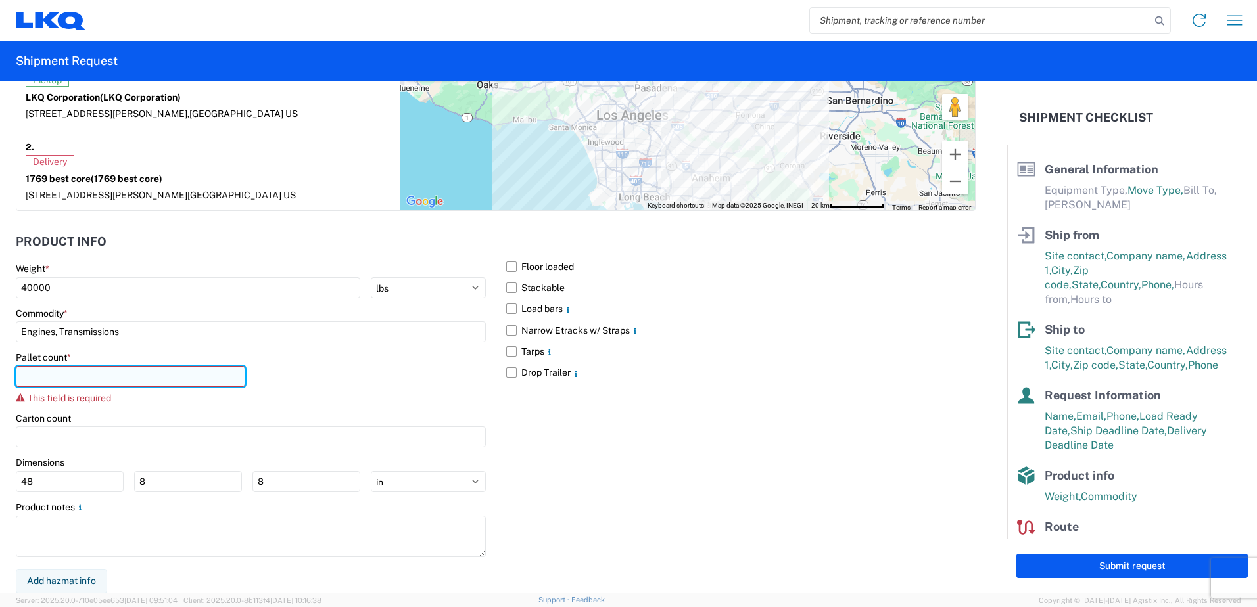
click at [99, 373] on input "number" at bounding box center [130, 376] width 229 height 21
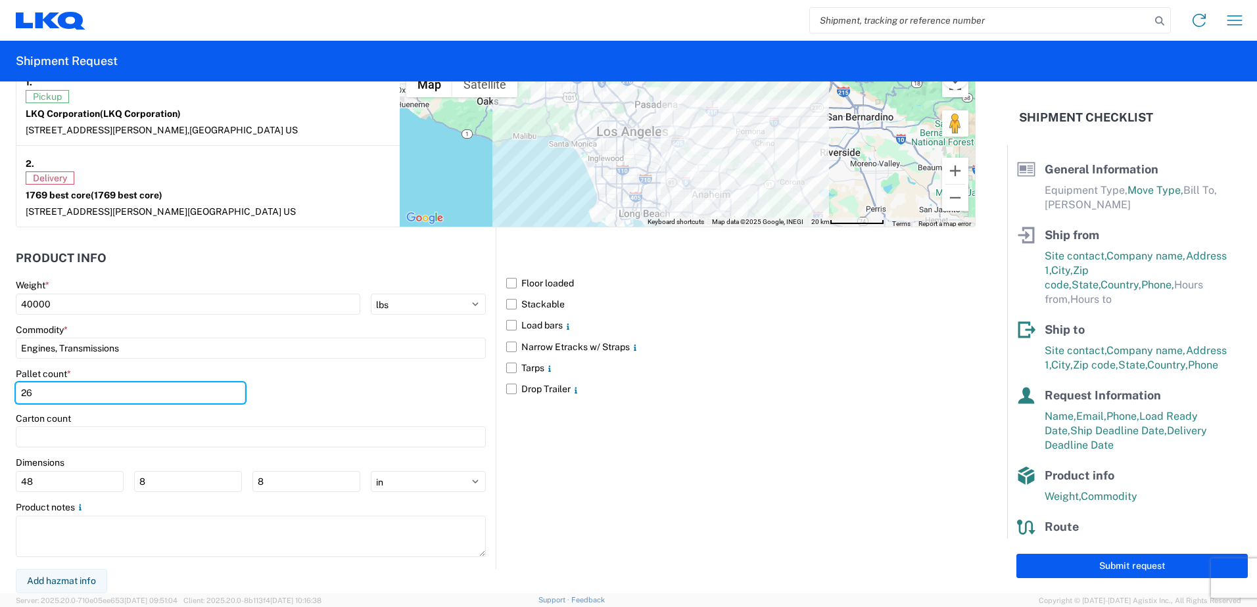
type input "26"
click at [743, 523] on div "Floor loaded Stackable Load bars Narrow Etracks w/ Straps Tarps Drop Trailer" at bounding box center [736, 397] width 480 height 341
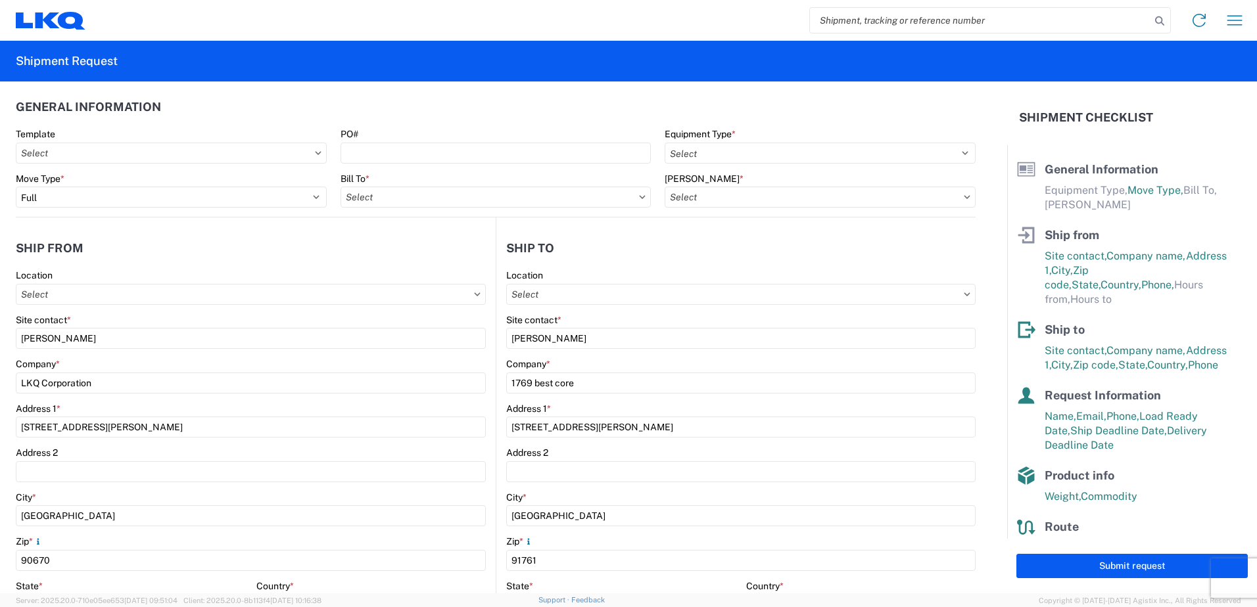
scroll to position [0, 0]
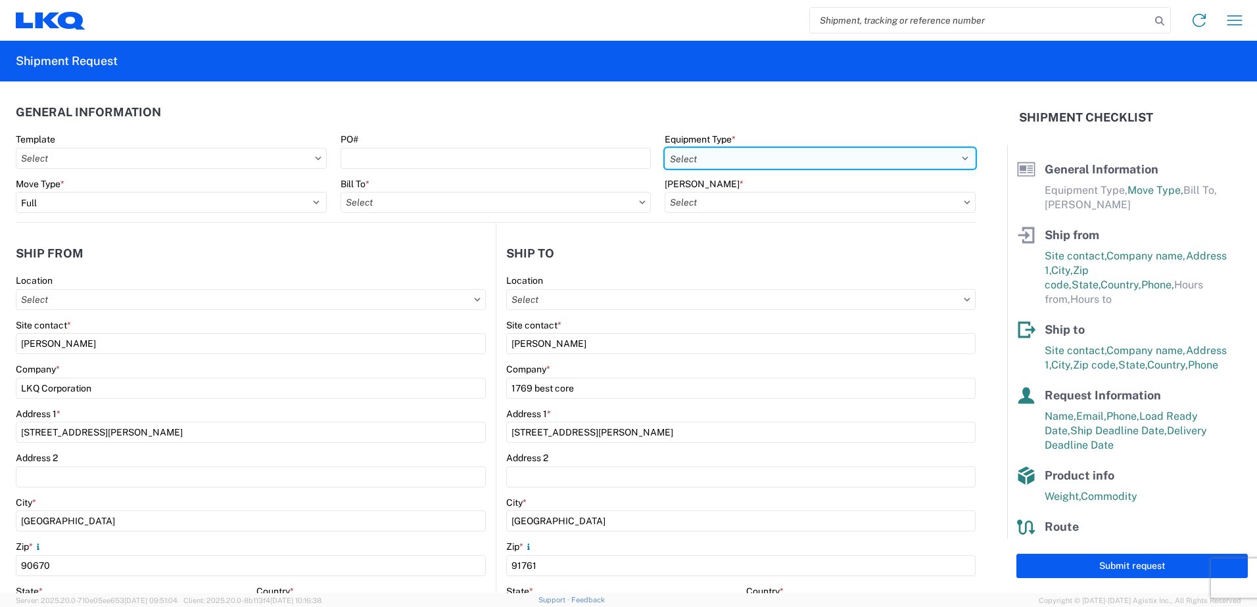
click at [703, 165] on select "Select 53’ Dry Van Flatbed Dropdeck (van) Lowboy (flatbed) Rail" at bounding box center [820, 158] width 311 height 21
select select "STDV"
click at [665, 148] on select "Select 53’ Dry Van Flatbed Dropdeck (van) Lowboy (flatbed) Rail" at bounding box center [820, 158] width 311 height 21
click at [715, 197] on input "text" at bounding box center [820, 202] width 311 height 21
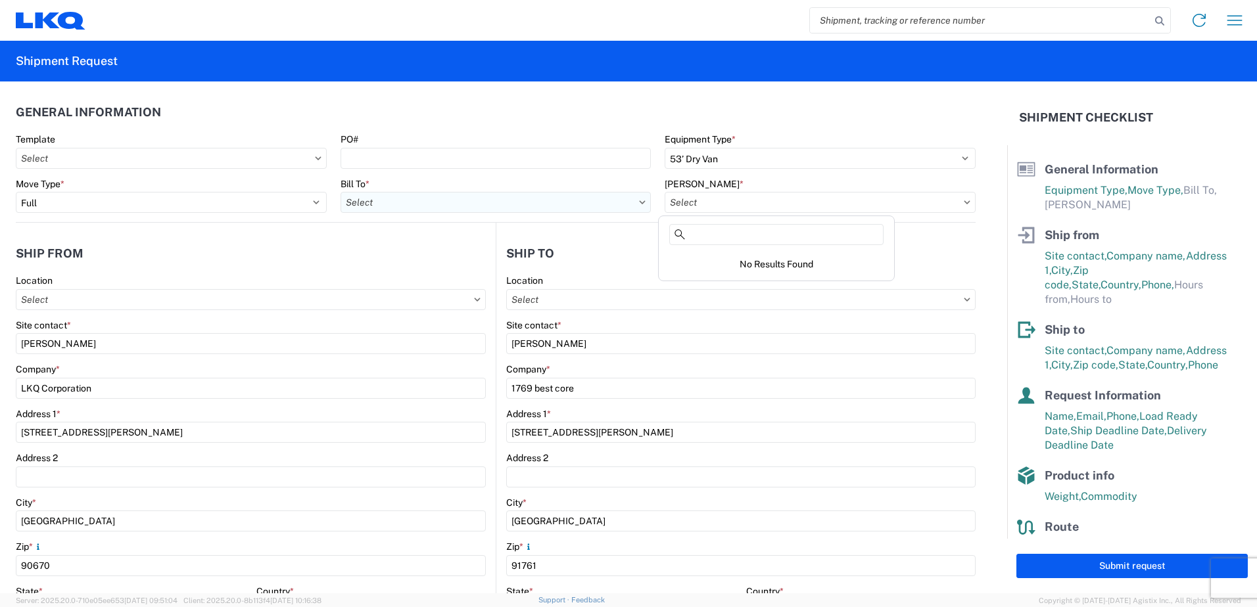
drag, startPoint x: 445, startPoint y: 218, endPoint x: 450, endPoint y: 208, distance: 11.8
click at [446, 218] on agx-form-control-wrapper-v2 "Bill To *" at bounding box center [495, 200] width 325 height 45
click at [450, 203] on input "text" at bounding box center [495, 202] width 311 height 21
type input "1769"
click at [400, 256] on div "1769 - [US_STATE] Core" at bounding box center [455, 260] width 230 height 21
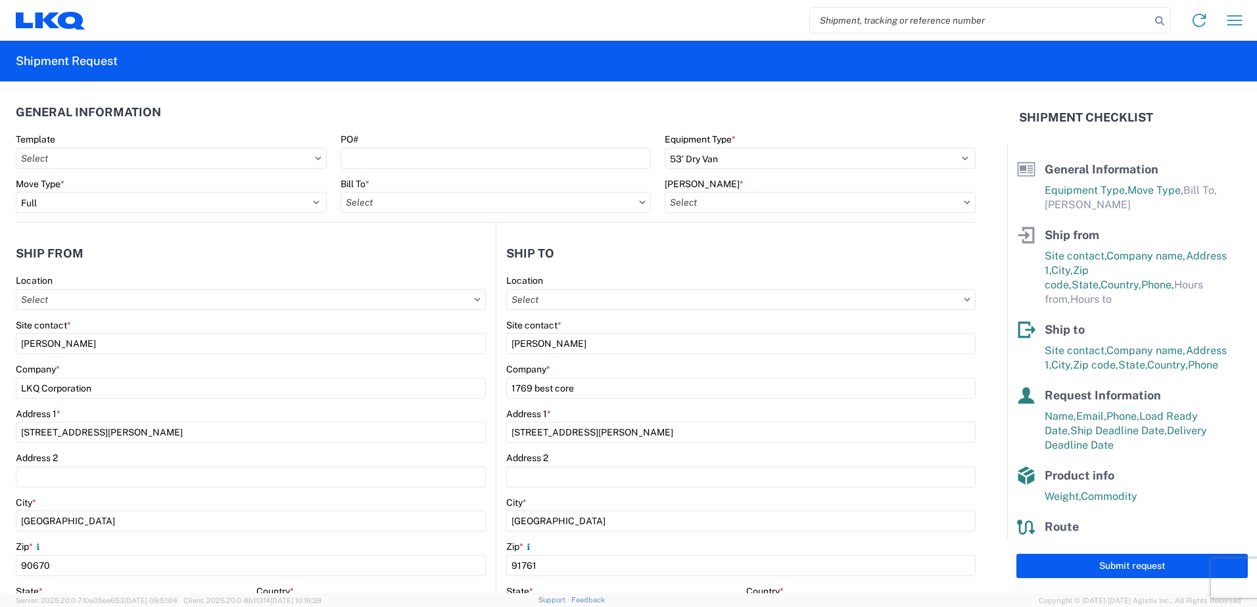
type input "1769 - [US_STATE] Core"
click at [799, 202] on input "text" at bounding box center [820, 202] width 311 height 21
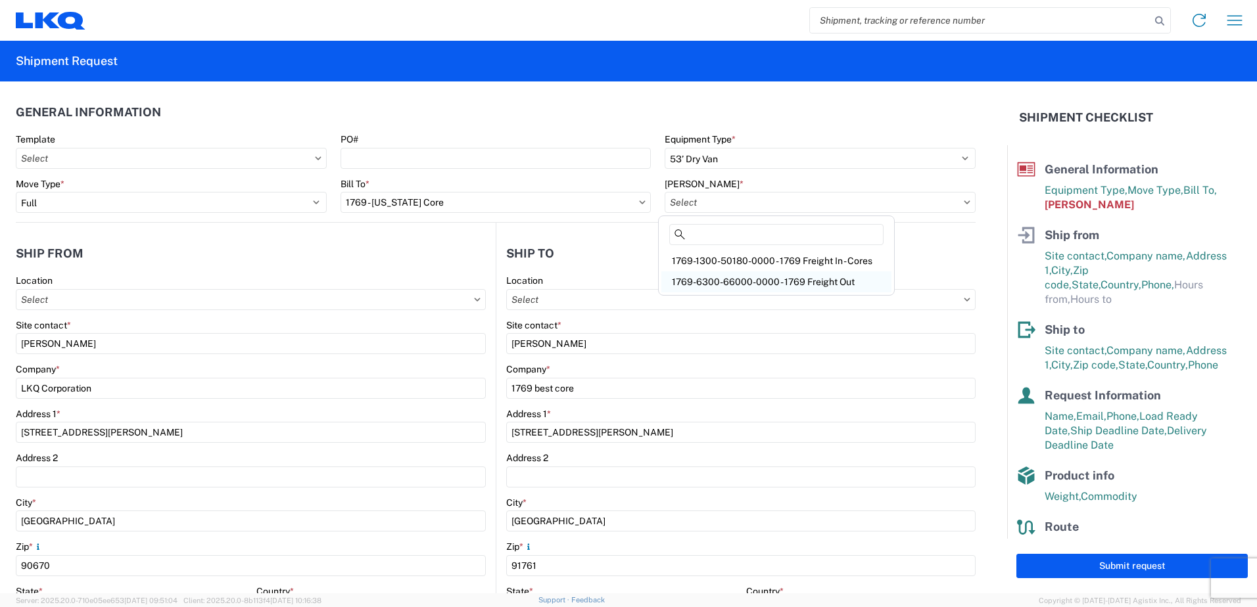
click at [788, 287] on div "1769-6300-66000-0000 - 1769 Freight Out" at bounding box center [776, 281] width 230 height 21
type input "1769-6300-66000-0000 - 1769 Freight Out"
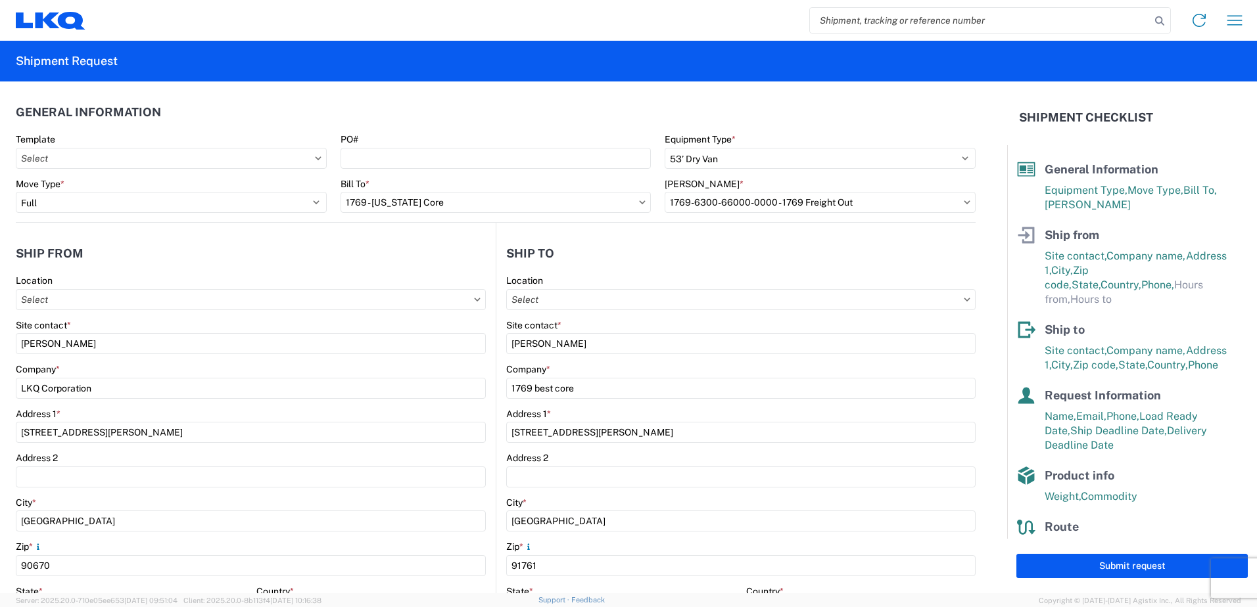
click at [874, 234] on agx-shipment-stop-widget-v2 "Ship to Location Site contact * [PERSON_NAME] Company * 1769 best core Address …" at bounding box center [736, 508] width 480 height 571
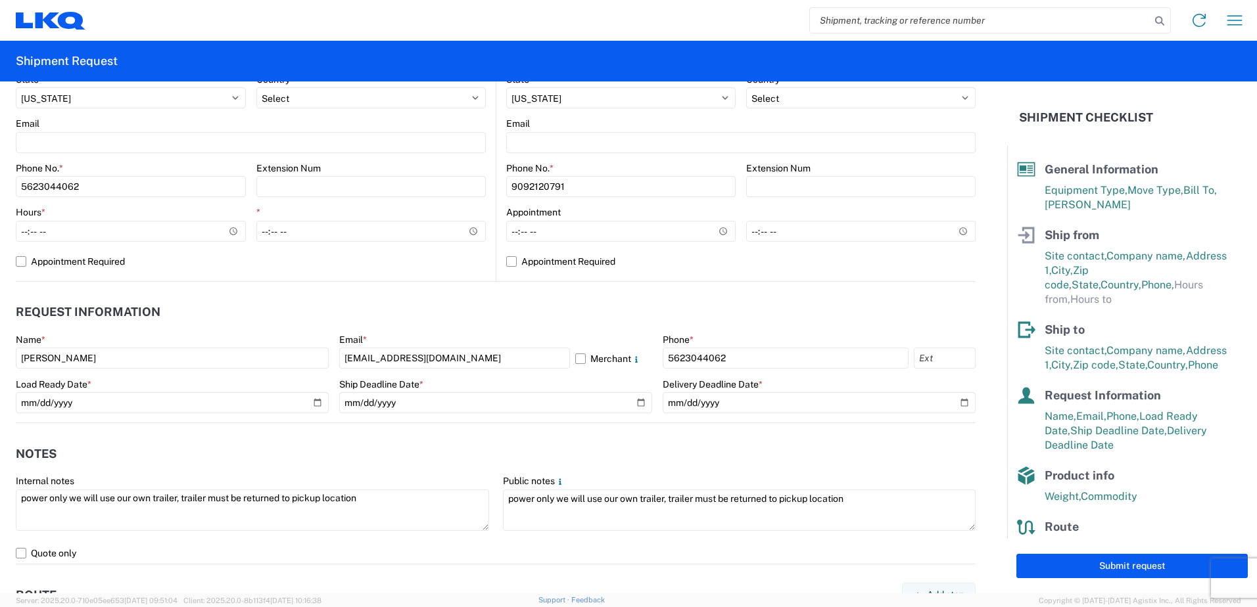
scroll to position [526, 0]
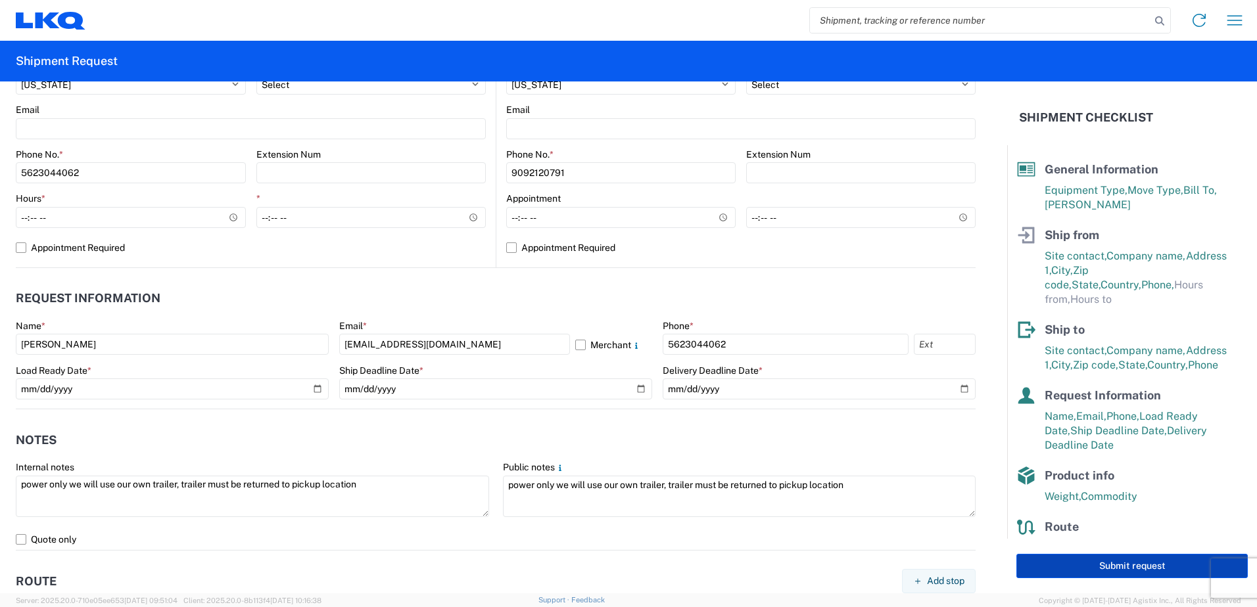
click at [1080, 558] on button "Submit request" at bounding box center [1131, 566] width 231 height 24
select select "US"
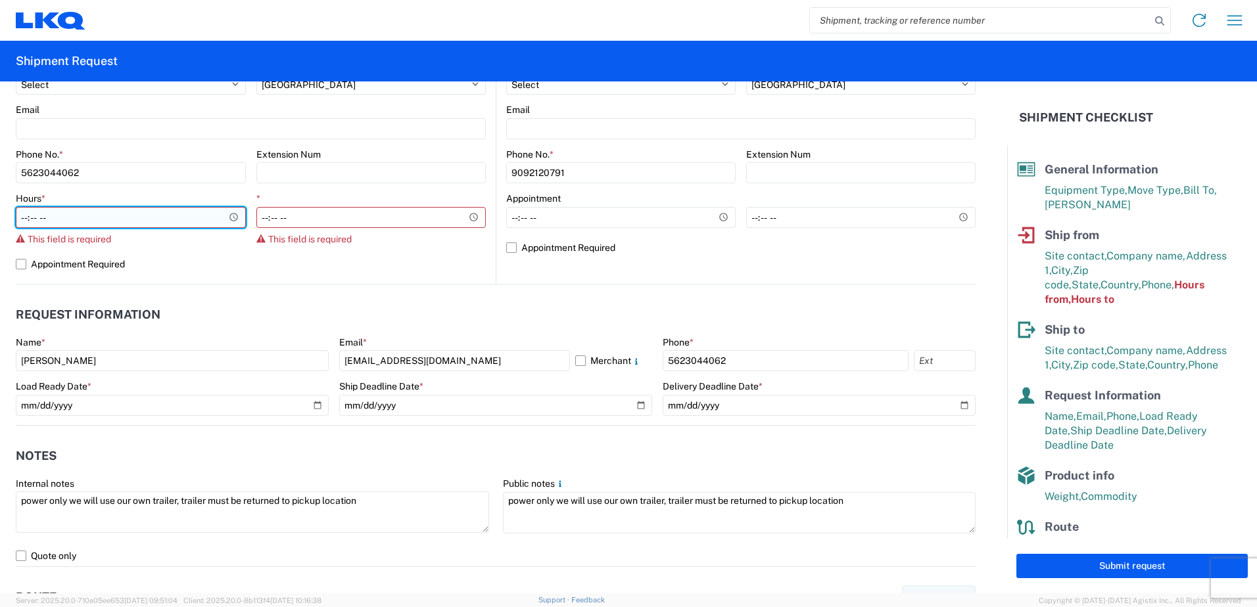
click at [126, 220] on input "Hours *" at bounding box center [131, 217] width 230 height 21
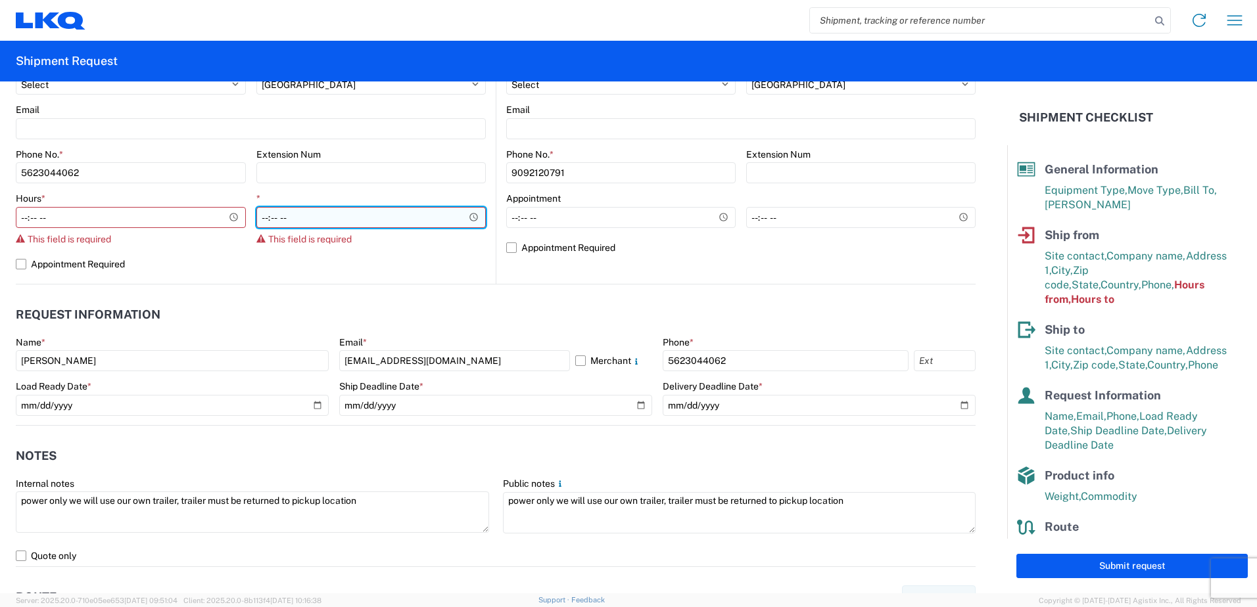
click at [256, 222] on input "*" at bounding box center [371, 217] width 230 height 21
click at [254, 264] on label "Appointment Required" at bounding box center [251, 264] width 470 height 21
click at [0, 0] on input "Appointment Required" at bounding box center [0, 0] width 0 height 0
select select "CA"
select select "US"
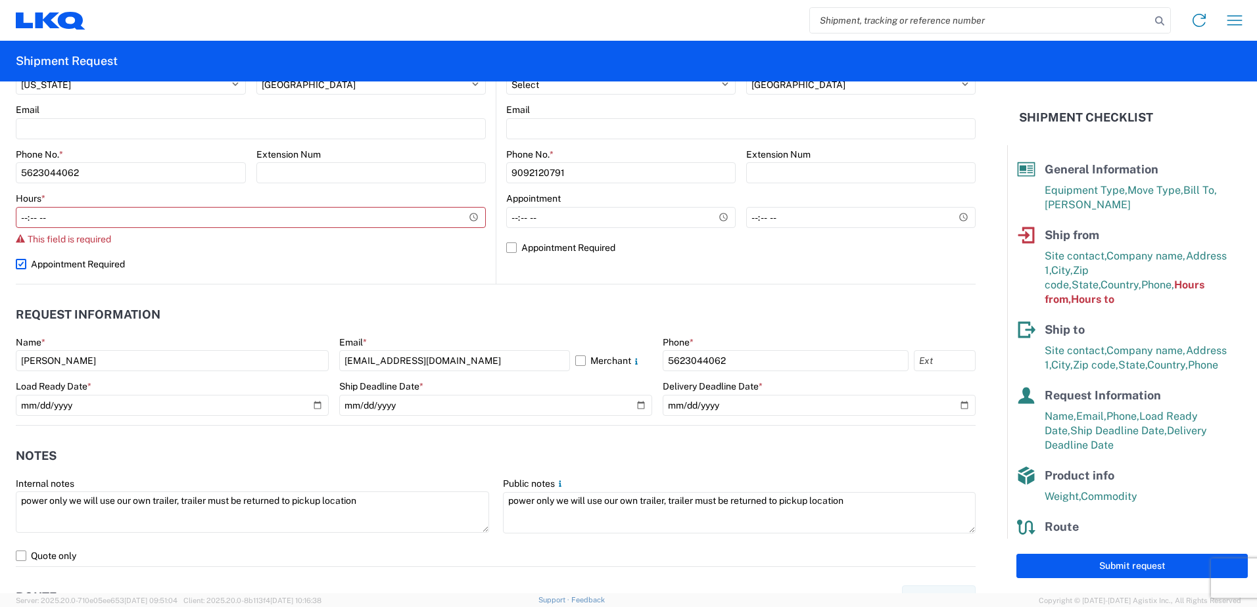
click at [18, 265] on label "Appointment Required" at bounding box center [251, 264] width 470 height 21
click at [0, 0] on input "Appointment Required" at bounding box center [0, 0] width 0 height 0
select select "US"
click at [24, 266] on label "Appointment Required" at bounding box center [251, 264] width 470 height 21
click at [0, 0] on input "Appointment Required" at bounding box center [0, 0] width 0 height 0
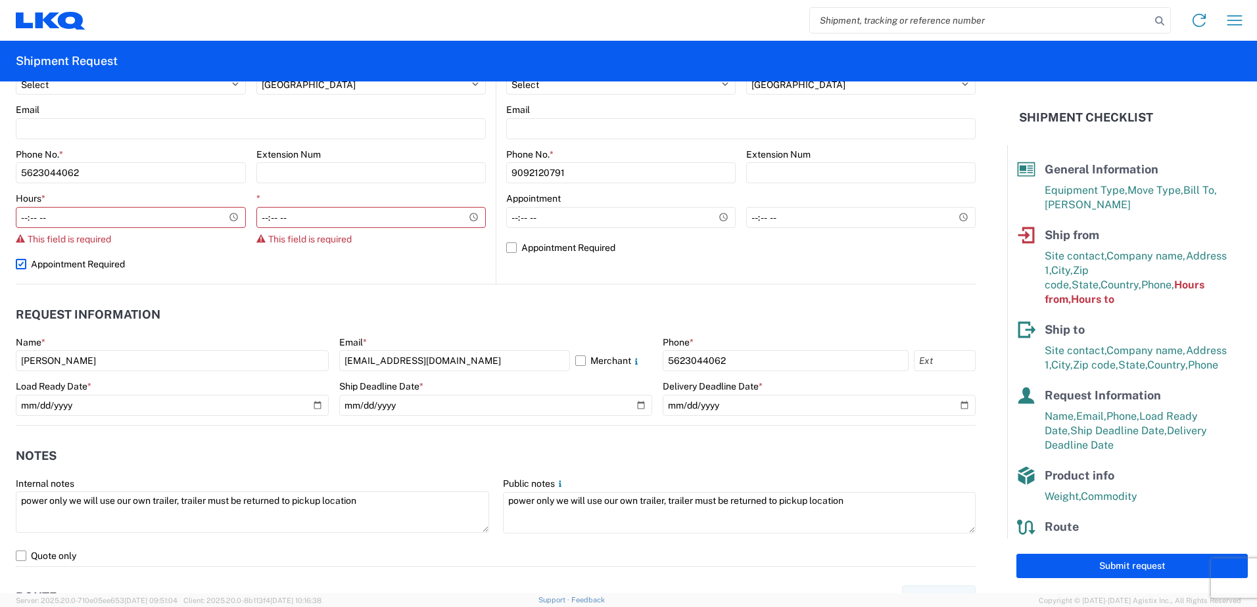
select select "CA"
select select "US"
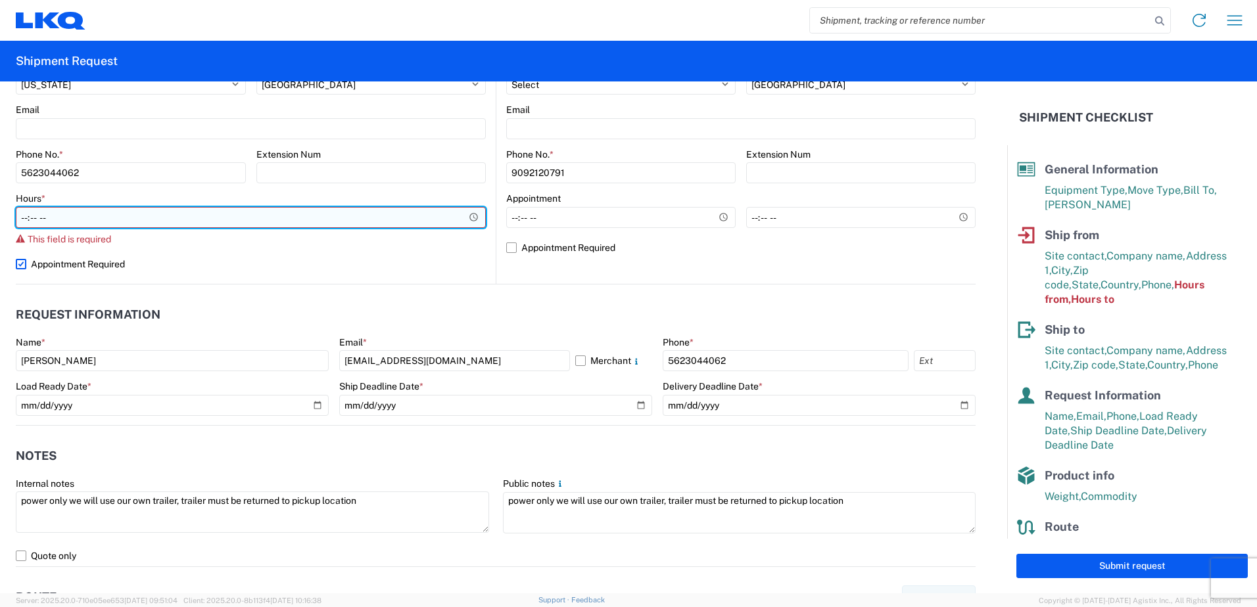
click at [28, 220] on input "Hours *" at bounding box center [251, 217] width 470 height 21
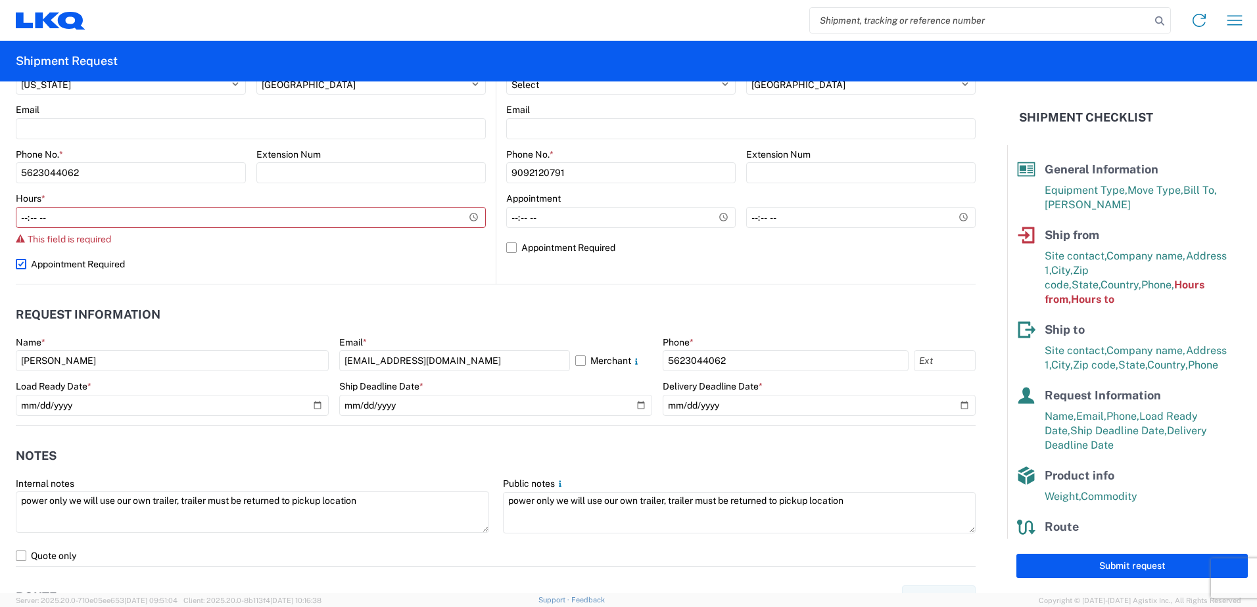
click at [243, 311] on header "Request Information" at bounding box center [496, 315] width 960 height 30
click at [1079, 571] on button "Submit request" at bounding box center [1131, 566] width 231 height 24
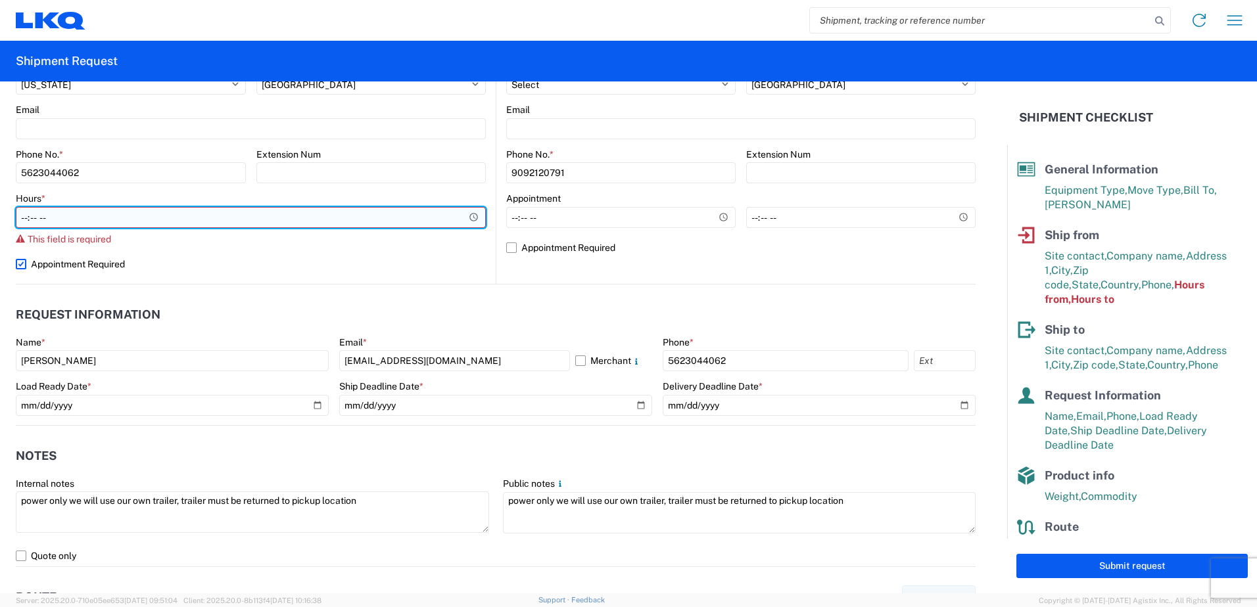
click at [144, 226] on input "Hours *" at bounding box center [251, 217] width 470 height 21
click at [75, 218] on input "Hours *" at bounding box center [251, 217] width 470 height 21
type input "08:00"
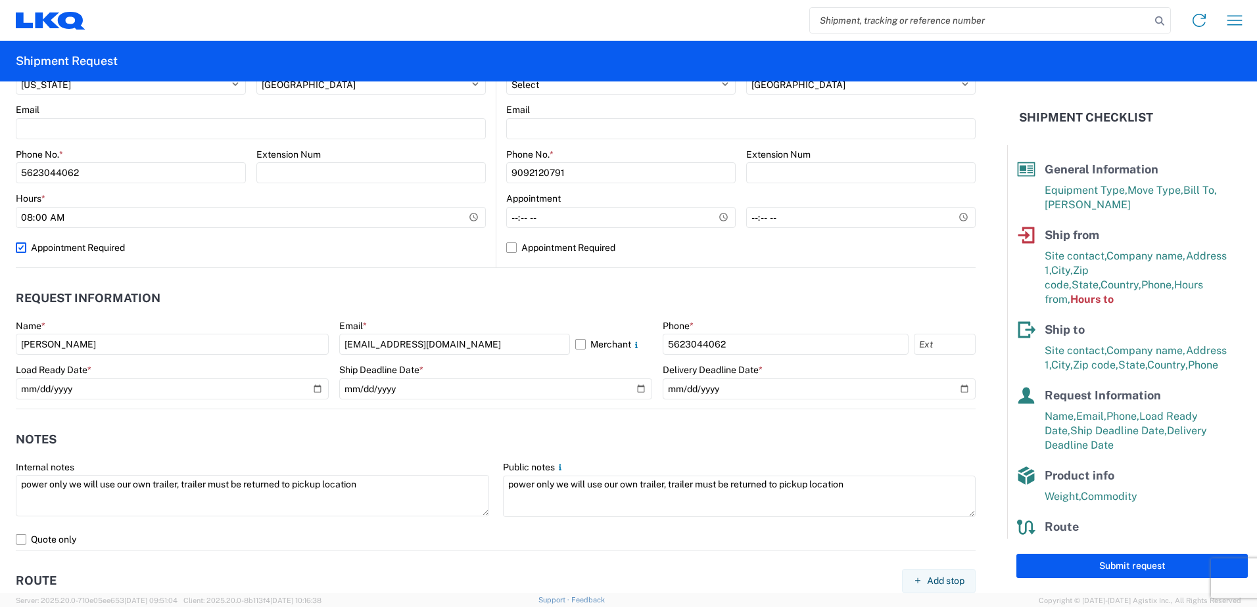
click at [404, 268] on agx-request-info "Request Information Name * [PERSON_NAME] Email * [EMAIL_ADDRESS][DOMAIN_NAME] M…" at bounding box center [496, 338] width 960 height 141
click at [1096, 574] on button "Submit request" at bounding box center [1131, 566] width 231 height 24
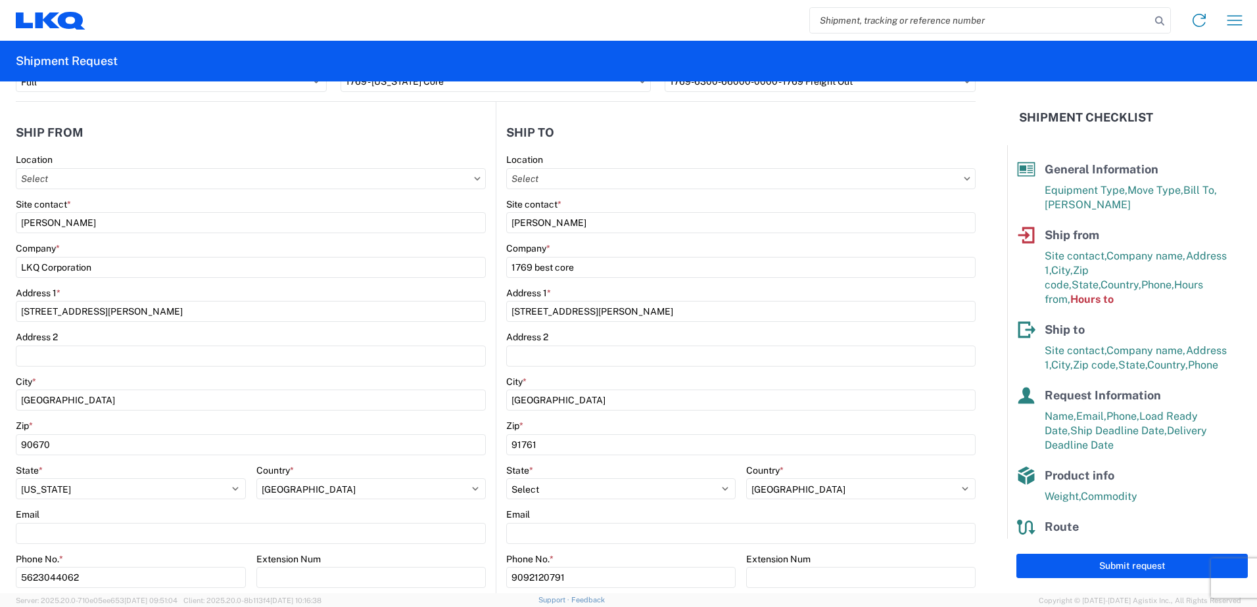
scroll to position [144, 0]
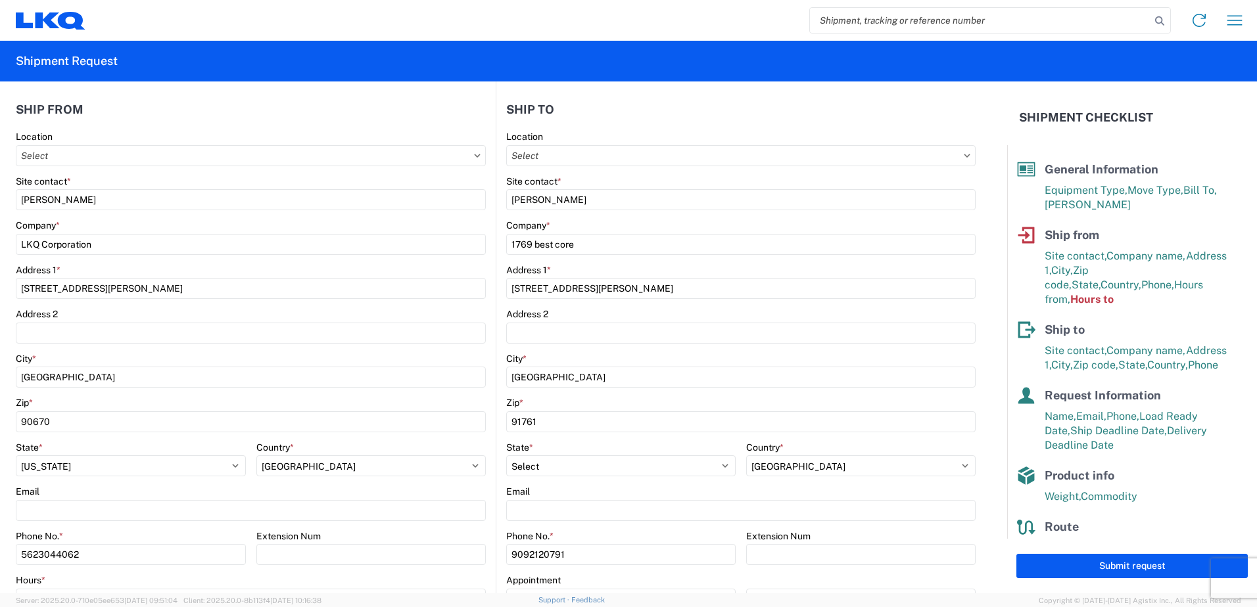
click at [1113, 293] on span "Hours to" at bounding box center [1091, 299] width 43 height 12
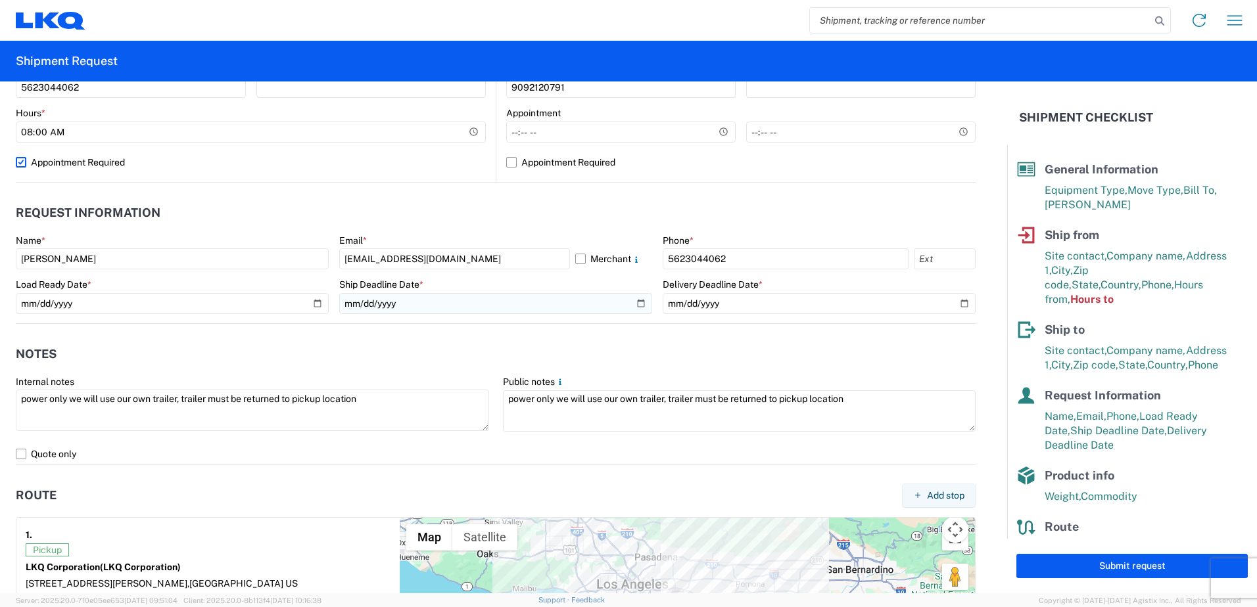
scroll to position [670, 0]
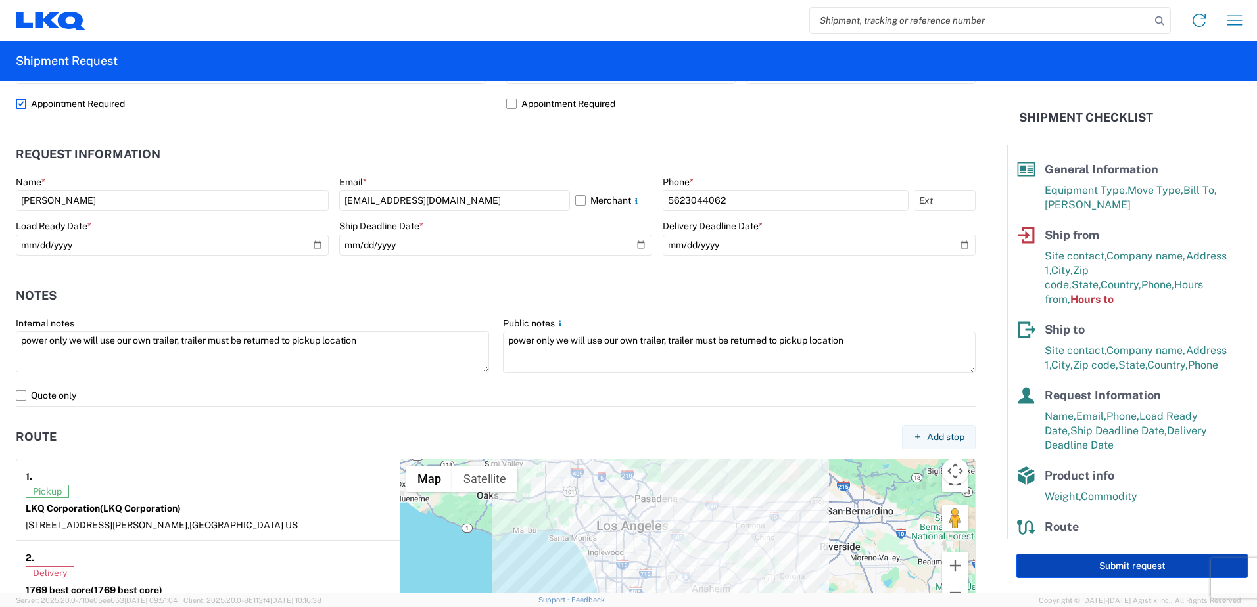
click at [1136, 567] on button "Submit request" at bounding box center [1131, 566] width 231 height 24
click at [1100, 279] on span "State," at bounding box center [1085, 285] width 29 height 12
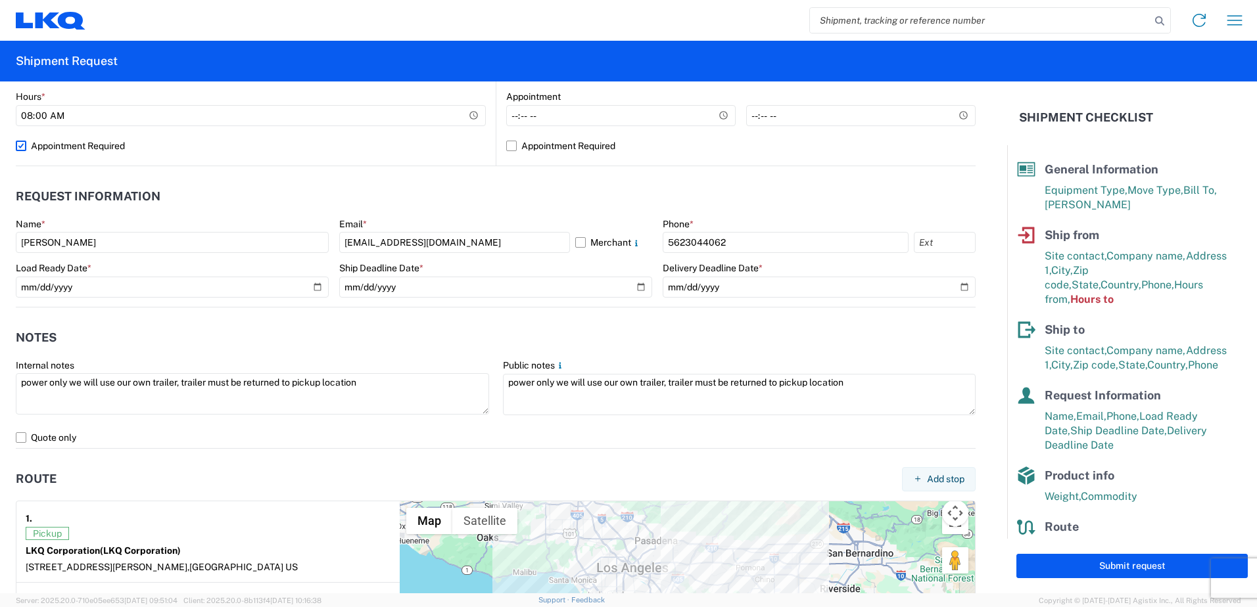
scroll to position [604, 0]
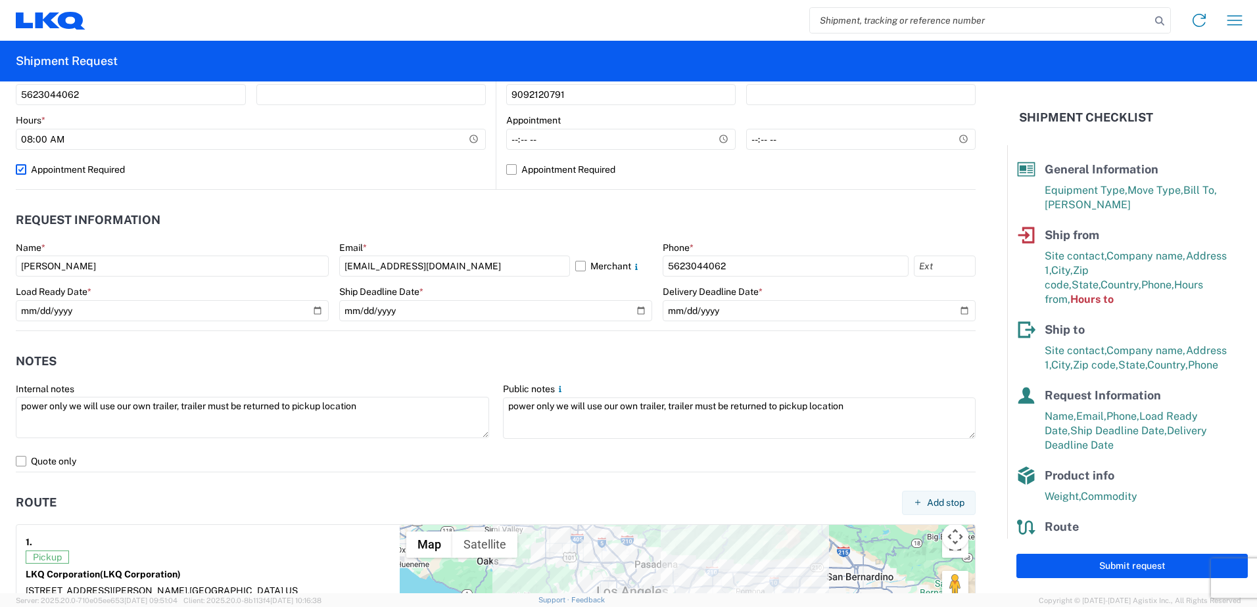
click at [20, 179] on label "Appointment Required" at bounding box center [251, 169] width 470 height 21
click at [0, 0] on input "Appointment Required" at bounding box center [0, 0] width 0 height 0
select select "US"
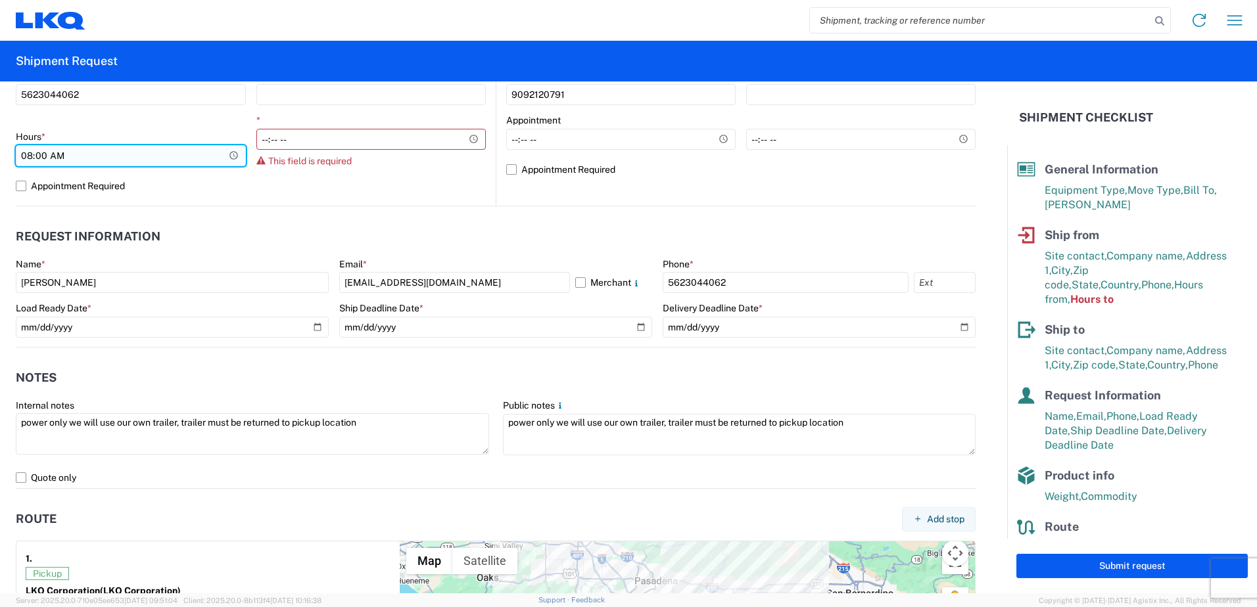
click at [20, 166] on input "08:00" at bounding box center [131, 155] width 230 height 21
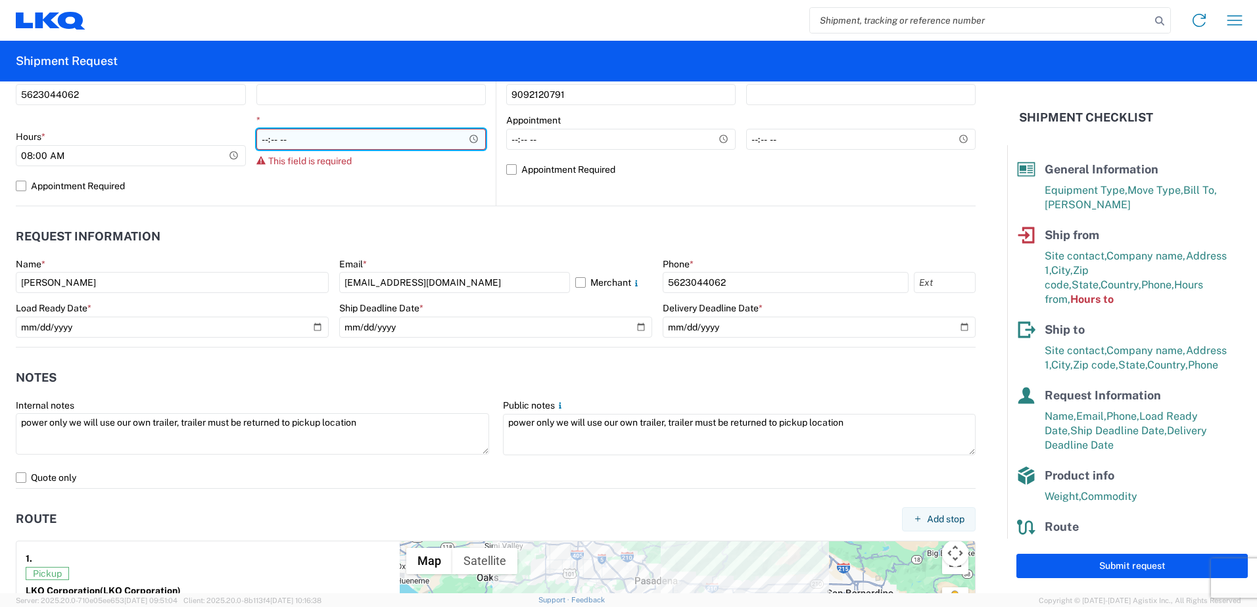
click at [272, 135] on input "*" at bounding box center [371, 139] width 230 height 21
click at [265, 142] on input "*" at bounding box center [371, 139] width 230 height 21
type input "09:00"
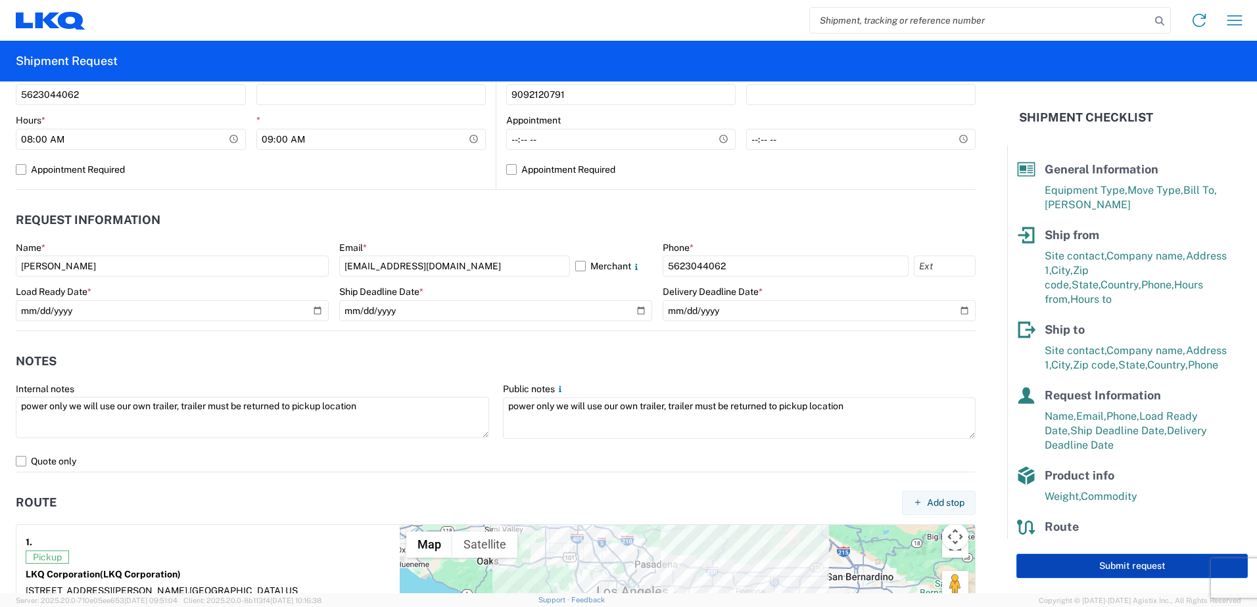
click at [1122, 567] on button "Submit request" at bounding box center [1131, 566] width 231 height 24
